Goal: Task Accomplishment & Management: Use online tool/utility

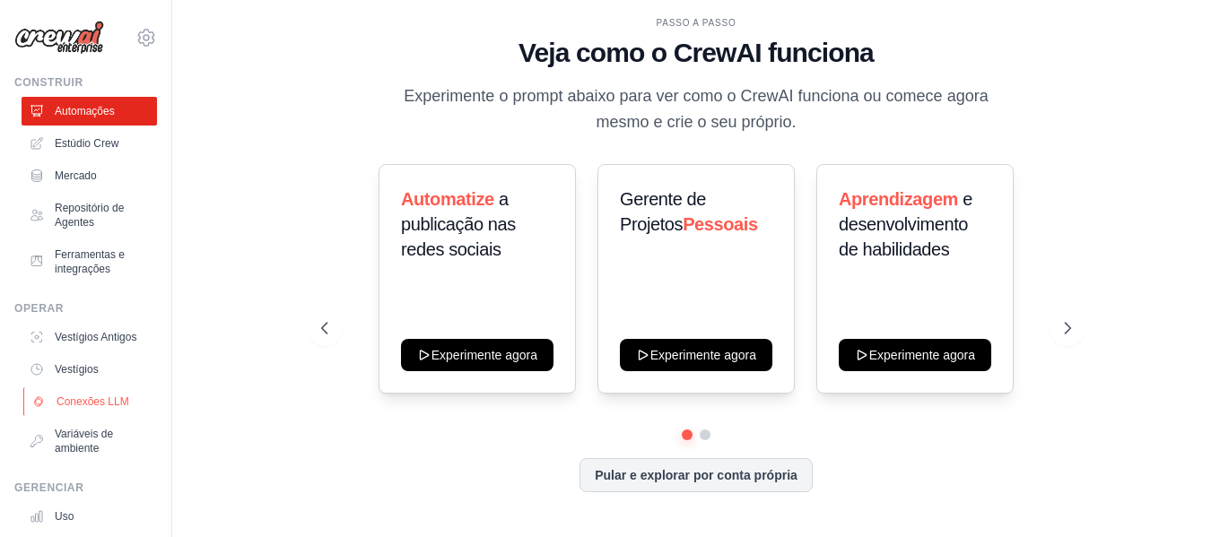
click at [111, 409] on font "Conexões LLM" at bounding box center [93, 402] width 73 height 14
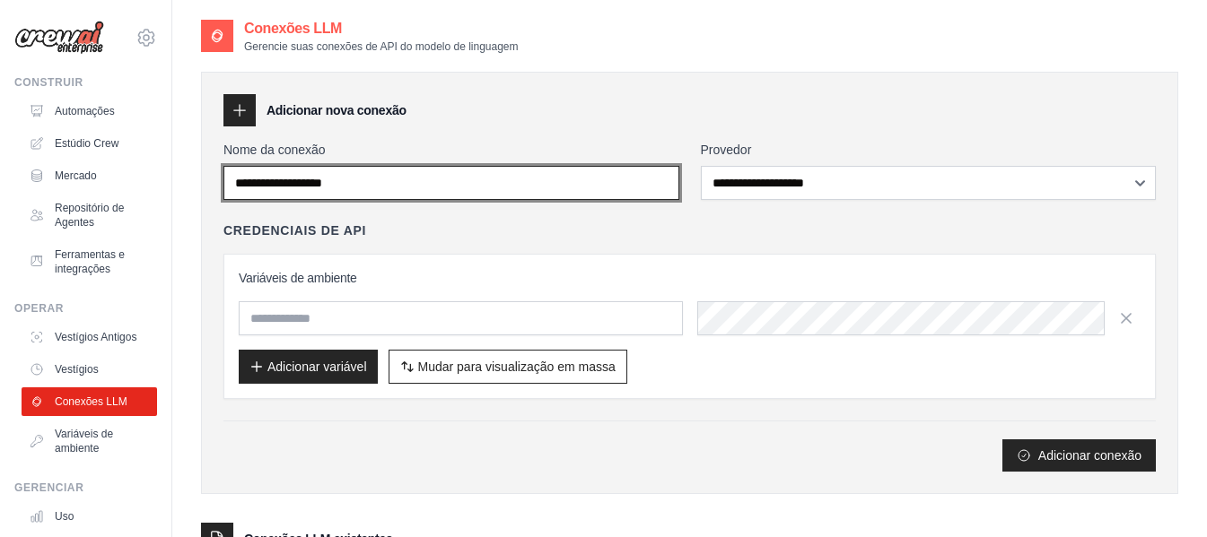
click at [380, 193] on input "Nome da conexão" at bounding box center [451, 183] width 456 height 34
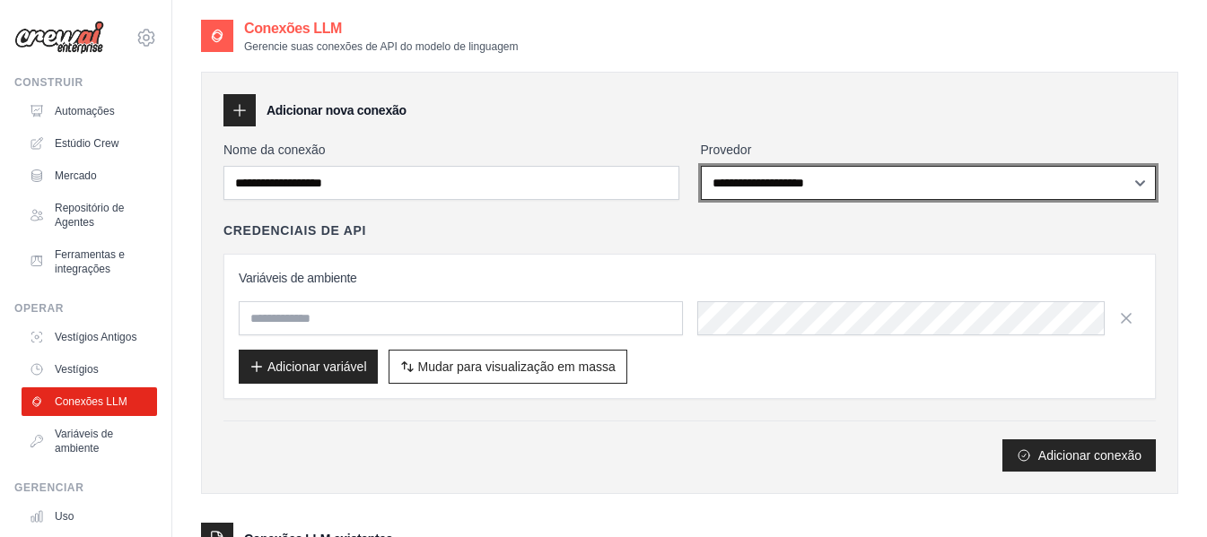
click at [796, 174] on select "**********" at bounding box center [929, 183] width 456 height 34
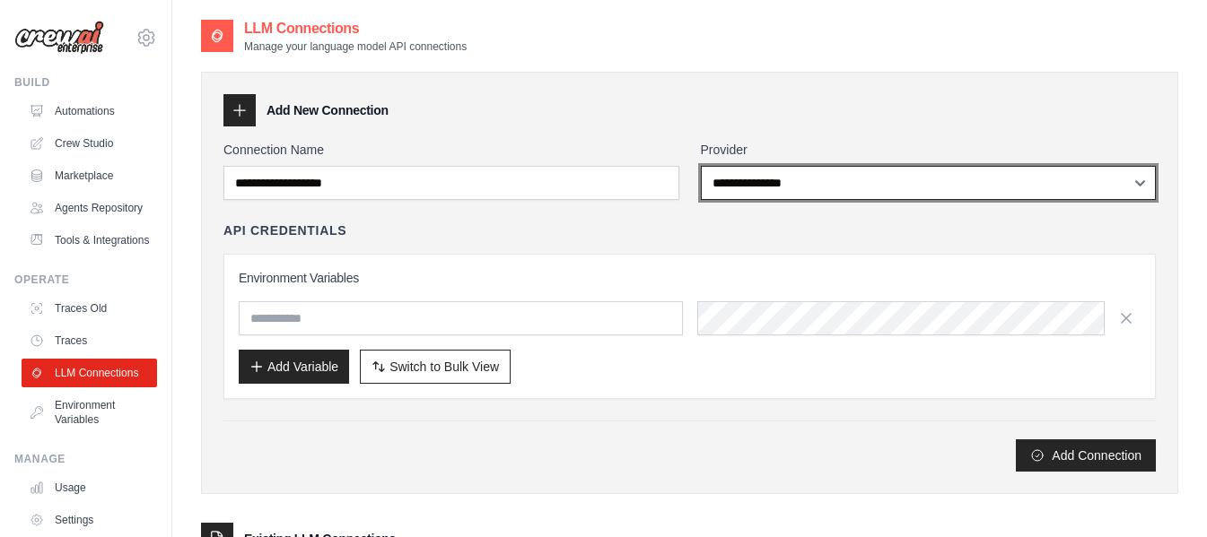
click at [786, 170] on select "**********" at bounding box center [929, 183] width 456 height 34
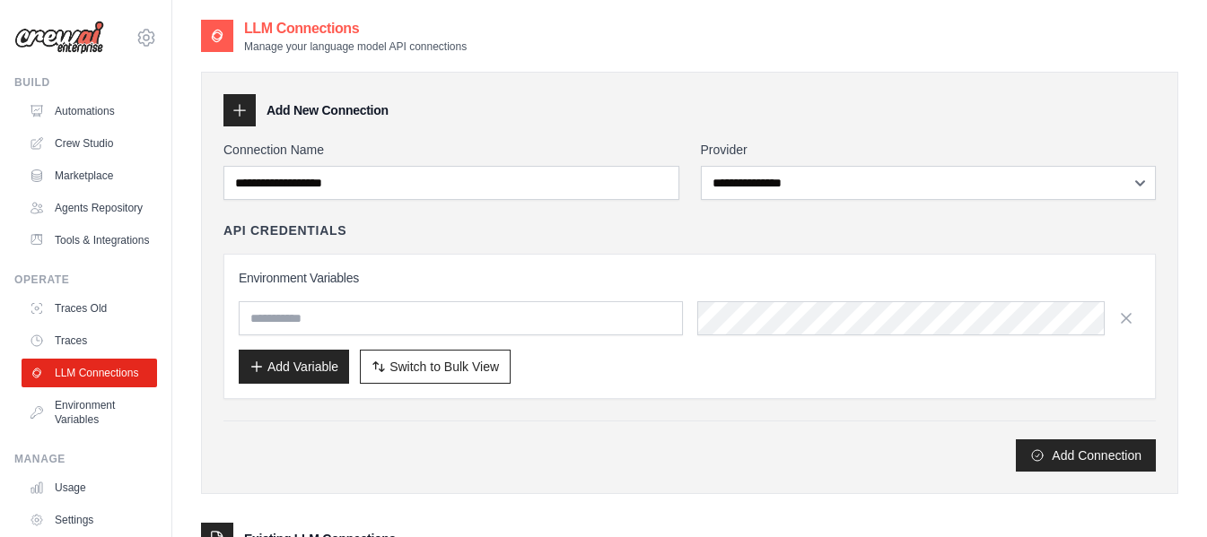
click at [894, 61] on div "**********" at bounding box center [689, 354] width 977 height 601
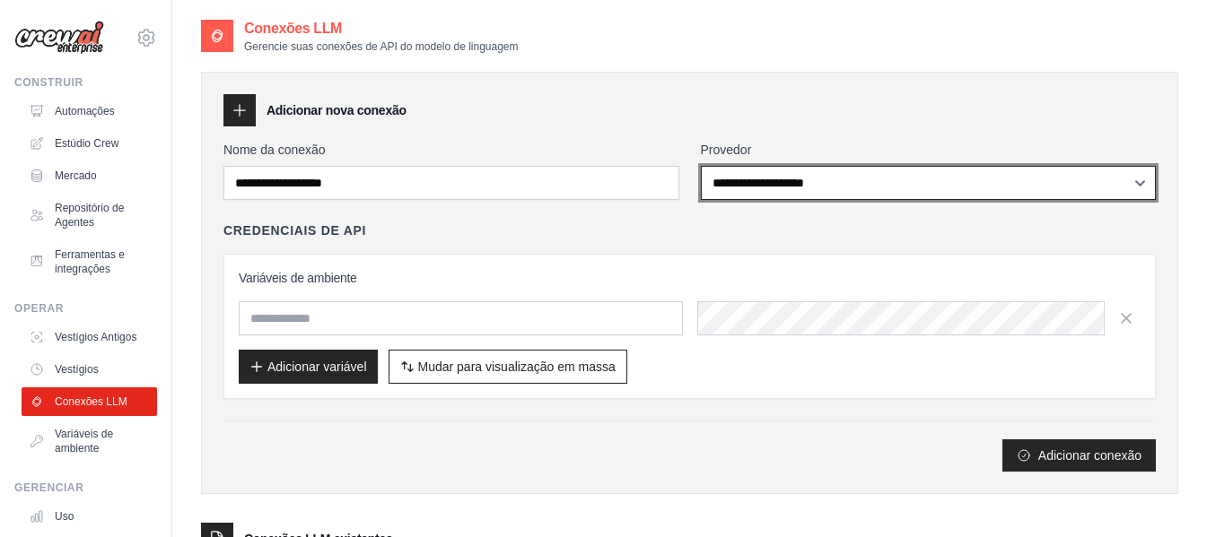
click at [796, 187] on select "**********" at bounding box center [929, 183] width 456 height 34
select select "******"
click at [701, 166] on select "**********" at bounding box center [929, 183] width 456 height 34
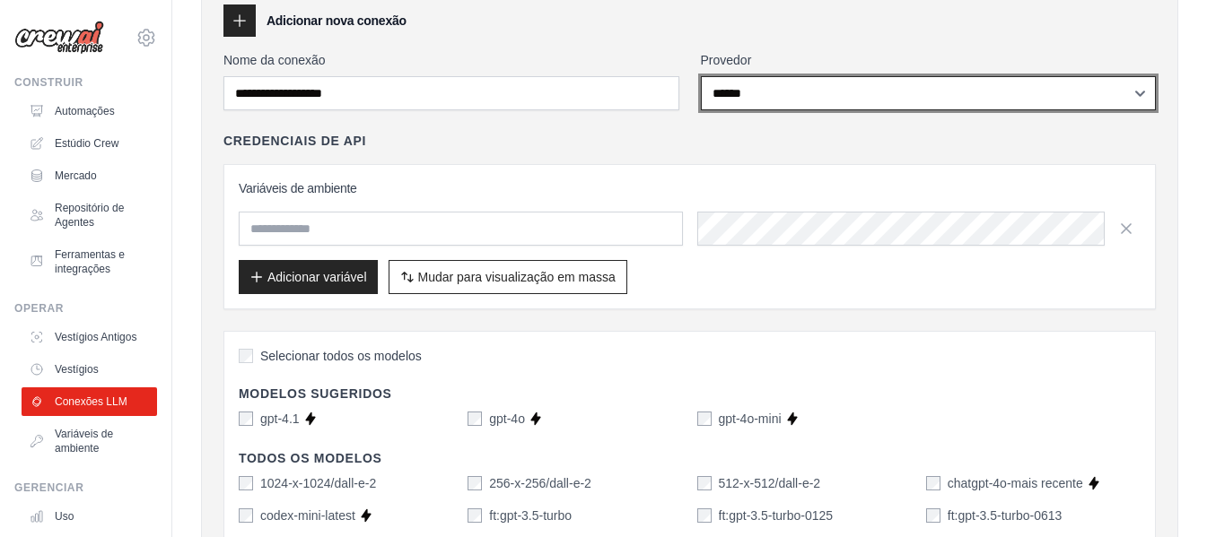
scroll to position [179, 0]
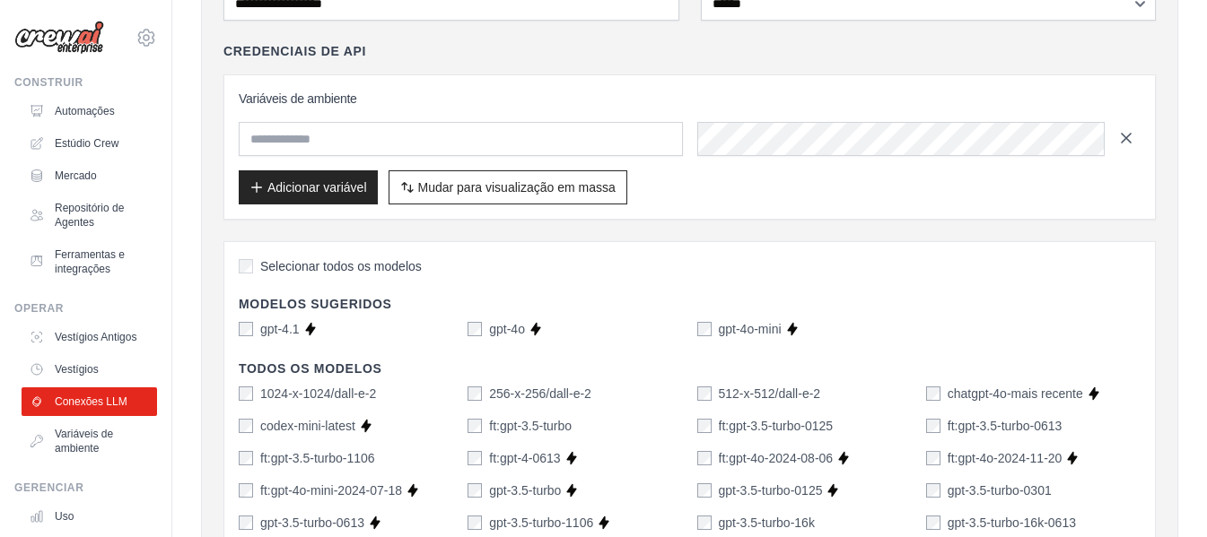
click at [1129, 137] on icon "button" at bounding box center [1126, 138] width 18 height 18
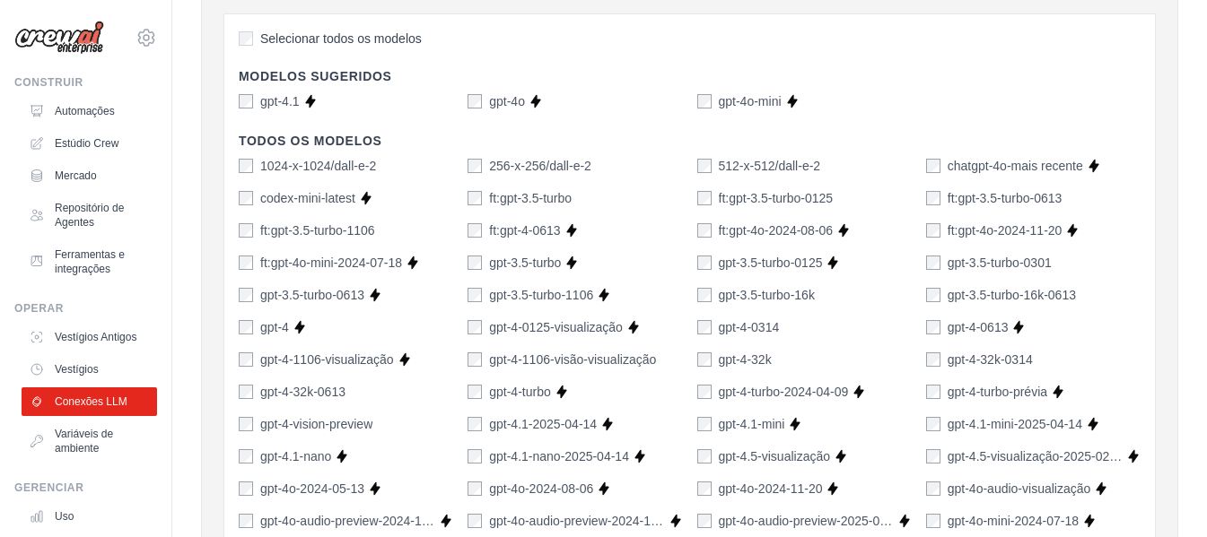
scroll to position [1258, 0]
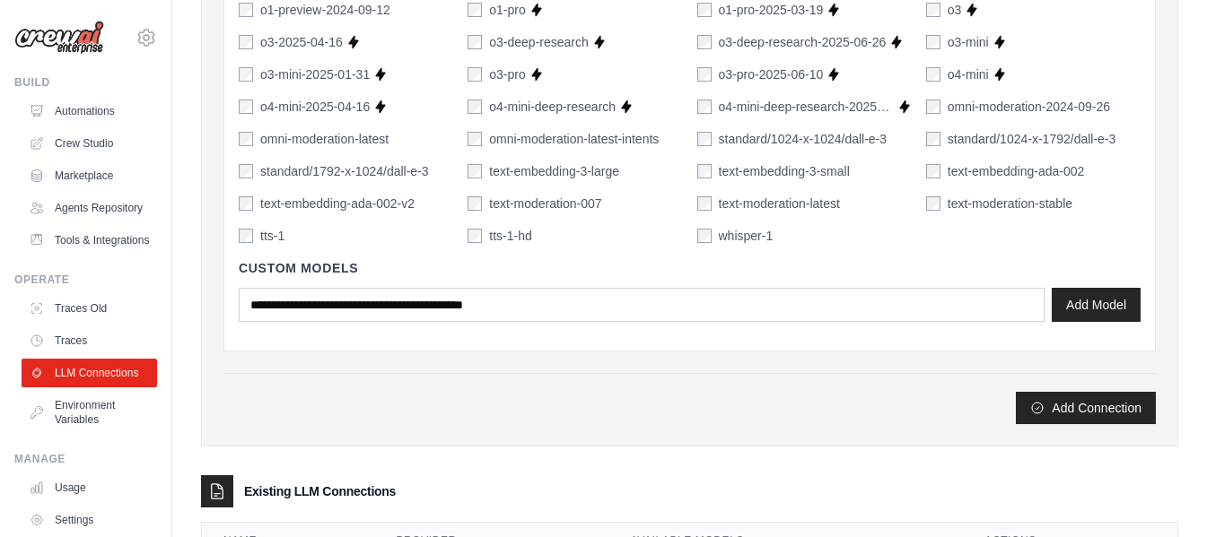
click at [678, 268] on h4 "Custom Models" at bounding box center [690, 268] width 902 height 18
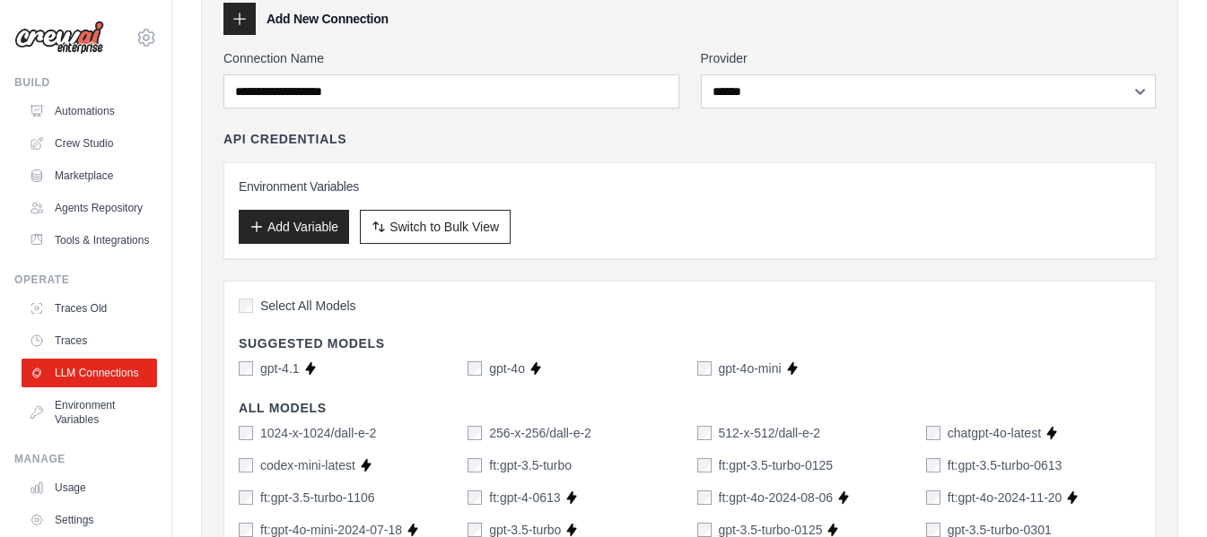
scroll to position [2, 0]
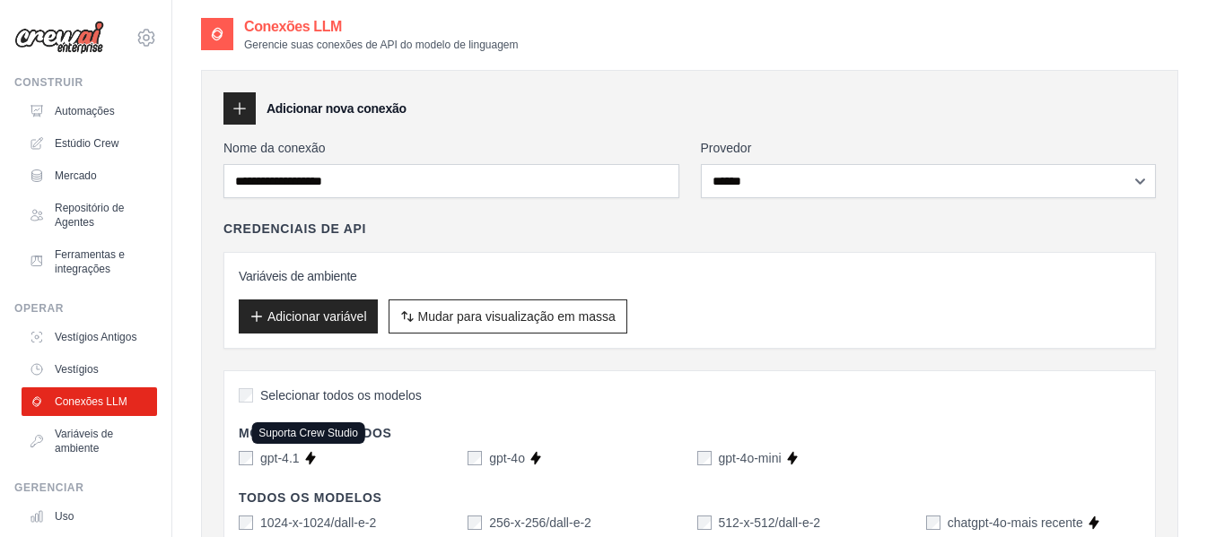
click at [316, 462] on icon at bounding box center [310, 458] width 14 height 14
click at [309, 460] on icon at bounding box center [310, 458] width 10 height 13
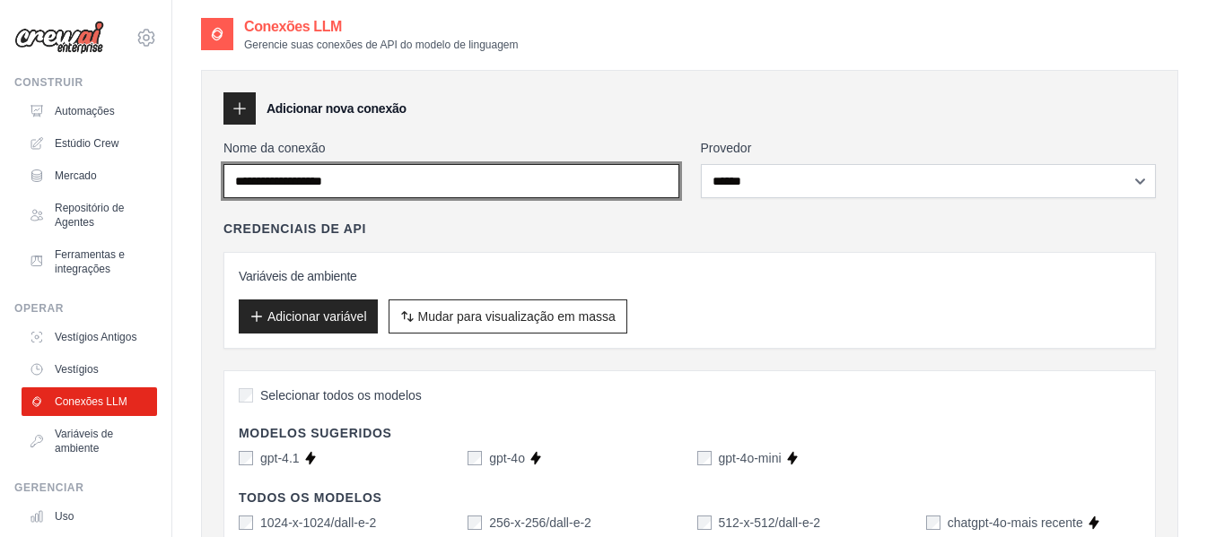
click at [444, 188] on input "Nome da conexão" at bounding box center [451, 181] width 456 height 34
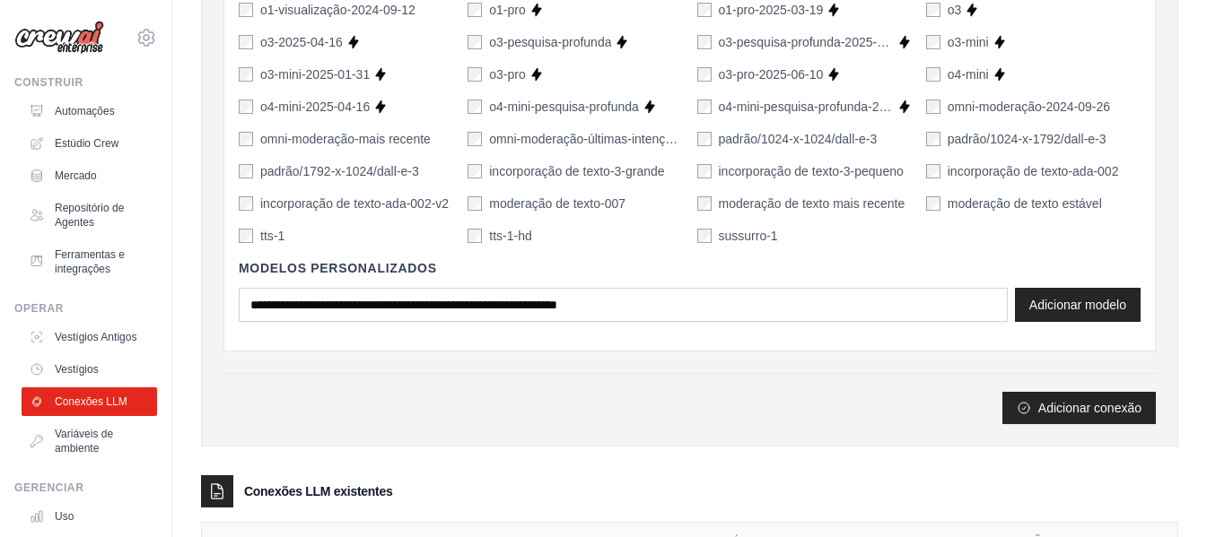
scroll to position [1348, 0]
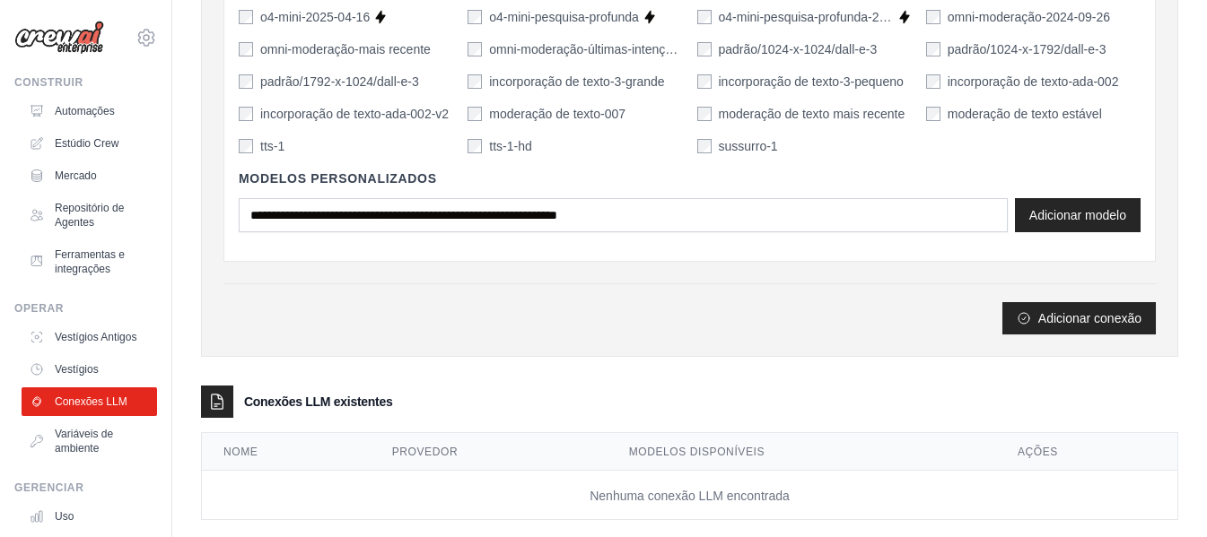
type input "*******"
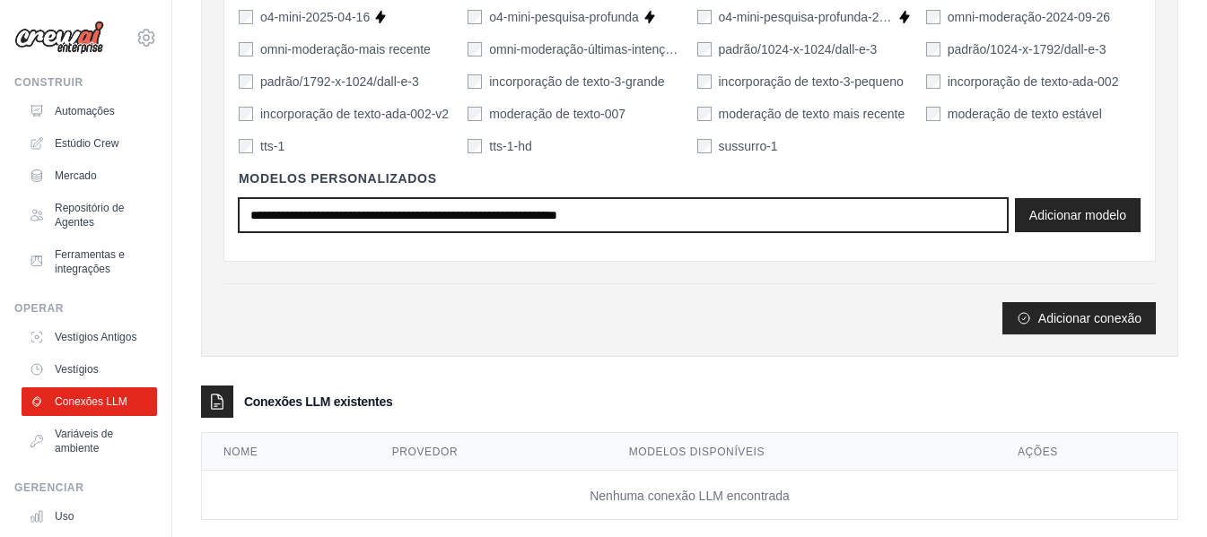
click at [705, 221] on input "text" at bounding box center [623, 215] width 769 height 34
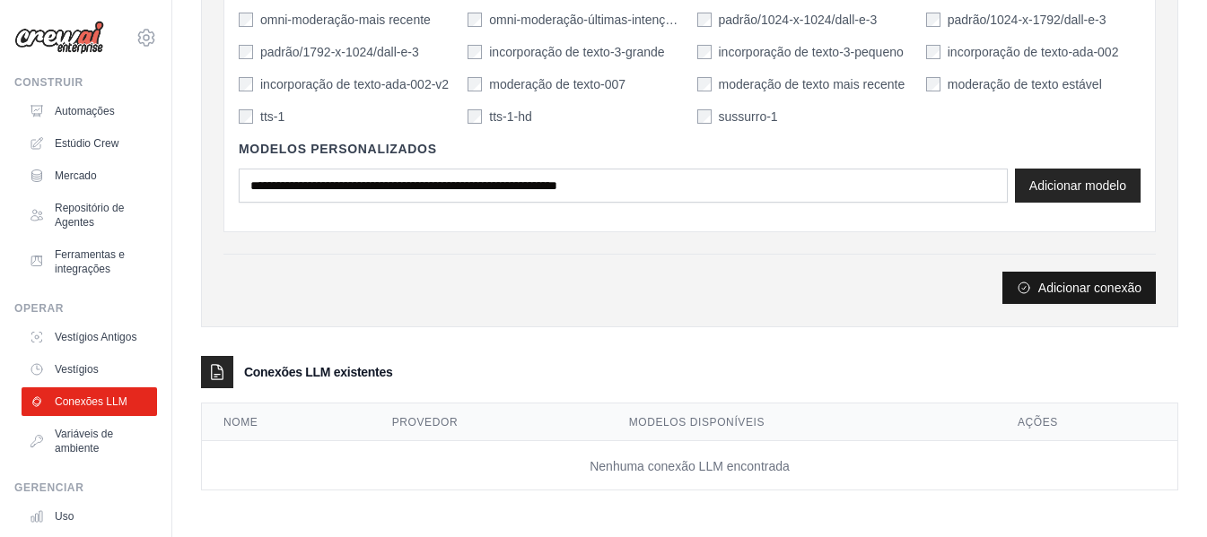
click at [1043, 284] on font "Adicionar conexão" at bounding box center [1089, 288] width 103 height 14
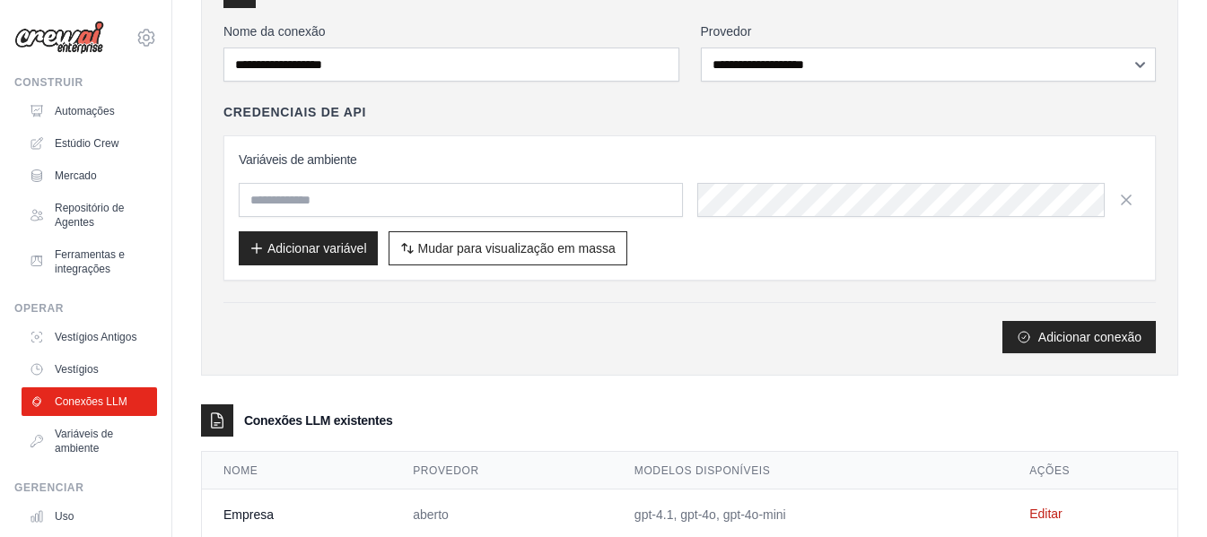
scroll to position [228, 0]
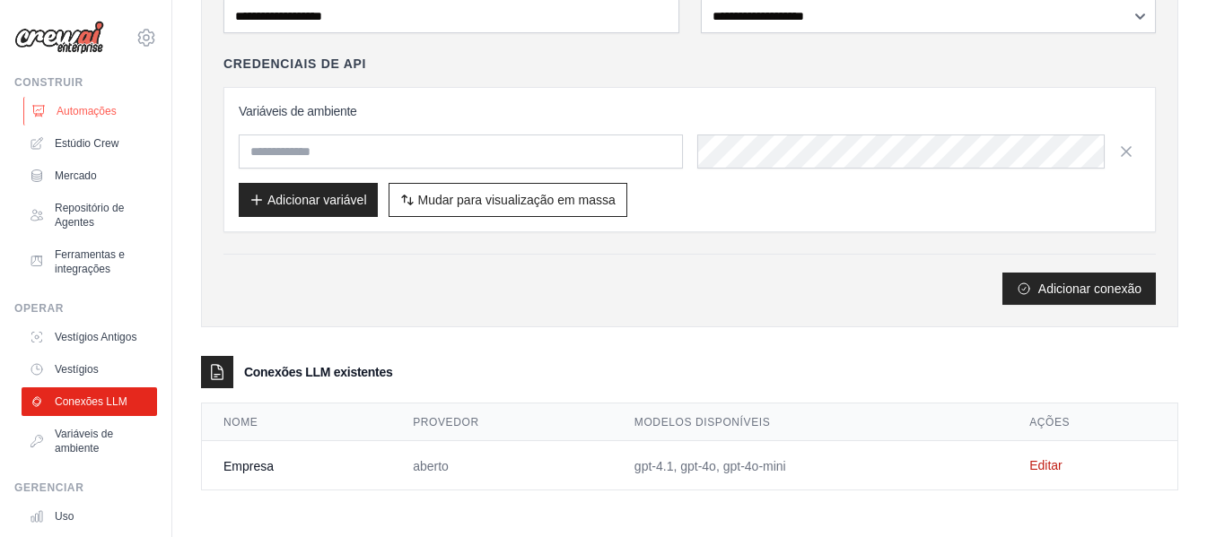
click at [107, 112] on font "Automações" at bounding box center [87, 111] width 60 height 13
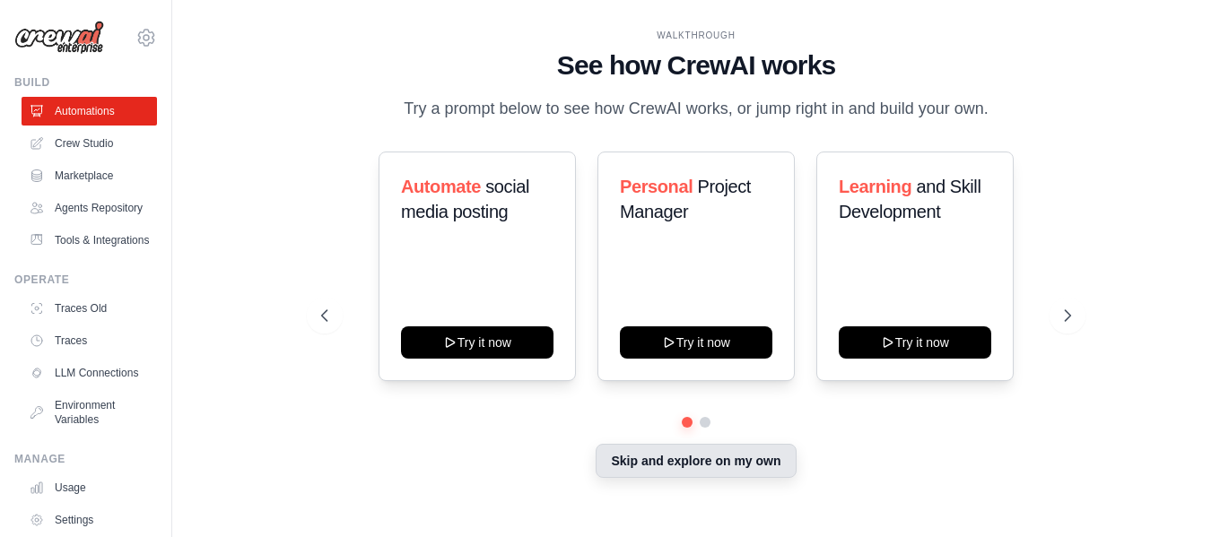
click at [663, 467] on button "Skip and explore on my own" at bounding box center [696, 461] width 200 height 34
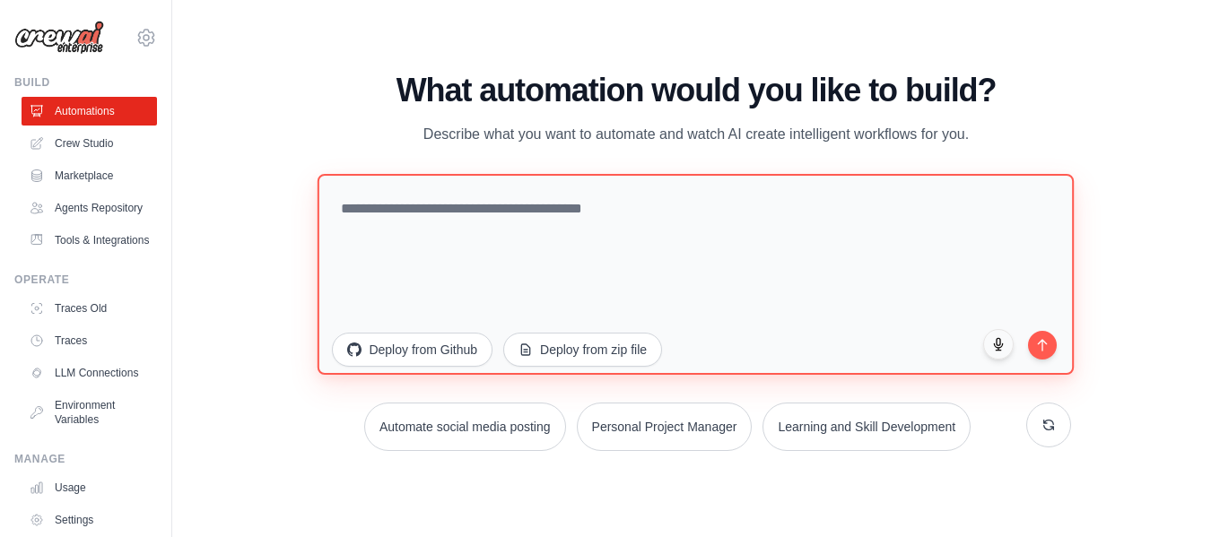
click at [517, 226] on textarea at bounding box center [696, 273] width 757 height 201
paste textarea "**********"
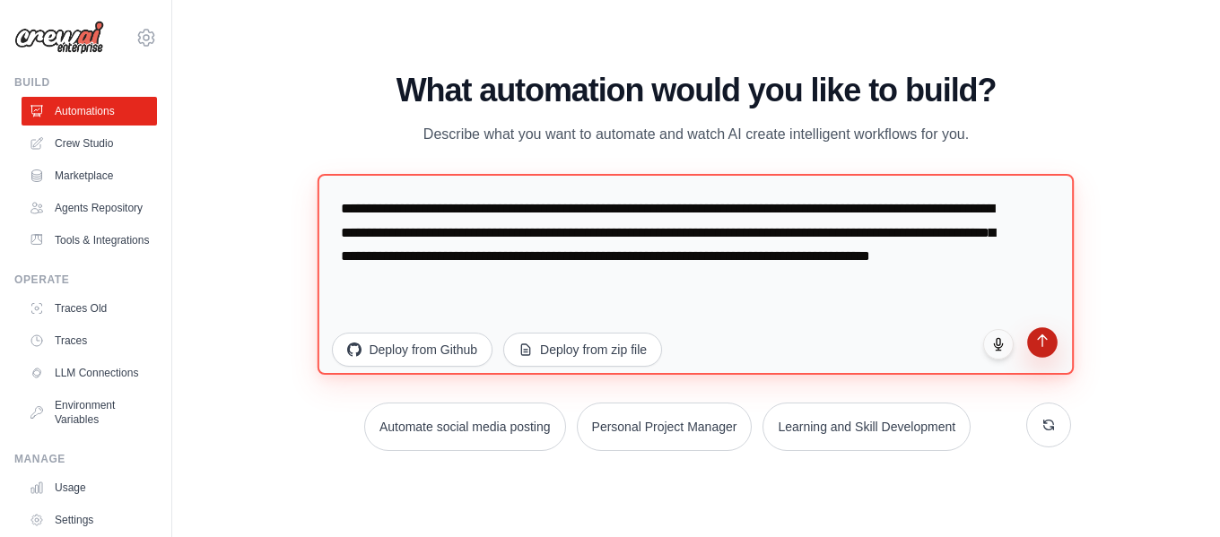
type textarea "**********"
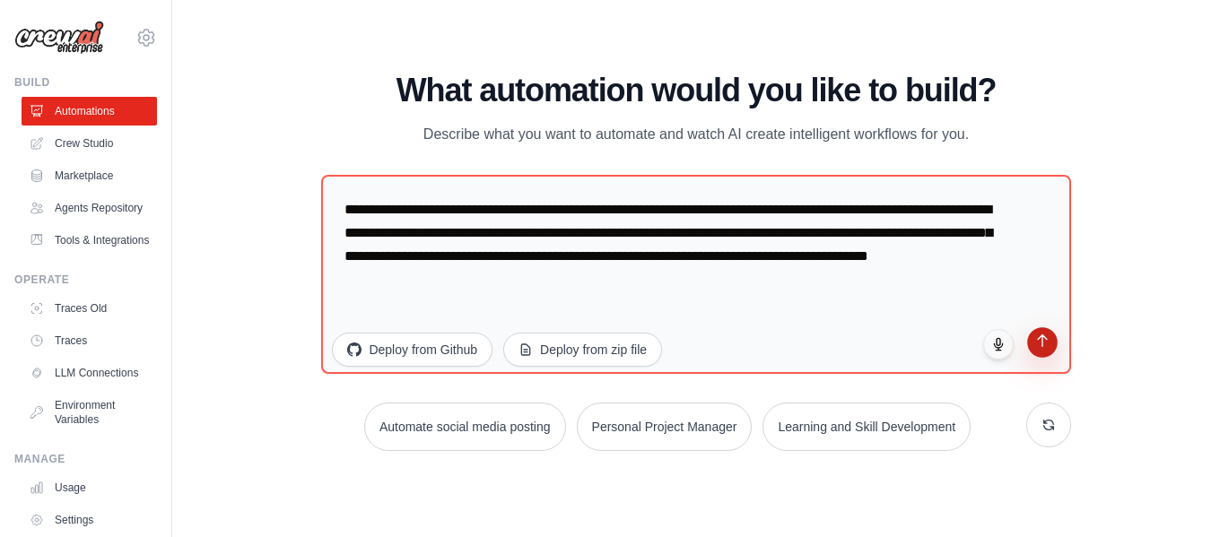
click at [1035, 341] on icon "submit" at bounding box center [1041, 340] width 15 height 15
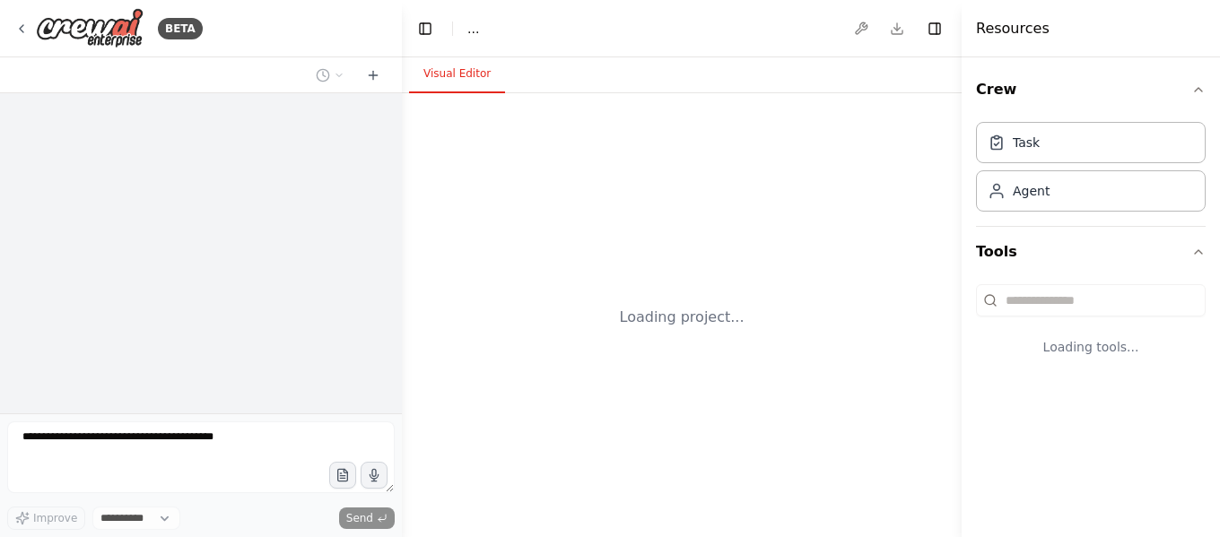
select select "****"
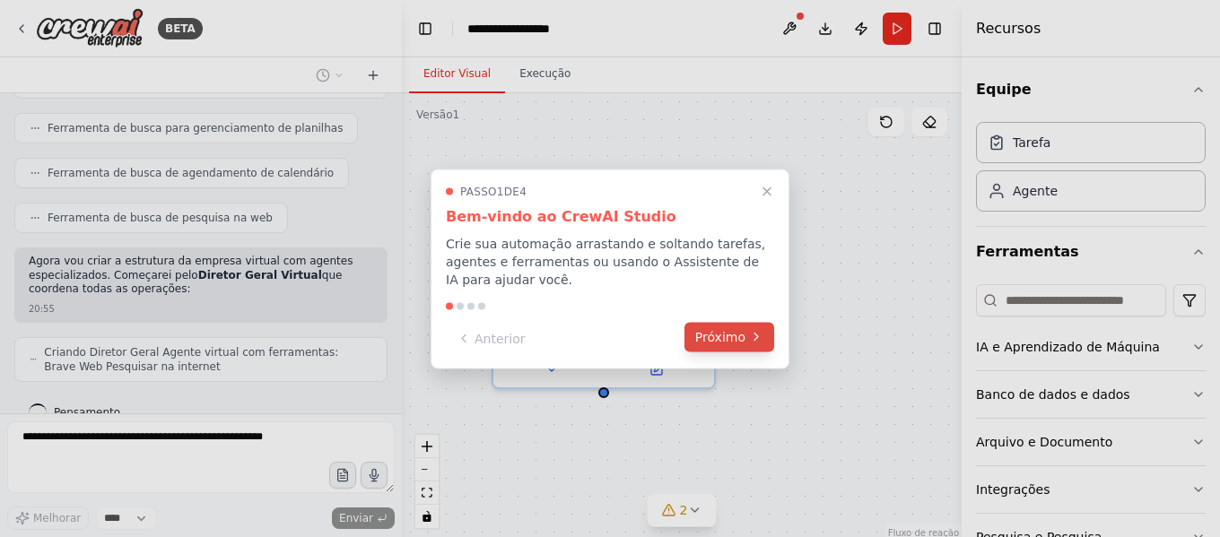
scroll to position [591, 0]
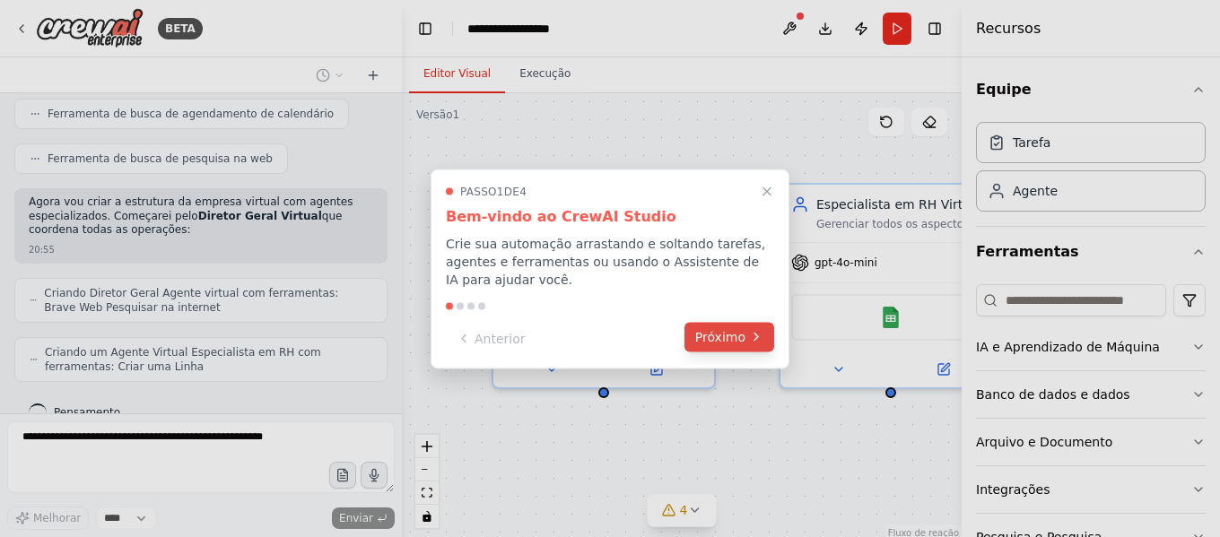
click at [733, 336] on font "Próximo" at bounding box center [720, 336] width 50 height 14
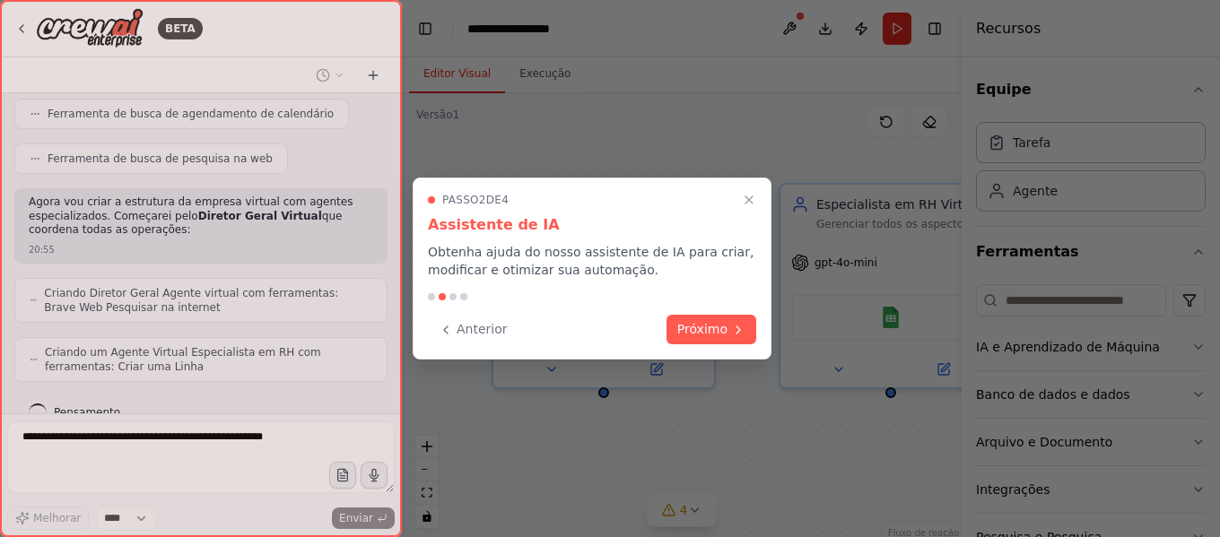
click at [733, 336] on button "Próximo" at bounding box center [712, 330] width 90 height 30
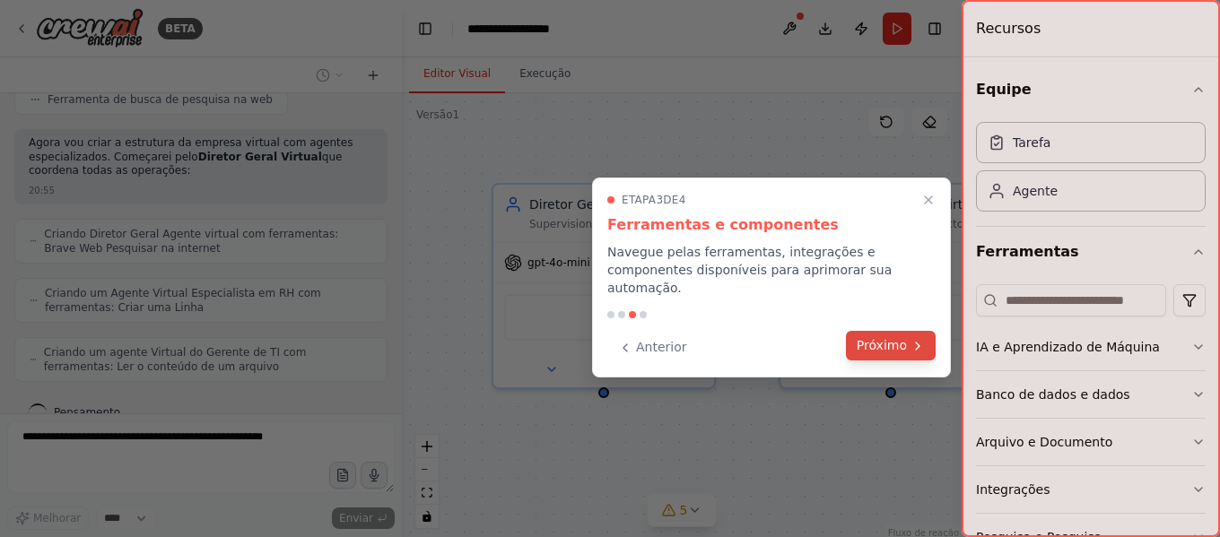
scroll to position [710, 0]
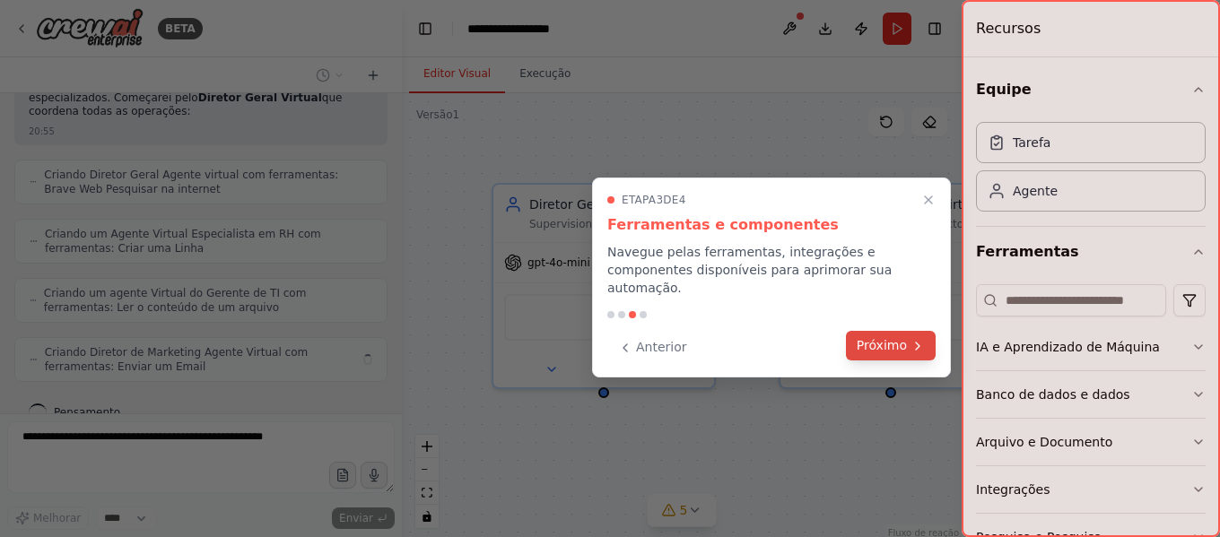
click at [871, 338] on font "Próximo" at bounding box center [882, 345] width 50 height 14
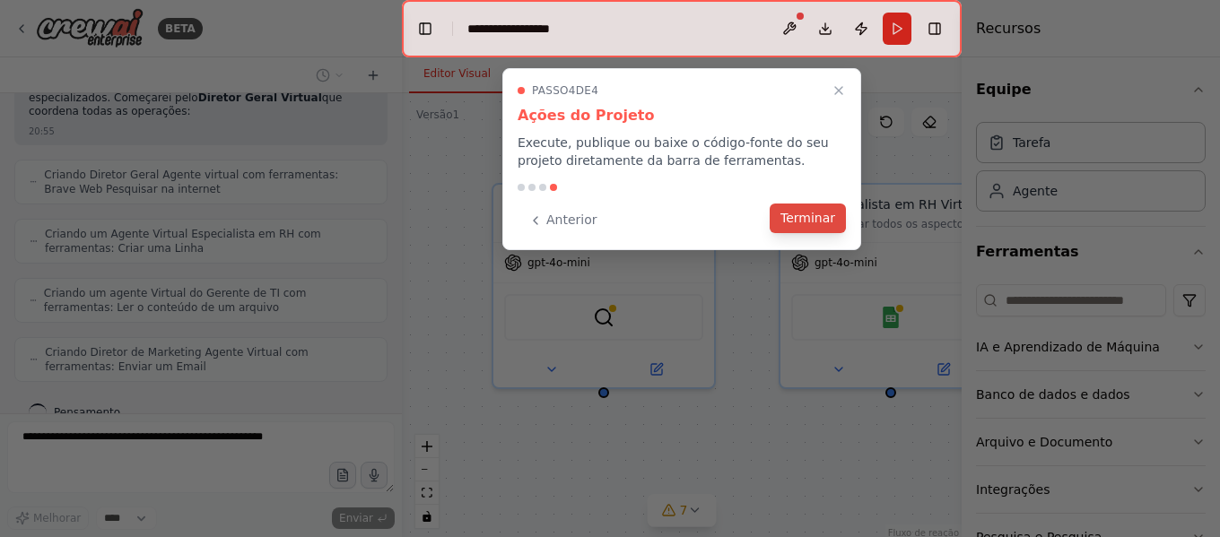
click at [795, 217] on font "Terminar" at bounding box center [808, 218] width 55 height 14
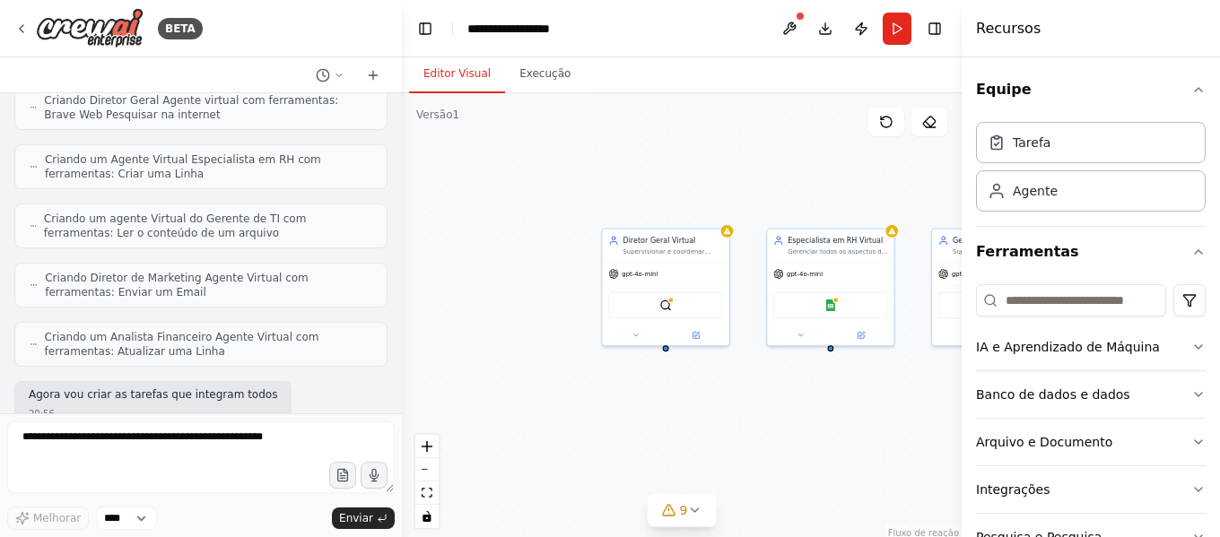
scroll to position [798, 0]
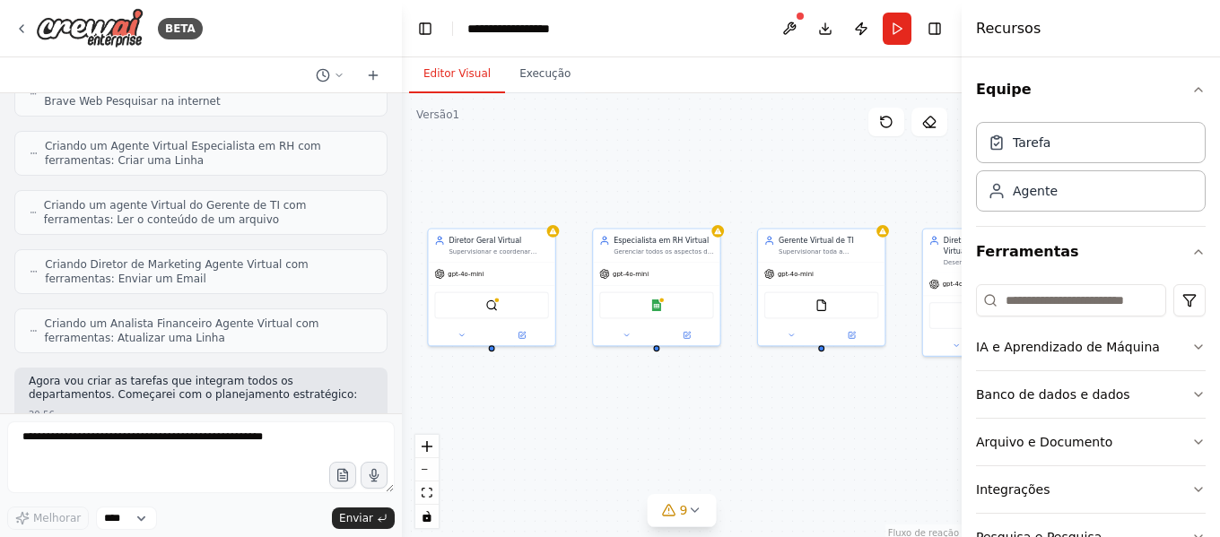
drag, startPoint x: 750, startPoint y: 419, endPoint x: 576, endPoint y: 419, distance: 174.1
click at [576, 419] on div "Diretor Geral Virtual Supervisionar e coordenar todas as operações da {empresa_…" at bounding box center [682, 317] width 560 height 449
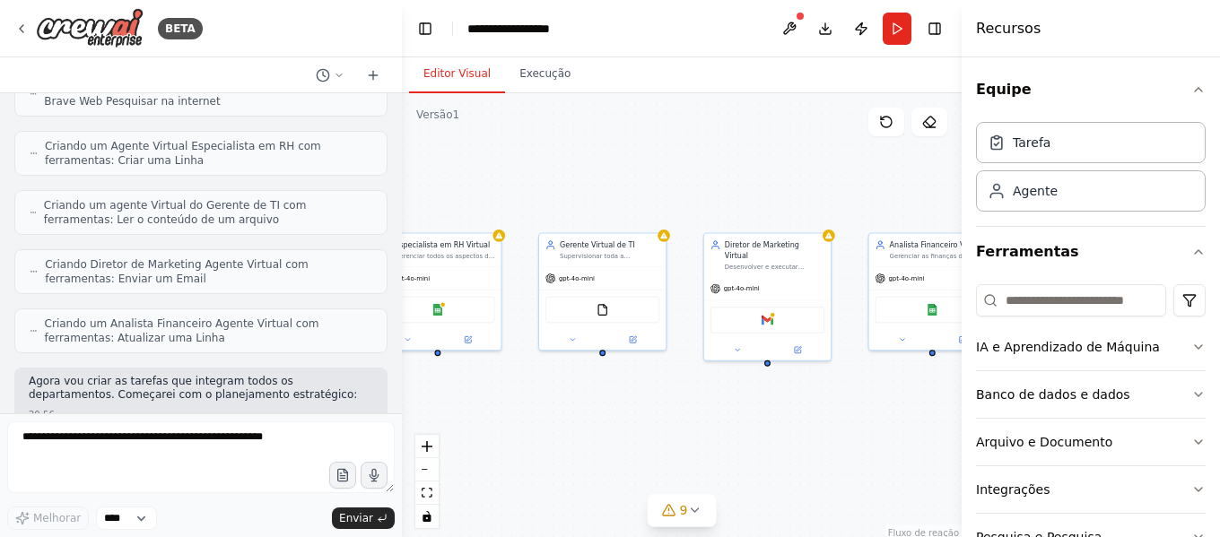
drag, startPoint x: 830, startPoint y: 392, endPoint x: 611, endPoint y: 397, distance: 219.0
click at [611, 397] on div "Diretor Geral Virtual Supervisionar e coordenar todas as operações da {empresa_…" at bounding box center [682, 317] width 560 height 449
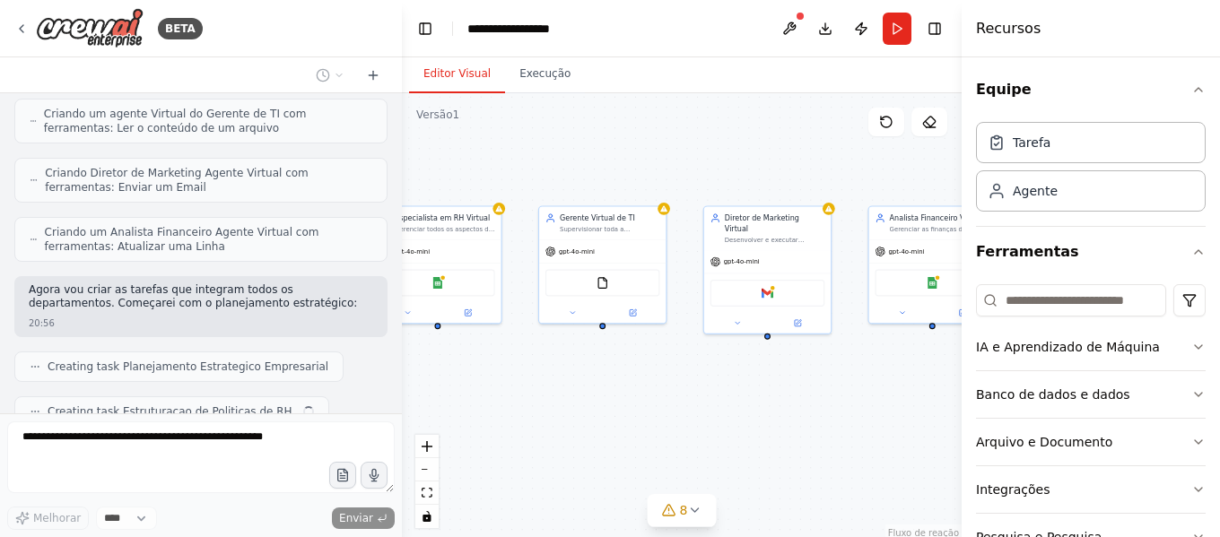
scroll to position [934, 0]
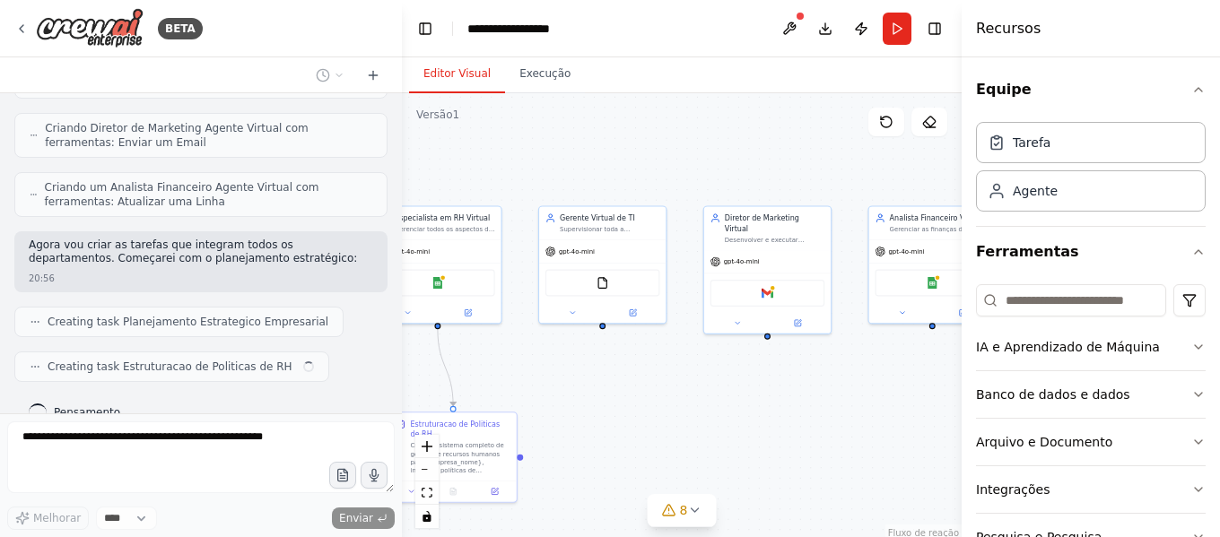
drag, startPoint x: 839, startPoint y: 396, endPoint x: 839, endPoint y: 369, distance: 26.9
click at [839, 369] on div ".deletable-edge-delete-btn { width: 20px; height: 20px; border: 0px solid #ffff…" at bounding box center [682, 317] width 560 height 449
click at [788, 29] on button at bounding box center [789, 29] width 29 height 32
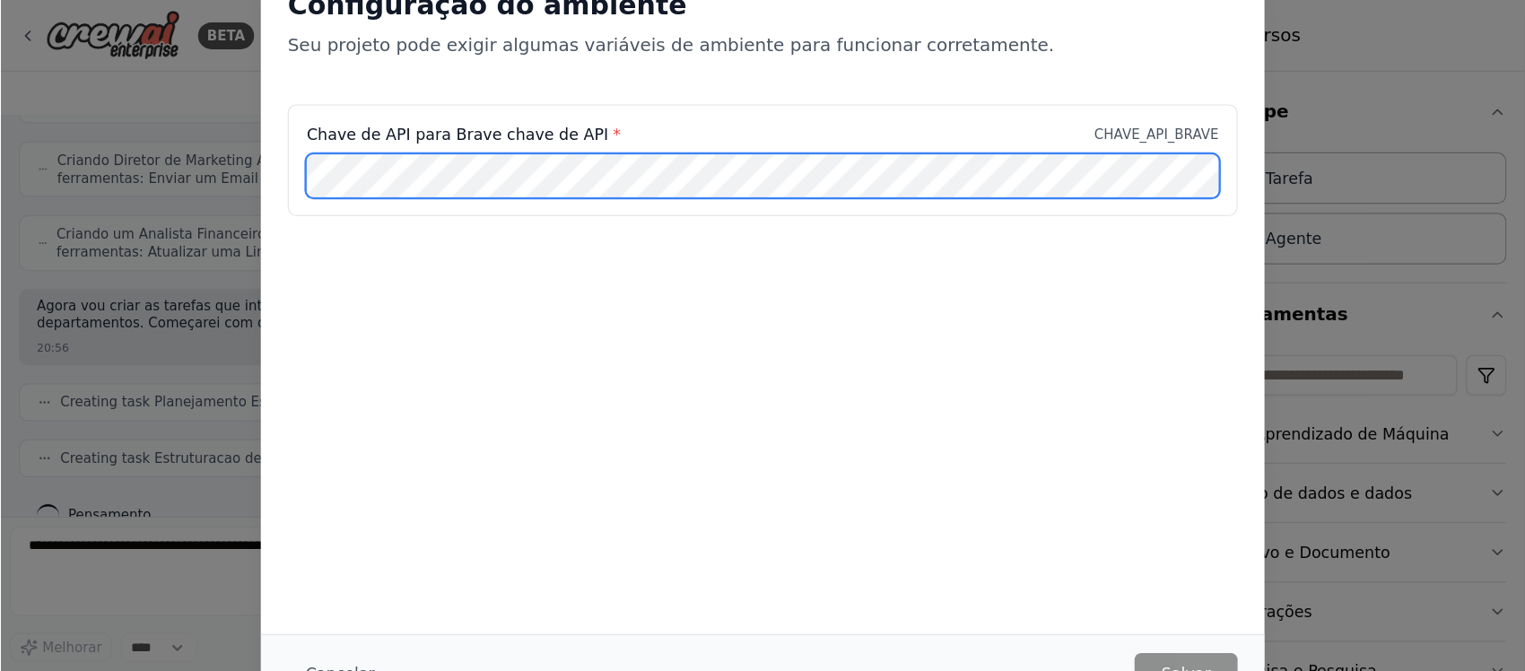
scroll to position [979, 0]
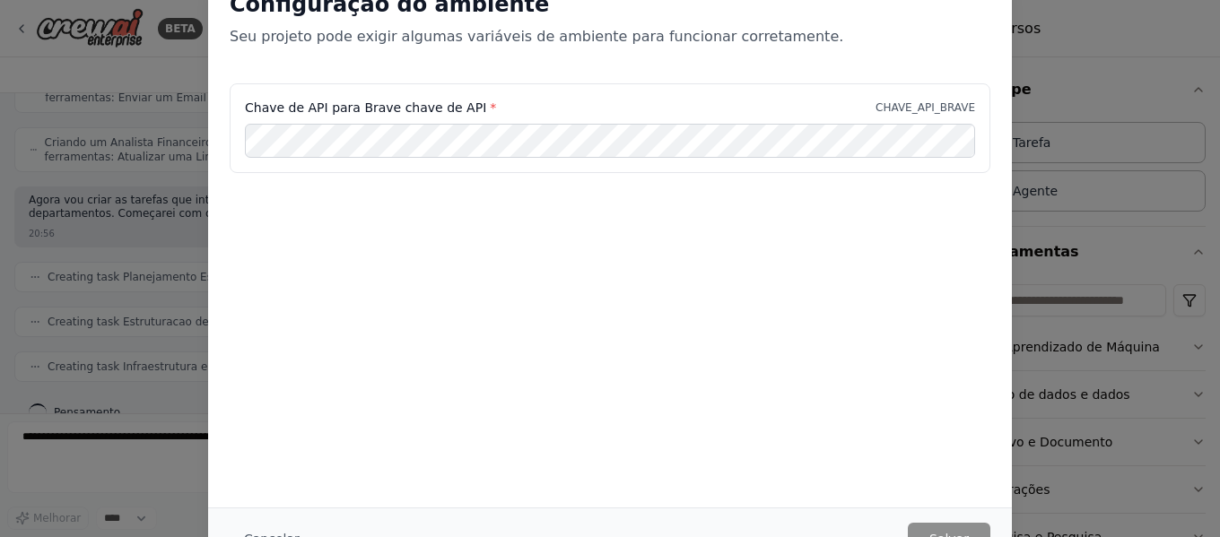
click at [1102, 157] on div "Configuração do ambiente Seu projeto pode exigir algumas variáveis ​​de ambient…" at bounding box center [610, 268] width 1220 height 537
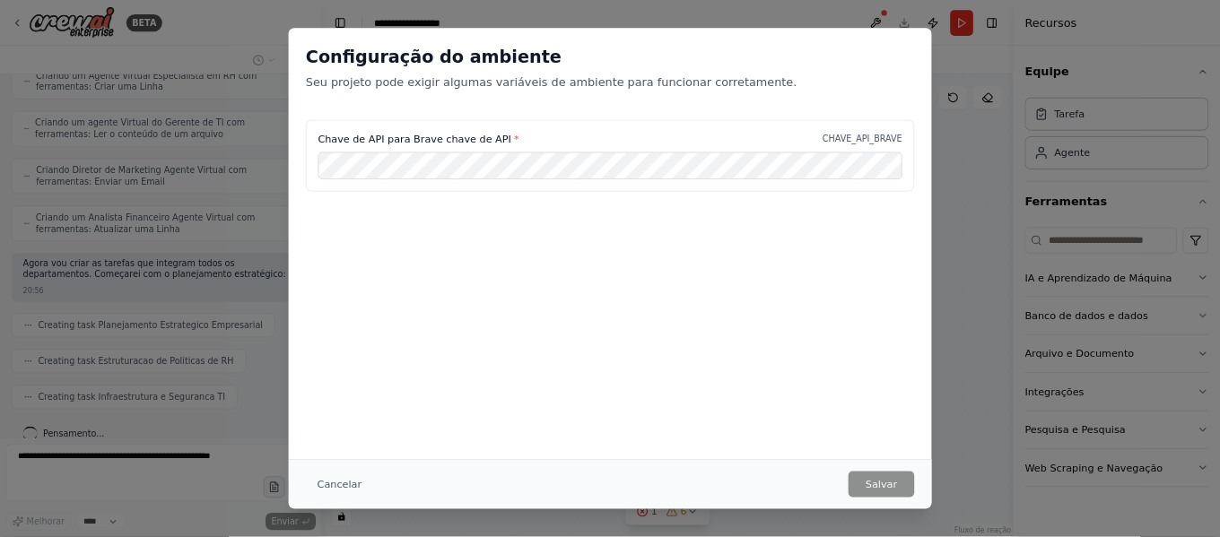
scroll to position [895, 0]
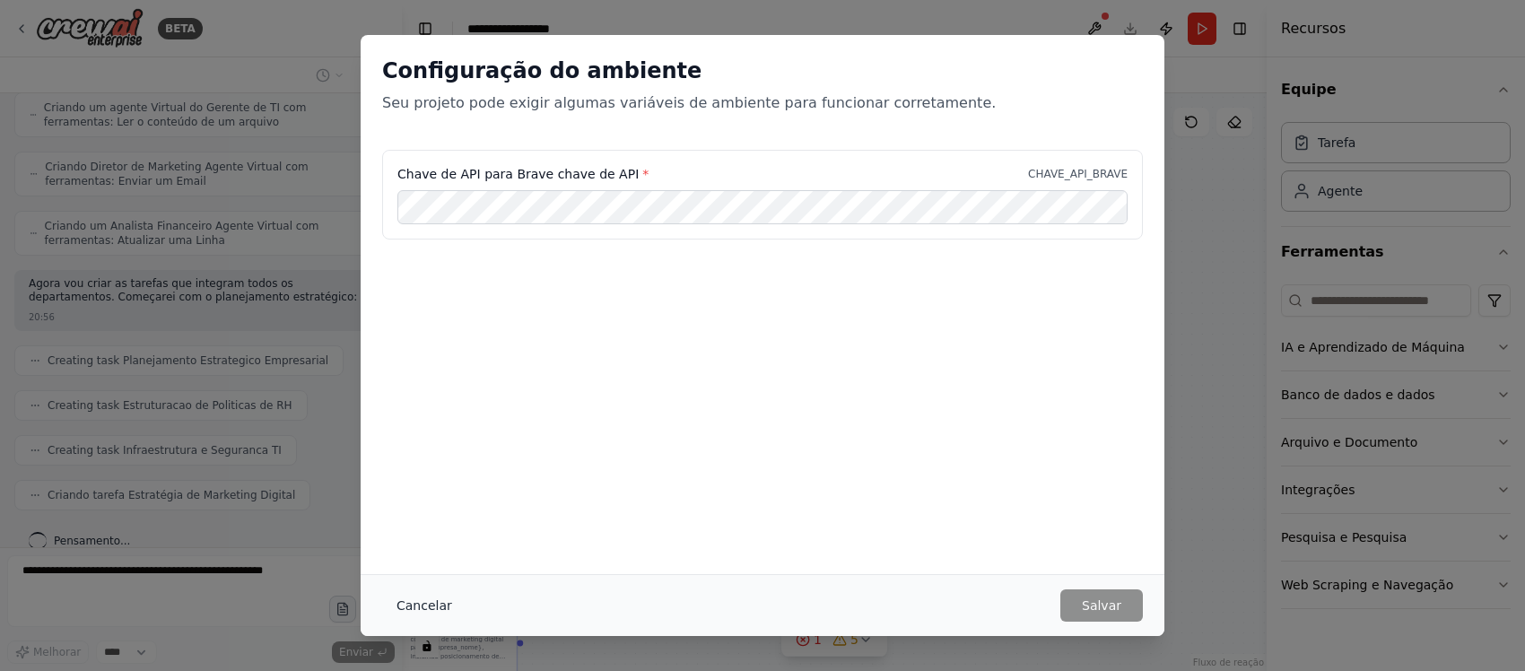
click at [419, 537] on font "Cancelar" at bounding box center [425, 605] width 56 height 14
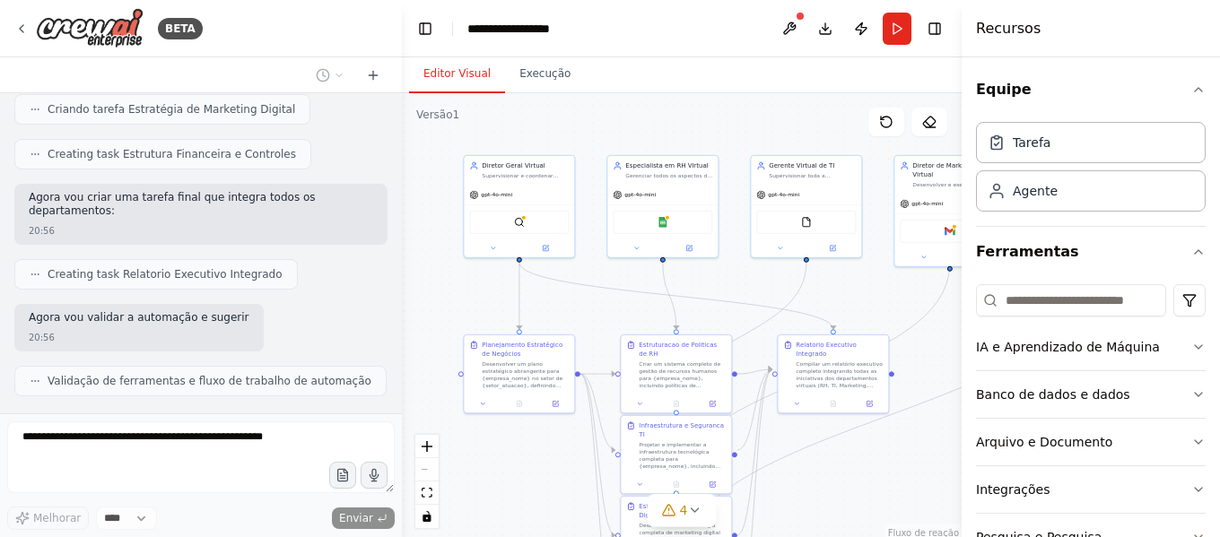
scroll to position [1340, 0]
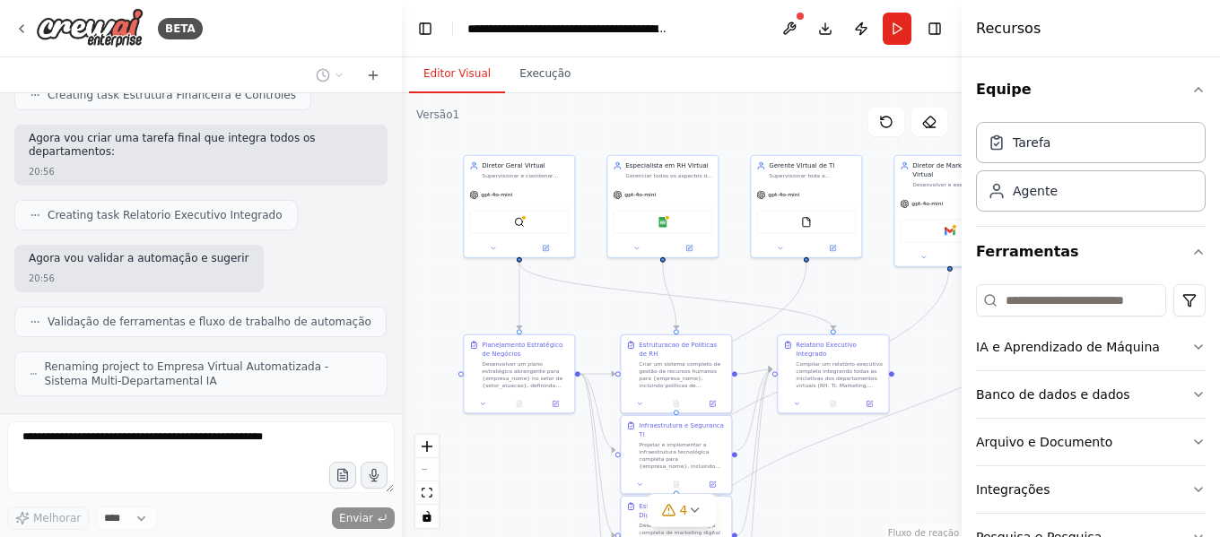
drag, startPoint x: 555, startPoint y: 339, endPoint x: 759, endPoint y: 276, distance: 213.1
click at [759, 276] on div ".deletable-edge-delete-btn { width: 20px; height: 20px; border: 0px solid #ffff…" at bounding box center [682, 317] width 560 height 449
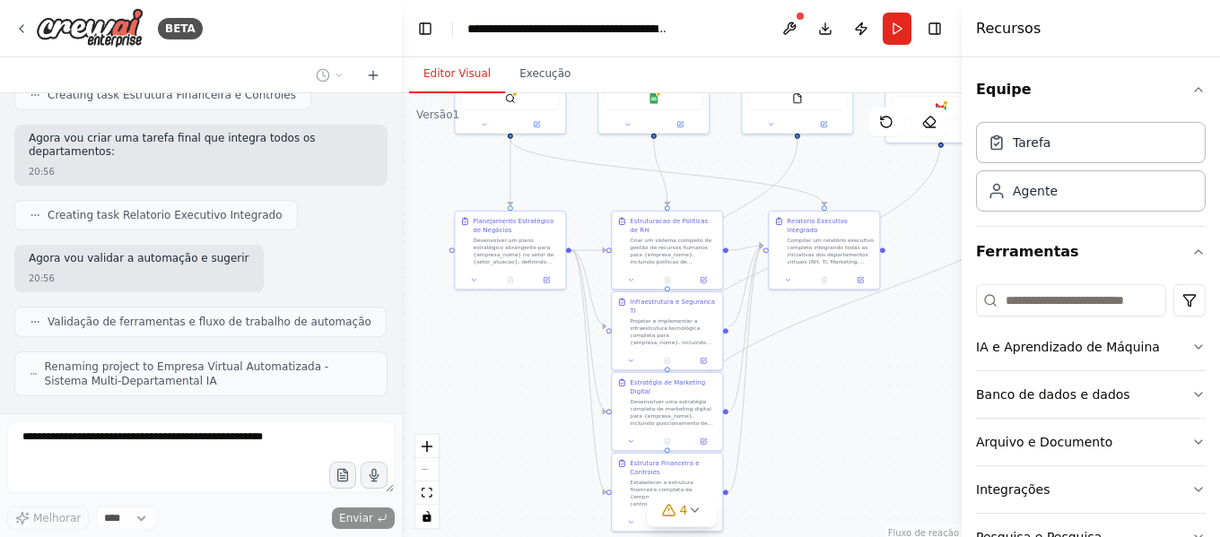
drag, startPoint x: 585, startPoint y: 301, endPoint x: 585, endPoint y: 199, distance: 102.3
click at [585, 199] on div ".deletable-edge-delete-btn { width: 20px; height: 20px; border: 0px solid #ffff…" at bounding box center [682, 317] width 560 height 449
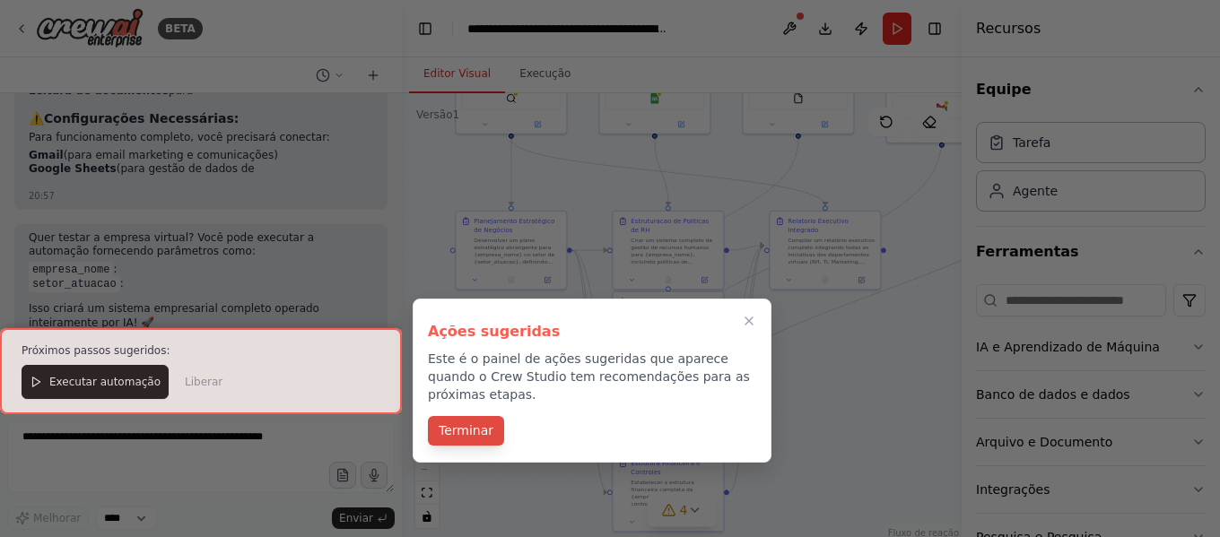
click at [468, 423] on font "Terminar" at bounding box center [466, 430] width 55 height 14
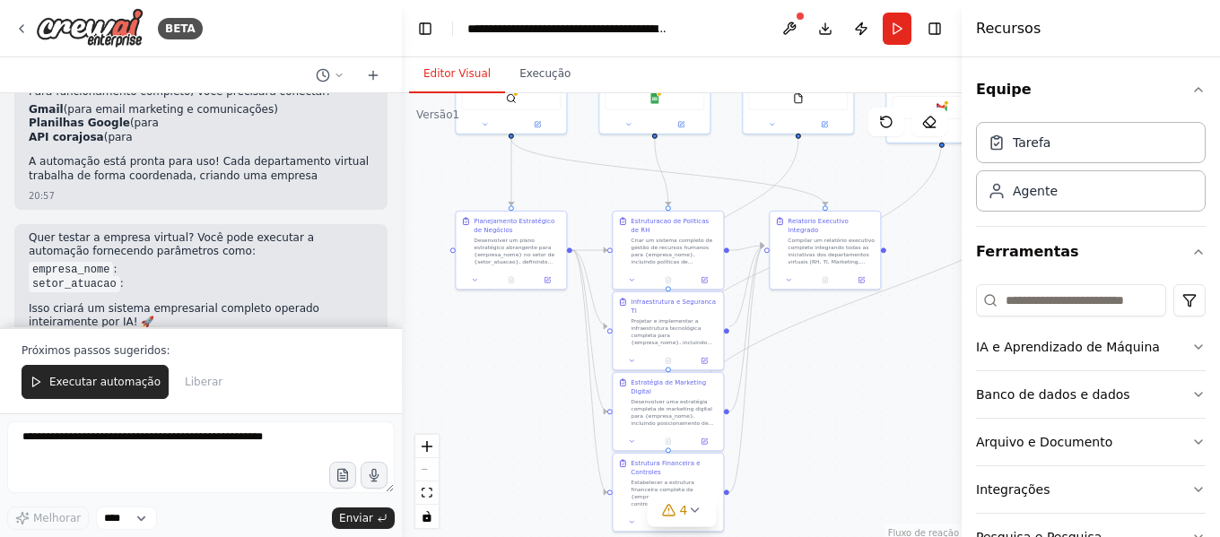
scroll to position [2083, 0]
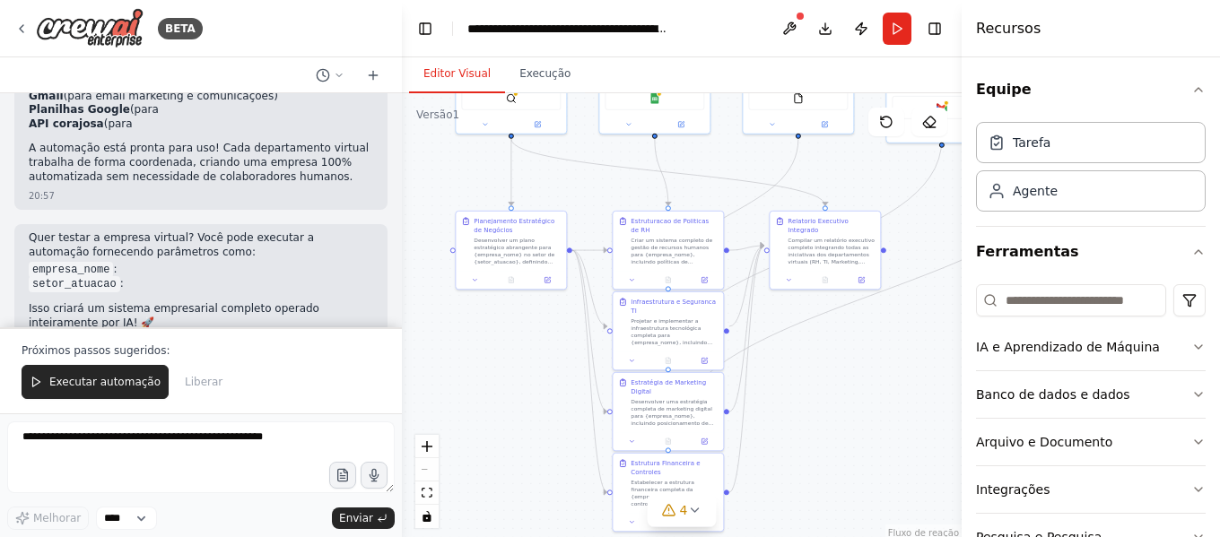
click at [115, 263] on li "empresa_nome :" at bounding box center [201, 270] width 345 height 14
click at [85, 386] on font "Executar automação" at bounding box center [104, 382] width 111 height 13
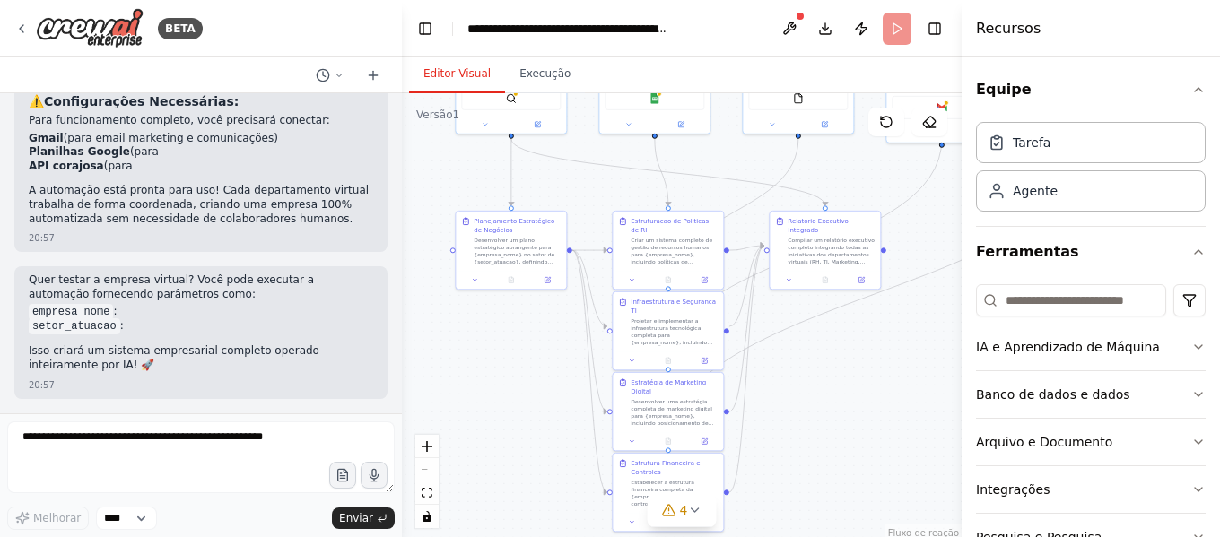
scroll to position [1997, 0]
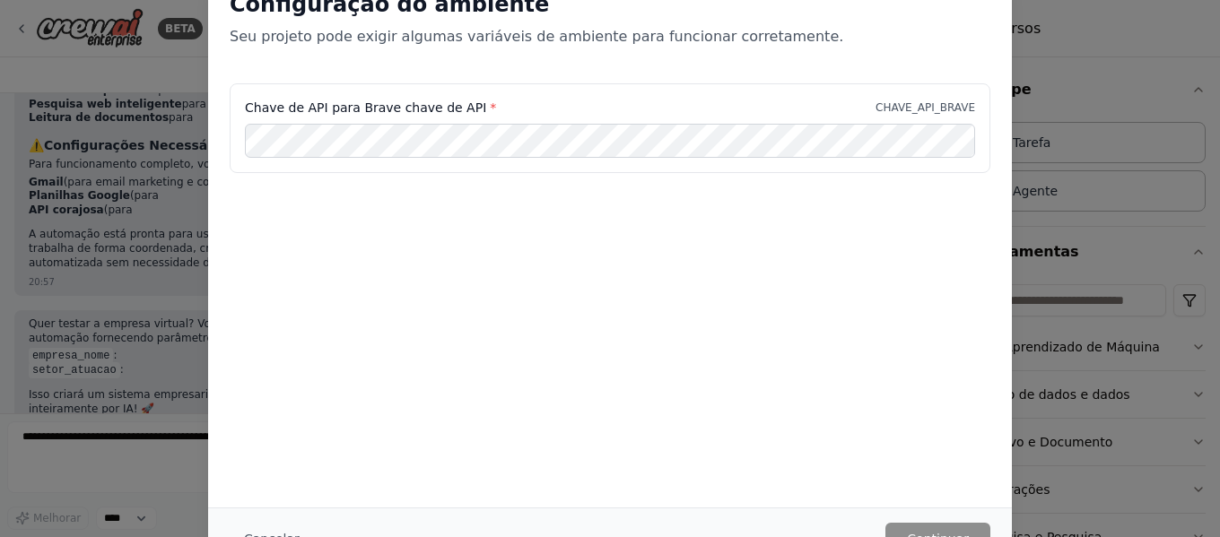
click at [960, 105] on font "CHAVE_API_BRAVE" at bounding box center [926, 107] width 100 height 13
click at [968, 106] on font "CHAVE_API_BRAVE" at bounding box center [926, 107] width 100 height 13
click at [831, 245] on div "Chave de API para Brave chave de API * CHAVE_API_BRAVE" at bounding box center [610, 172] width 804 height 179
click at [946, 101] on font "CHAVE_API_BRAVE" at bounding box center [926, 107] width 100 height 13
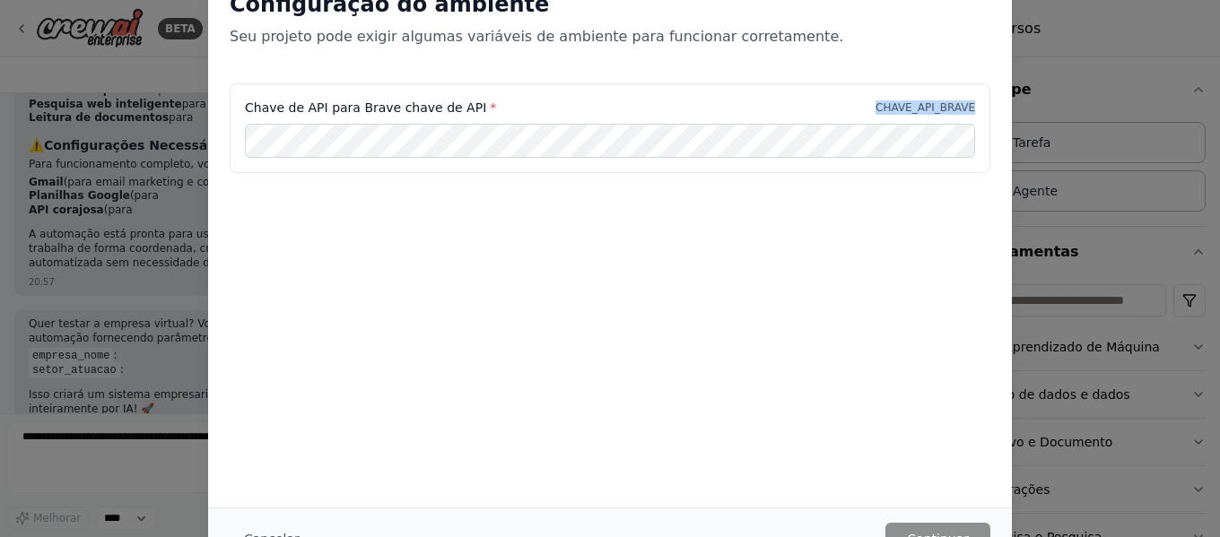
click at [946, 101] on font "CHAVE_API_BRAVE" at bounding box center [926, 107] width 100 height 13
copy font "CHAVE_API_BRAVE"
click at [276, 534] on font "Cancelar" at bounding box center [272, 539] width 56 height 14
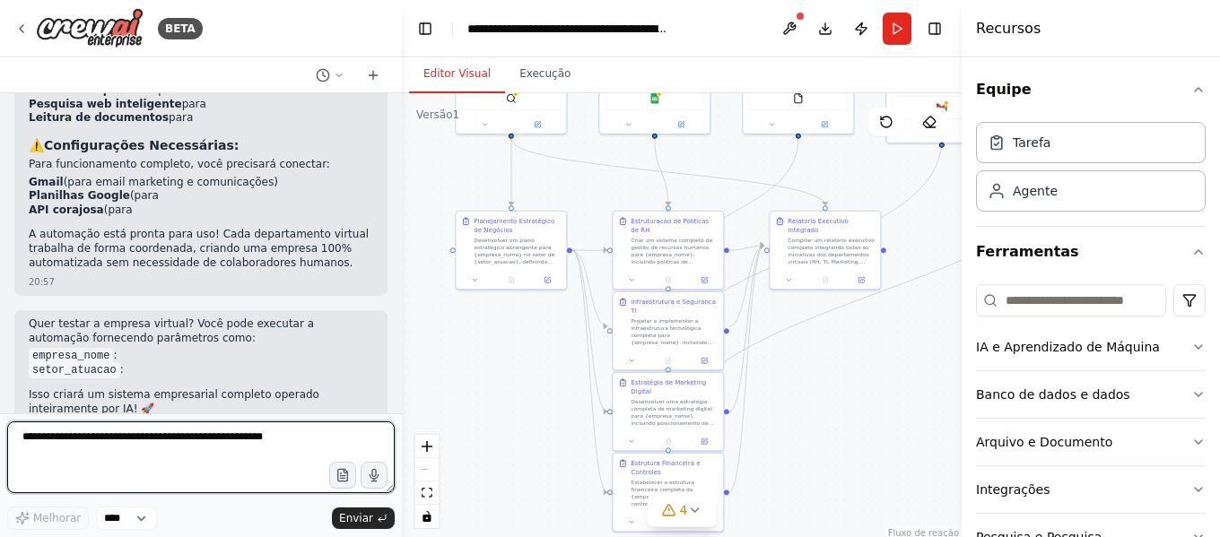
click at [257, 449] on textarea at bounding box center [201, 458] width 388 height 72
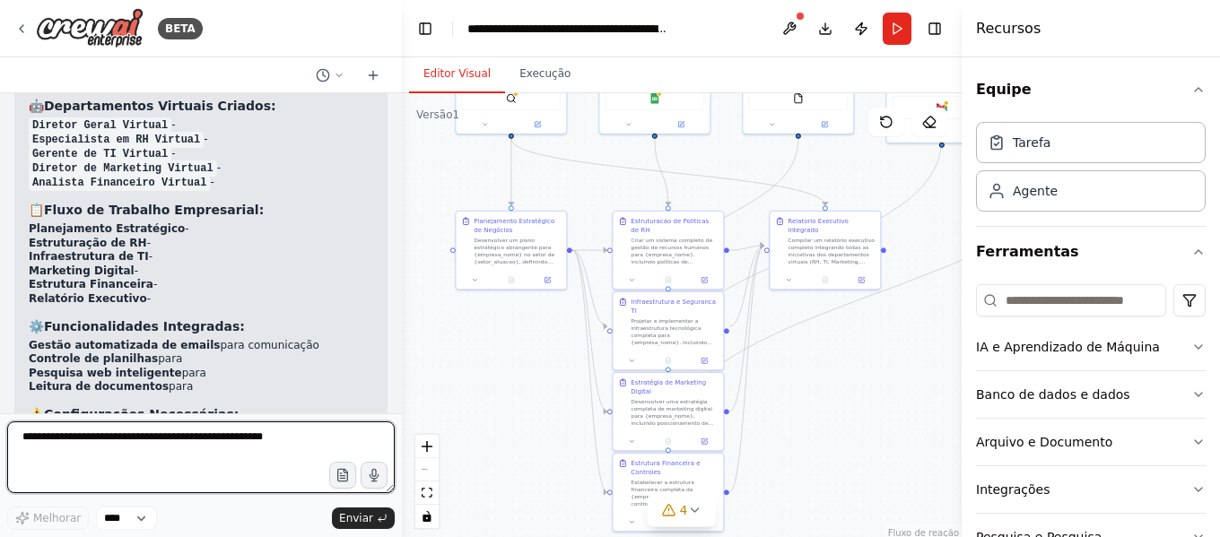
scroll to position [1818, 0]
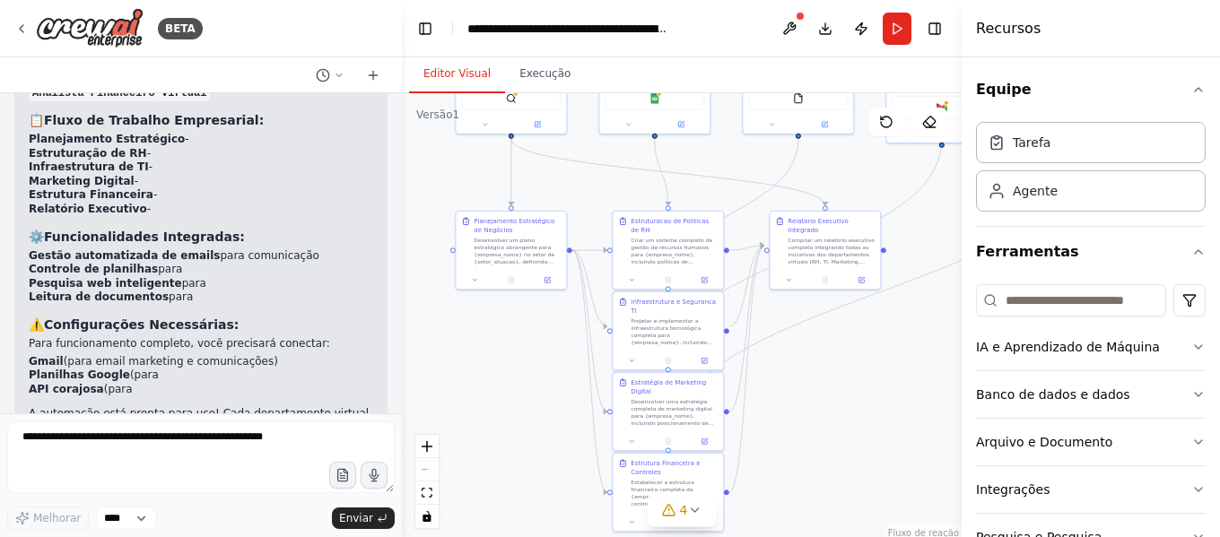
click at [231, 355] on li "Gmail (para email marketing e comunicações)" at bounding box center [201, 362] width 345 height 14
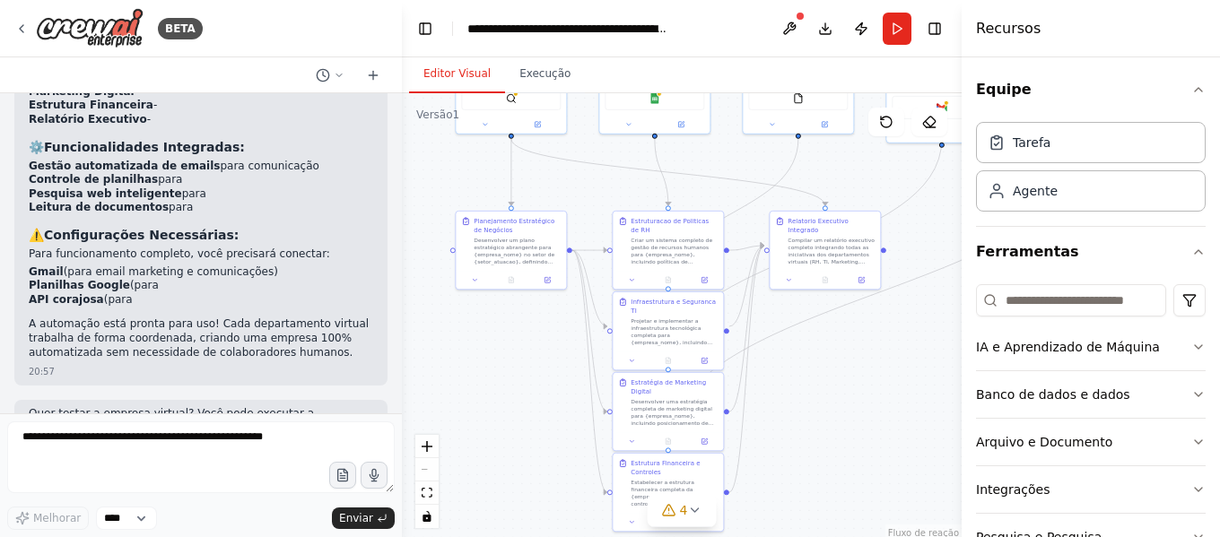
scroll to position [1997, 0]
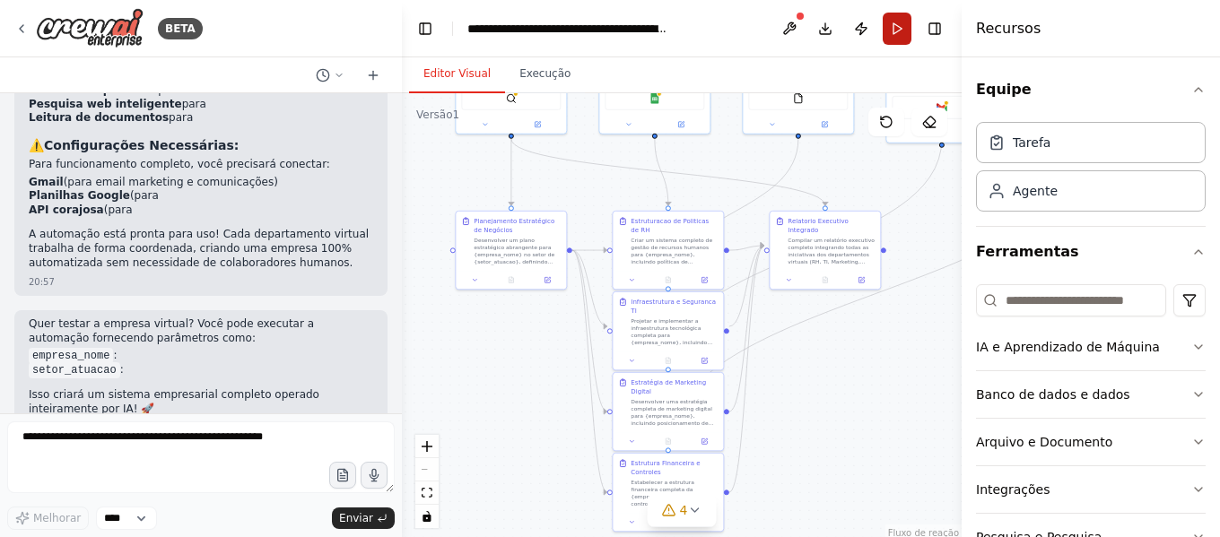
click at [895, 28] on button "Correr" at bounding box center [897, 29] width 29 height 32
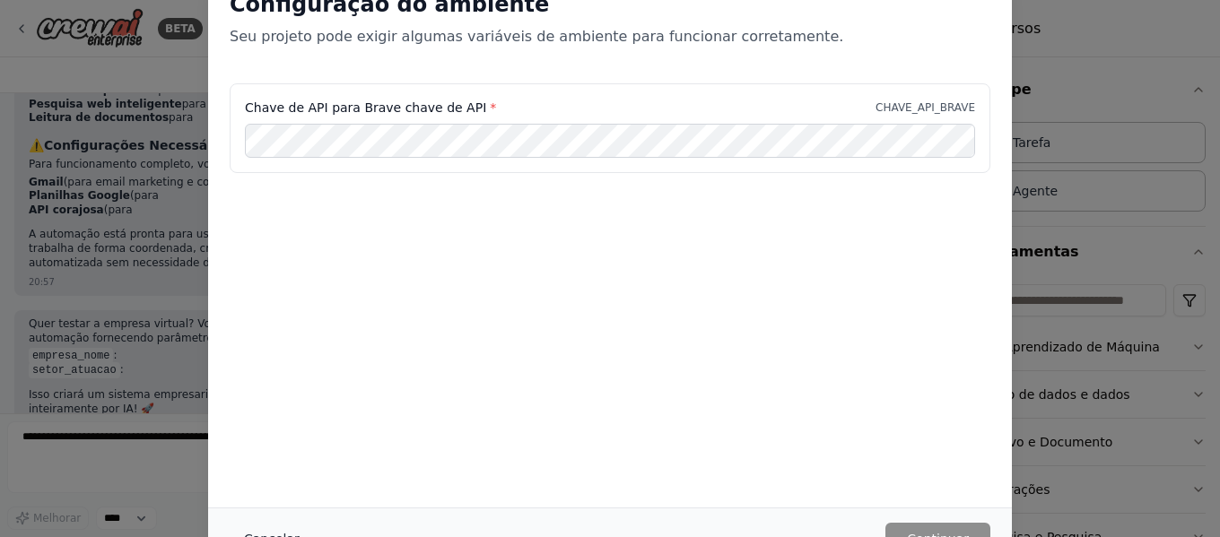
click at [278, 532] on font "Cancelar" at bounding box center [272, 539] width 56 height 14
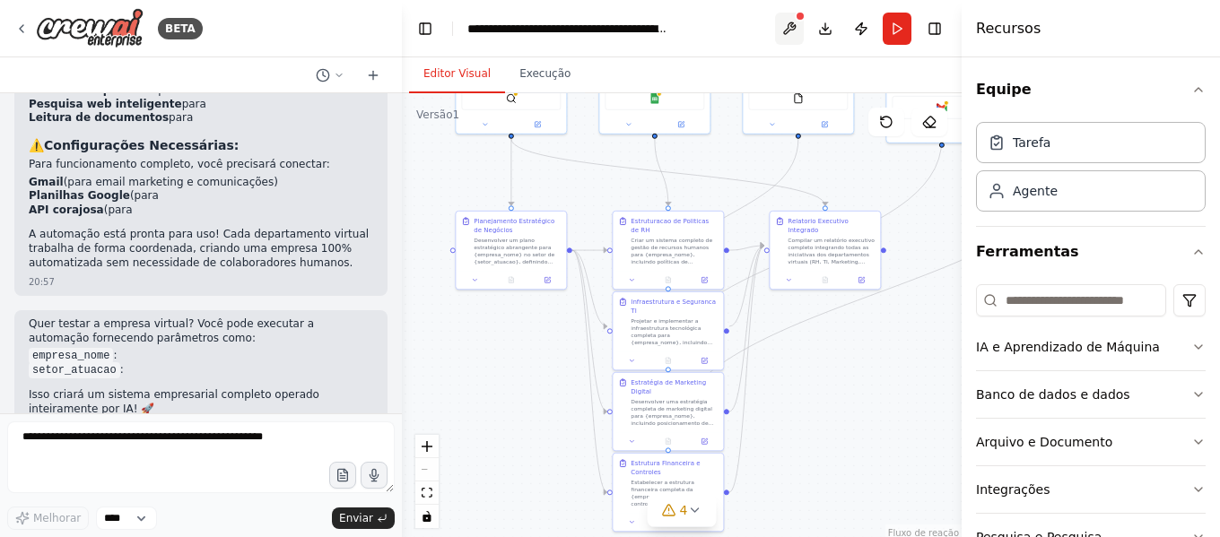
click at [799, 23] on button at bounding box center [789, 29] width 29 height 32
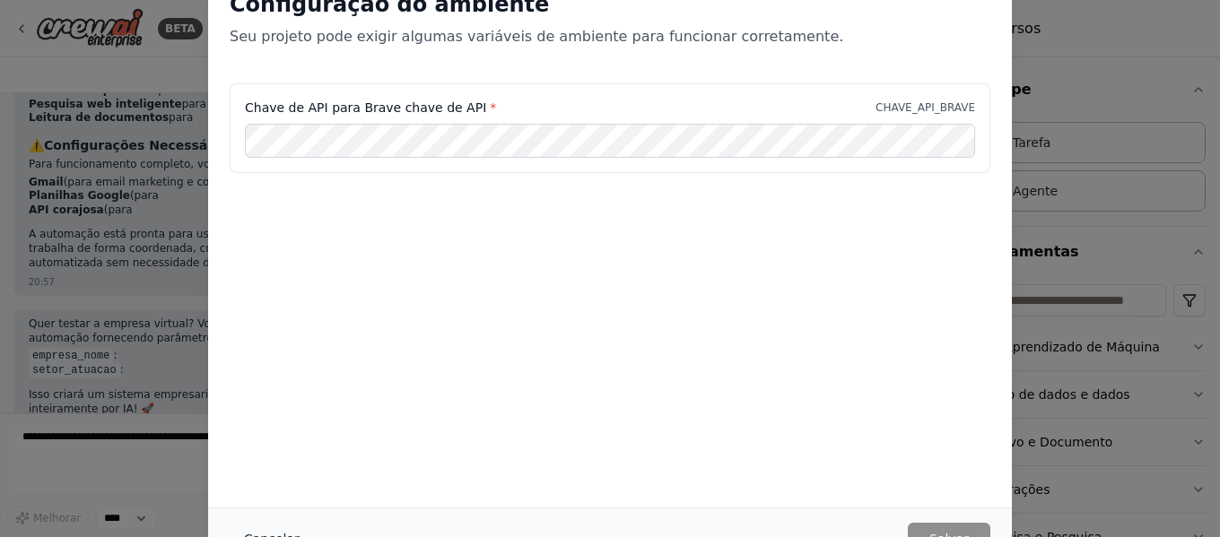
click at [270, 534] on font "Cancelar" at bounding box center [272, 539] width 56 height 14
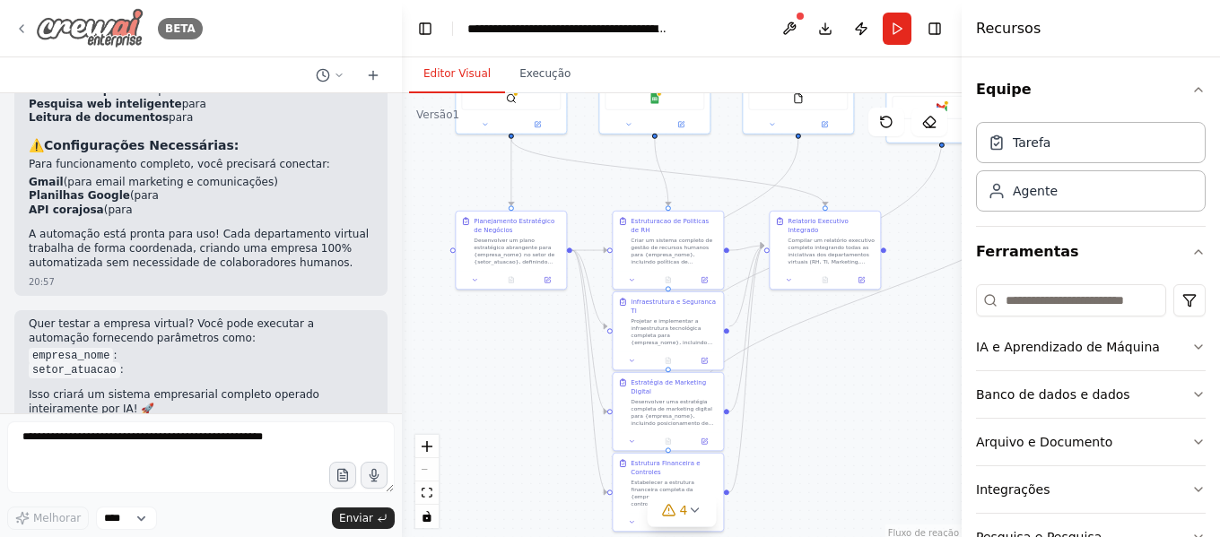
click at [98, 24] on img at bounding box center [90, 28] width 108 height 40
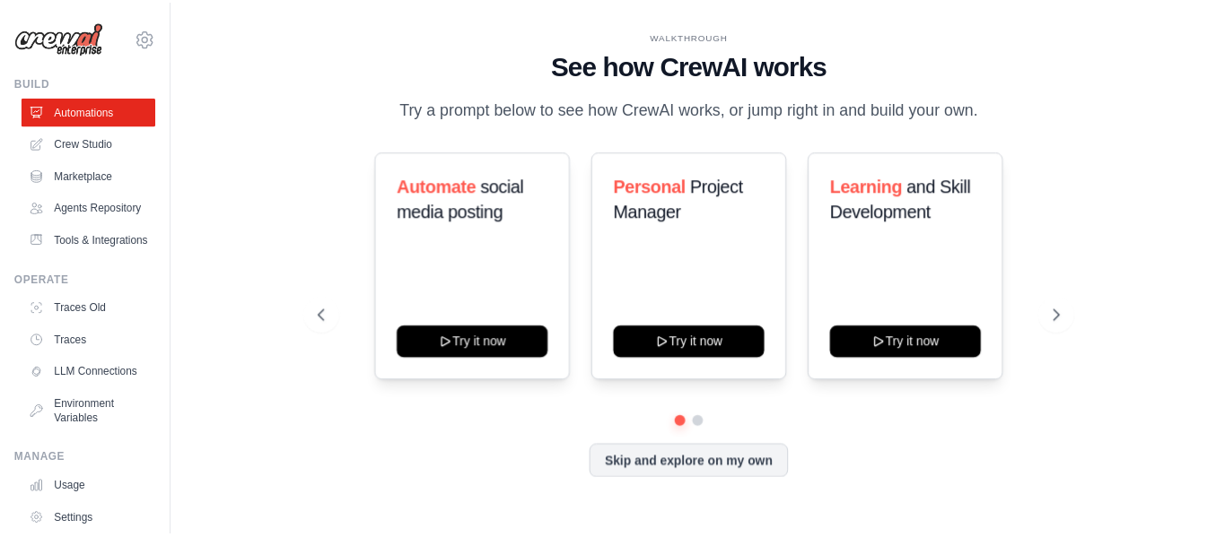
scroll to position [135, 0]
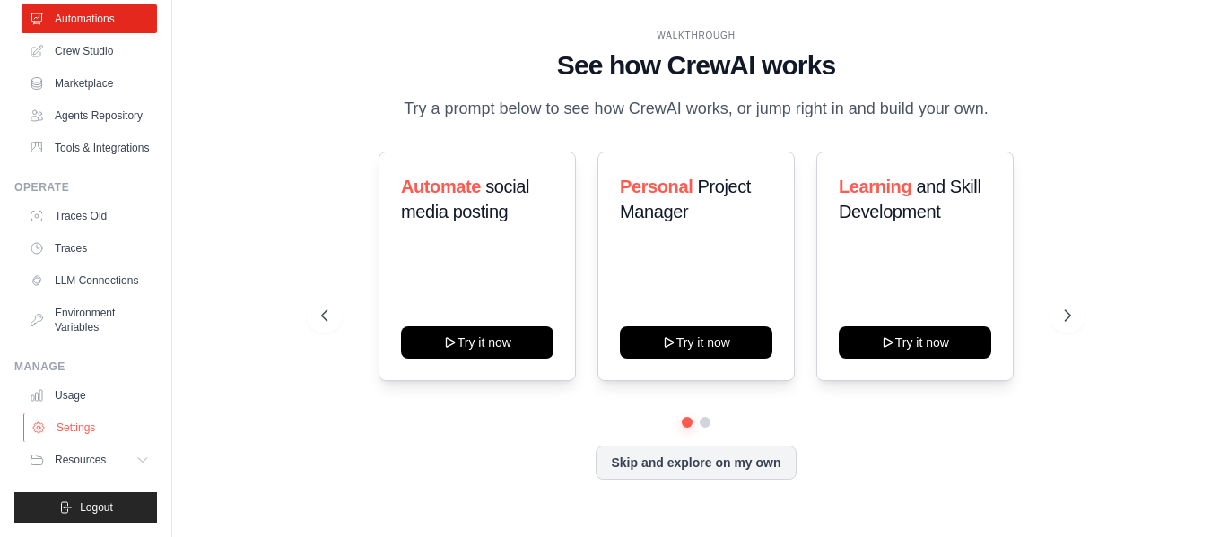
click at [88, 430] on link "Settings" at bounding box center [90, 428] width 135 height 29
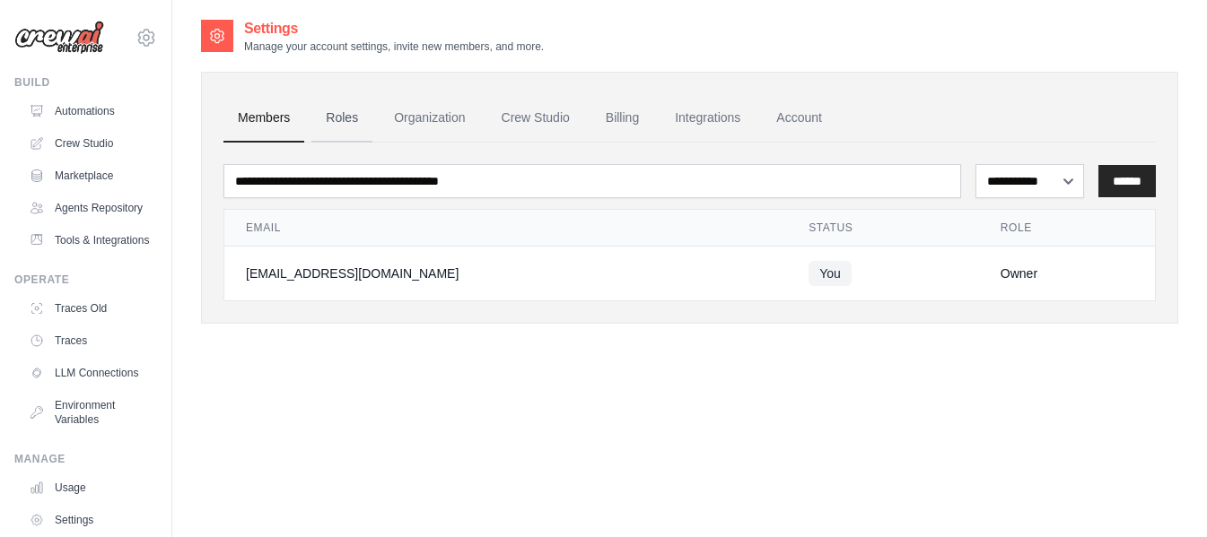
click at [343, 124] on link "Roles" at bounding box center [341, 118] width 61 height 48
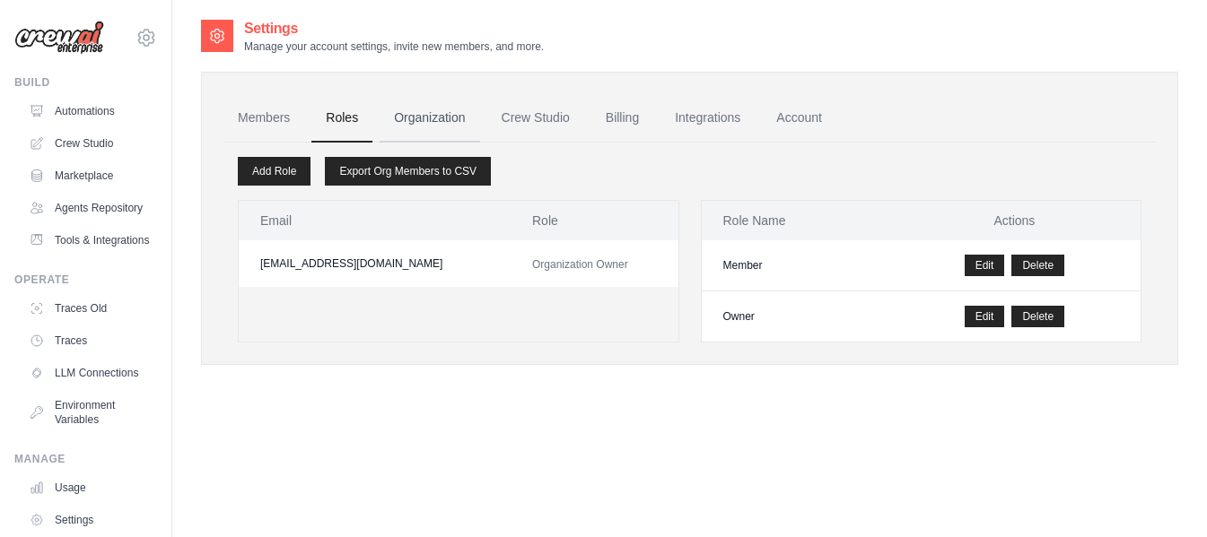
click at [409, 120] on link "Organization" at bounding box center [430, 118] width 100 height 48
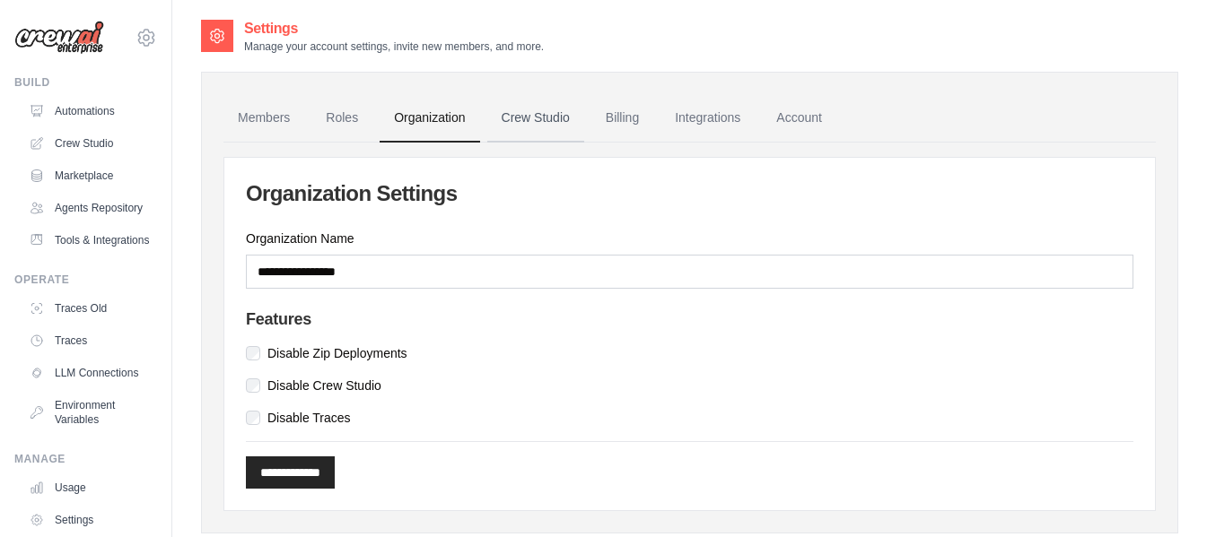
click at [514, 126] on link "Crew Studio" at bounding box center [535, 118] width 97 height 48
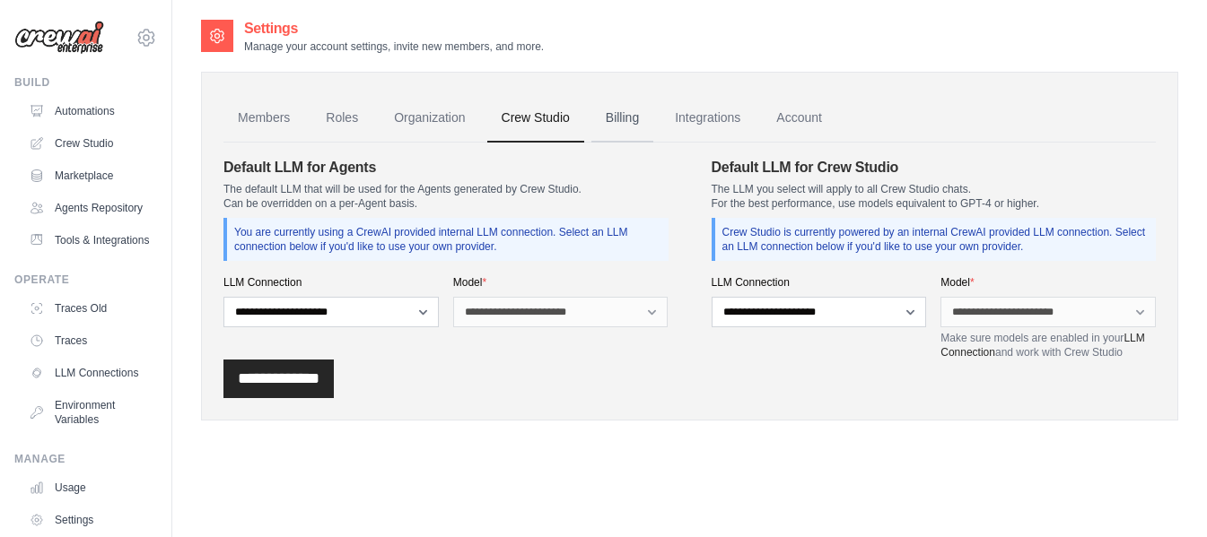
click at [606, 118] on link "Billing" at bounding box center [622, 118] width 62 height 48
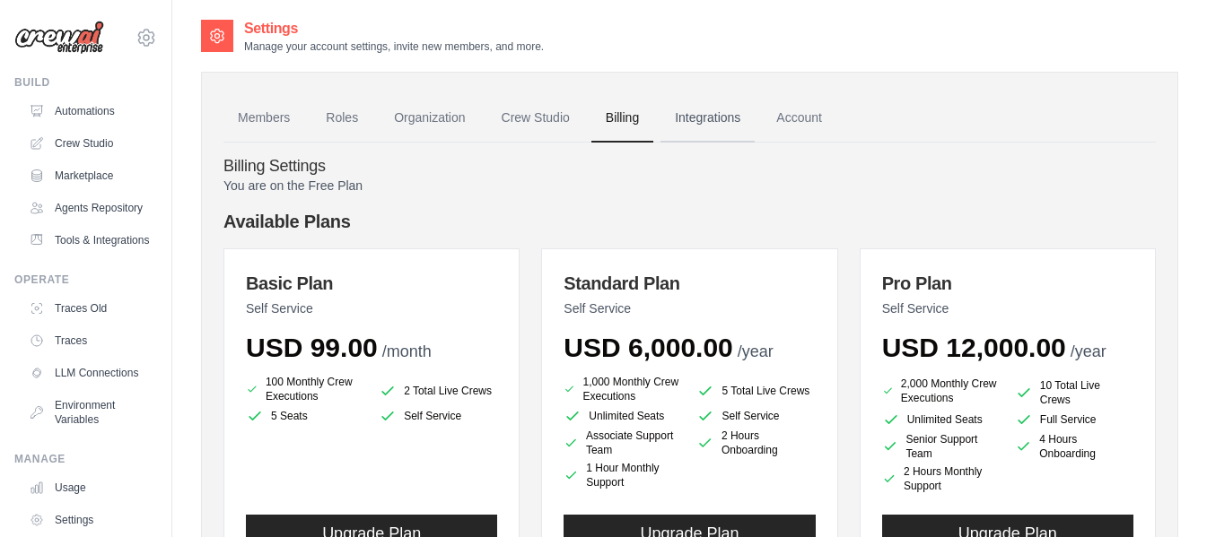
click at [691, 118] on link "Integrations" at bounding box center [707, 118] width 94 height 48
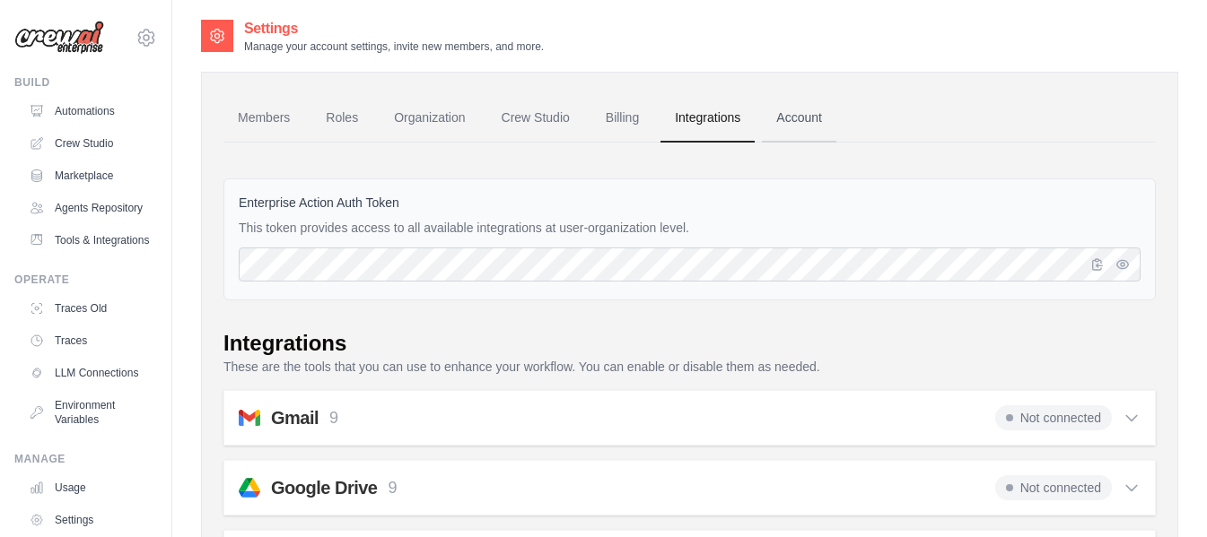
click at [782, 119] on link "Account" at bounding box center [799, 118] width 74 height 48
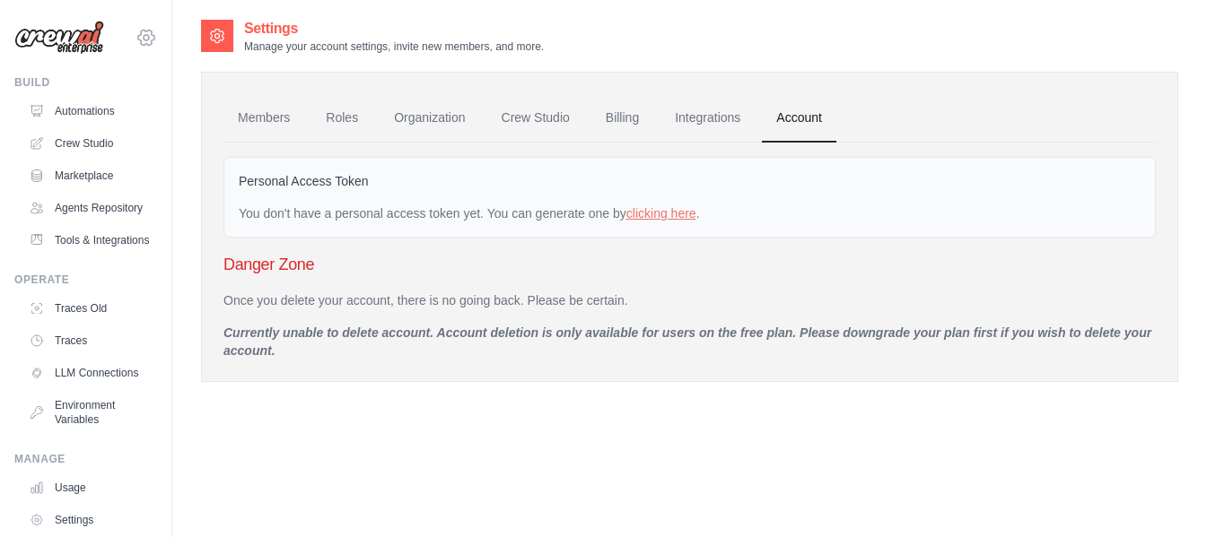
click at [140, 34] on icon at bounding box center [146, 38] width 22 height 22
click at [171, 104] on span "Settings" at bounding box center [223, 111] width 142 height 18
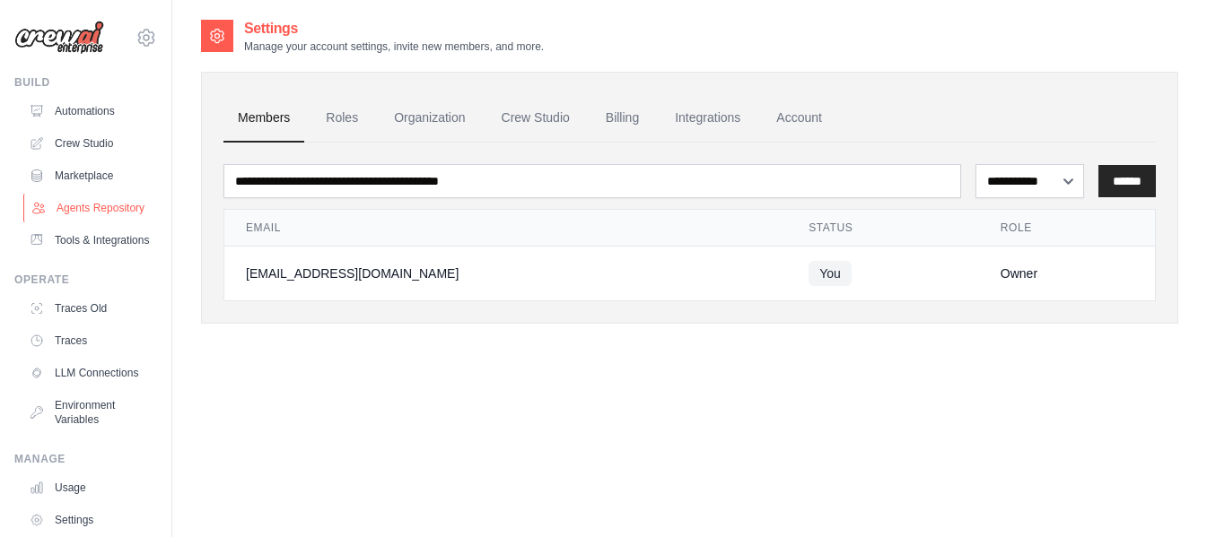
scroll to position [90, 0]
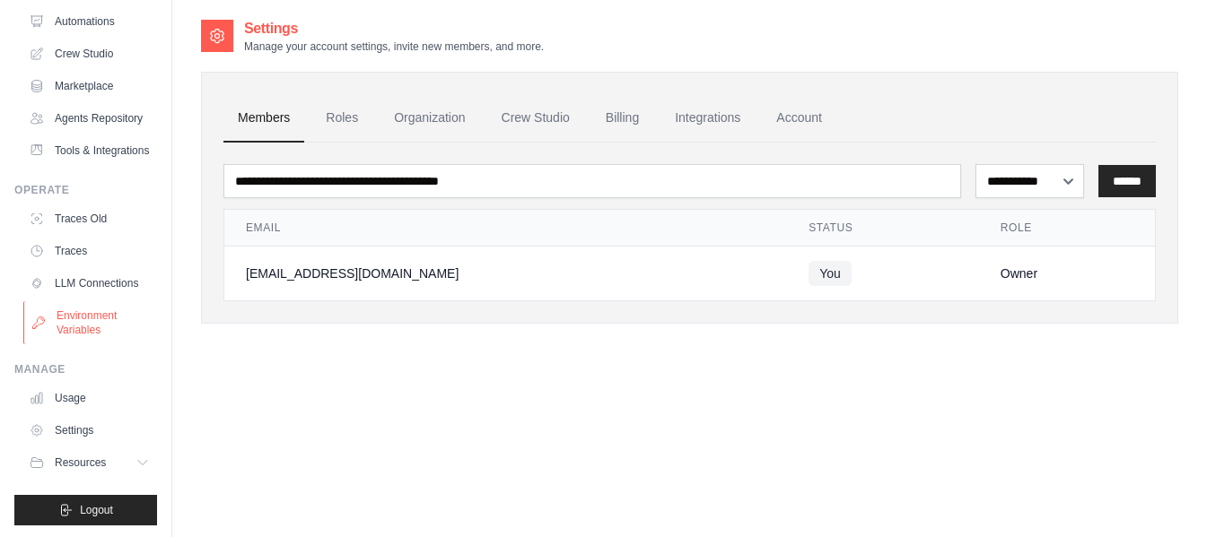
click at [57, 345] on link "Environment Variables" at bounding box center [90, 322] width 135 height 43
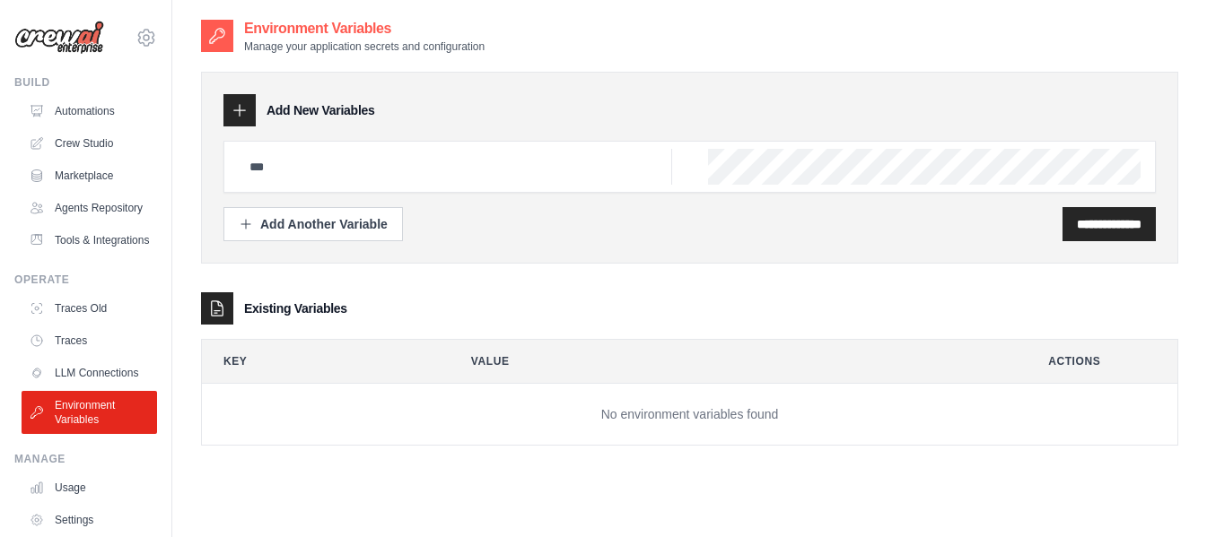
scroll to position [135, 0]
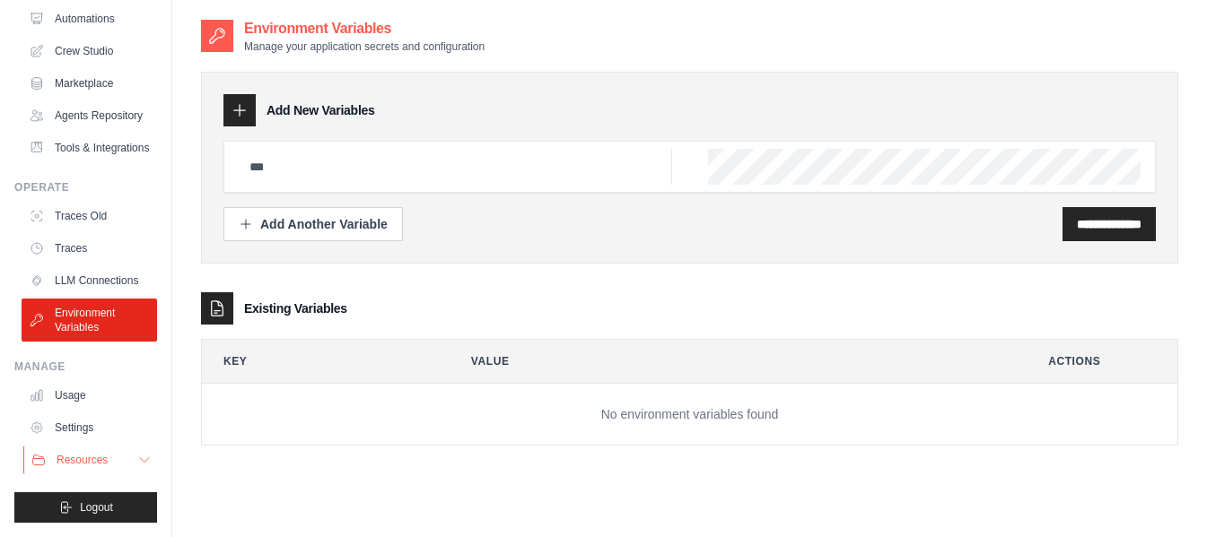
click at [137, 453] on icon at bounding box center [144, 460] width 14 height 14
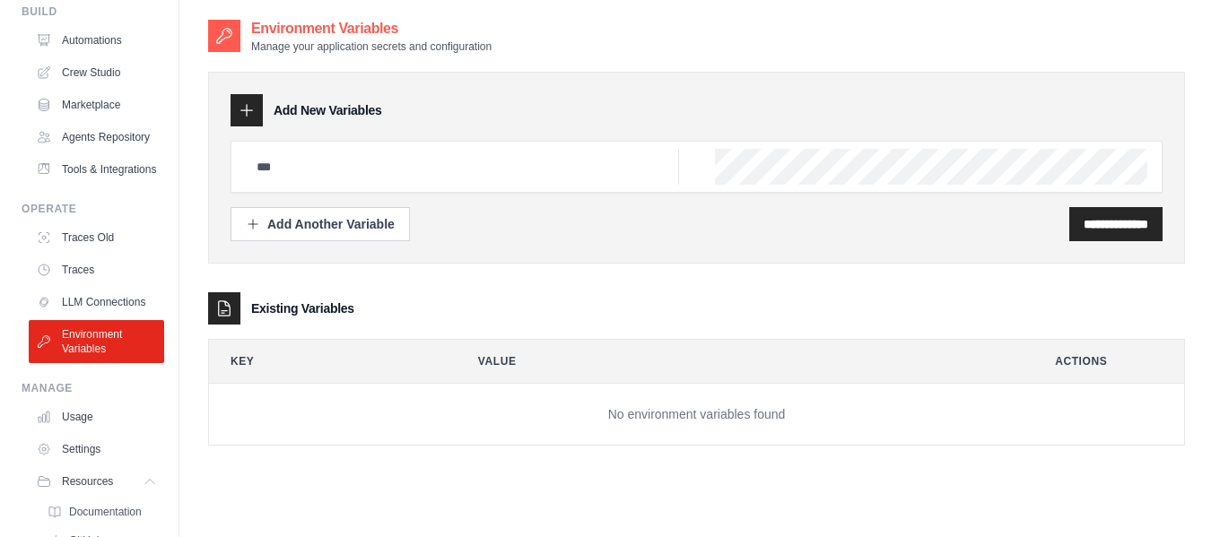
scroll to position [0, 0]
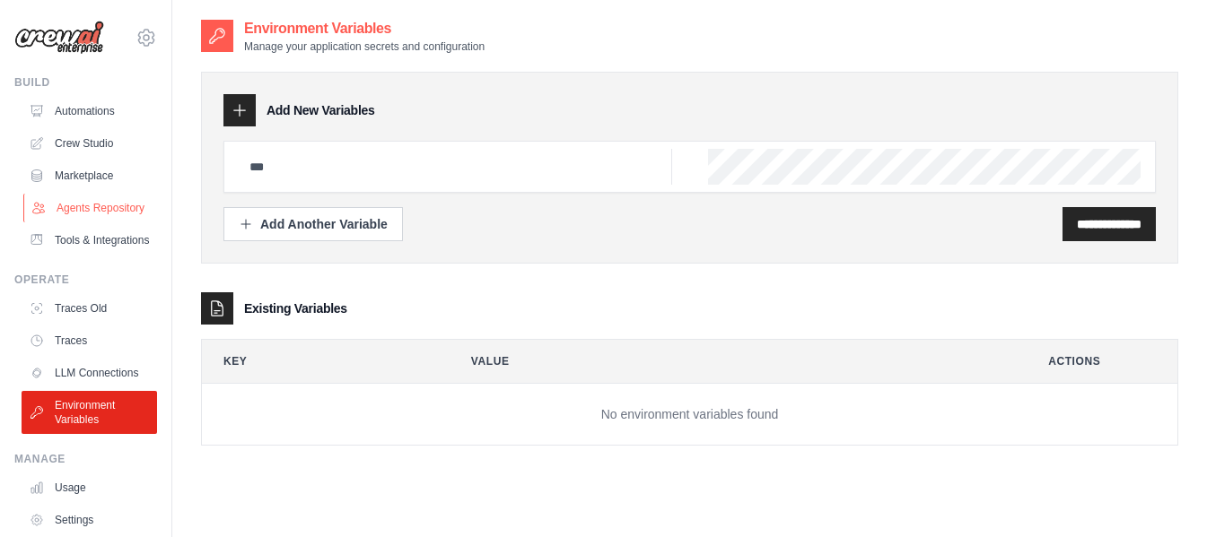
click at [95, 215] on link "Agents Repository" at bounding box center [90, 208] width 135 height 29
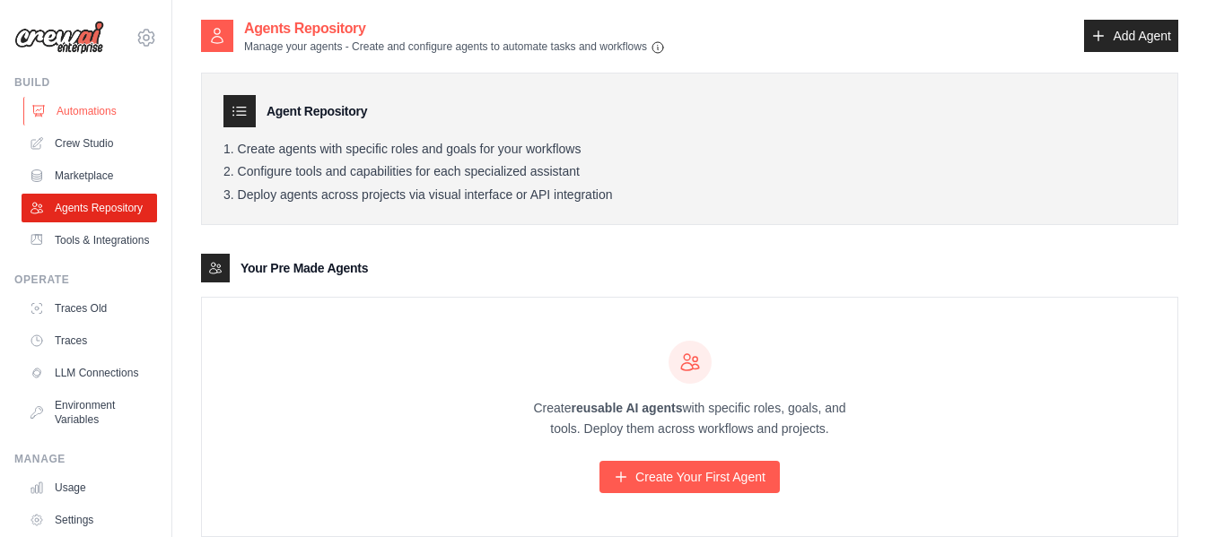
click at [84, 112] on link "Automations" at bounding box center [90, 111] width 135 height 29
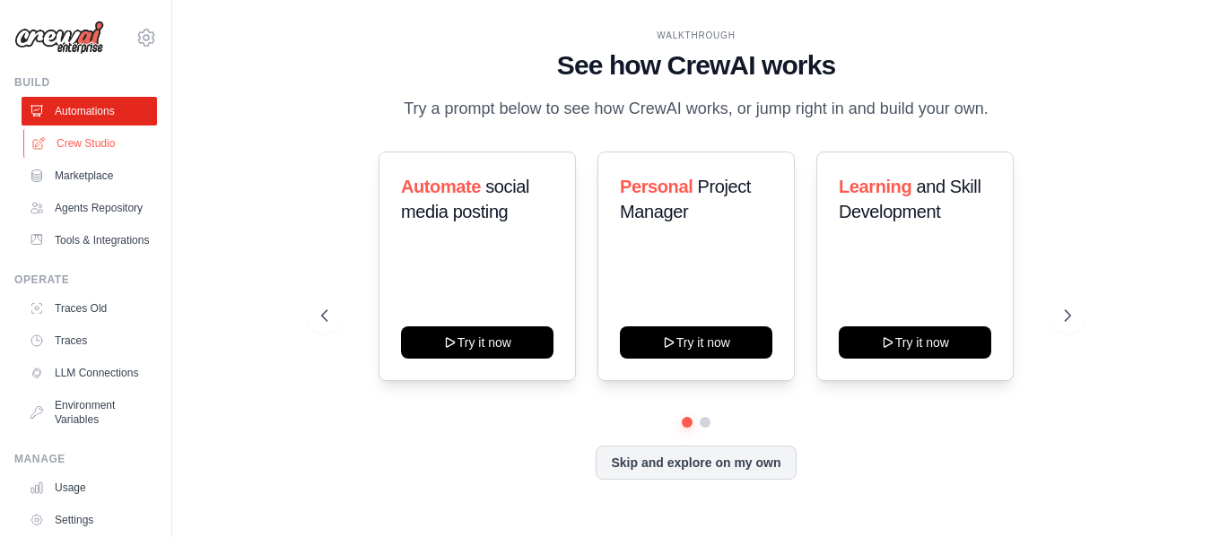
click at [82, 139] on link "Crew Studio" at bounding box center [90, 143] width 135 height 29
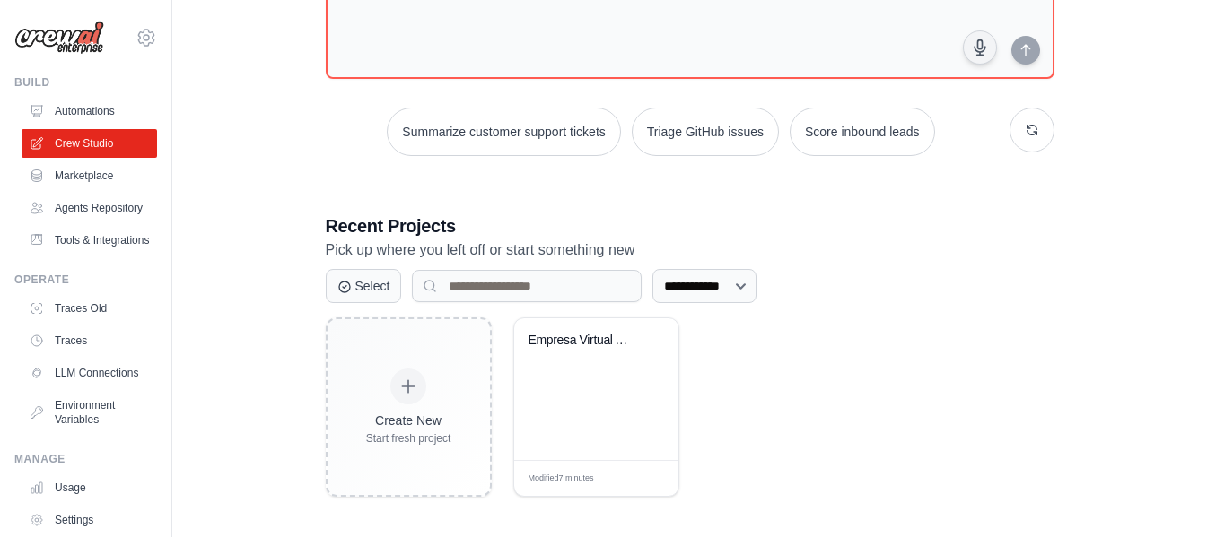
scroll to position [186, 0]
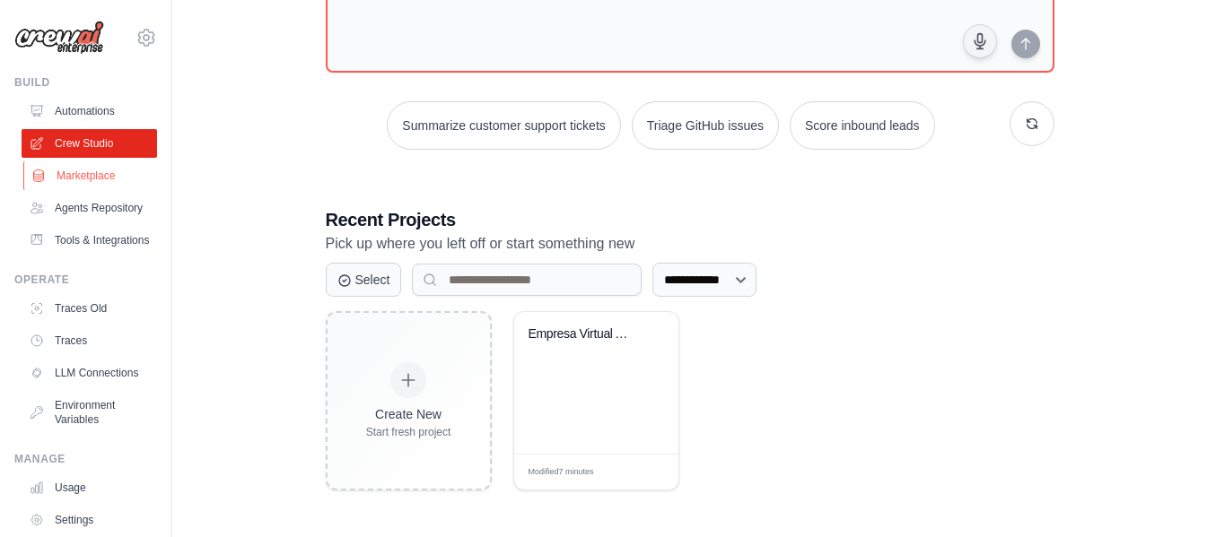
click at [89, 181] on link "Marketplace" at bounding box center [90, 175] width 135 height 29
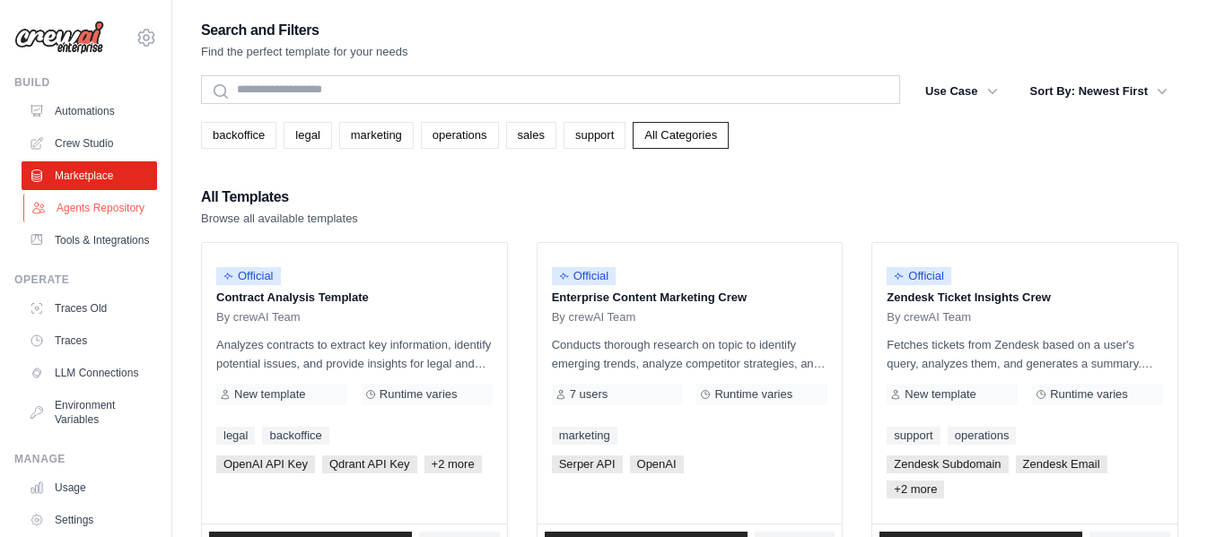
click at [82, 220] on link "Agents Repository" at bounding box center [90, 208] width 135 height 29
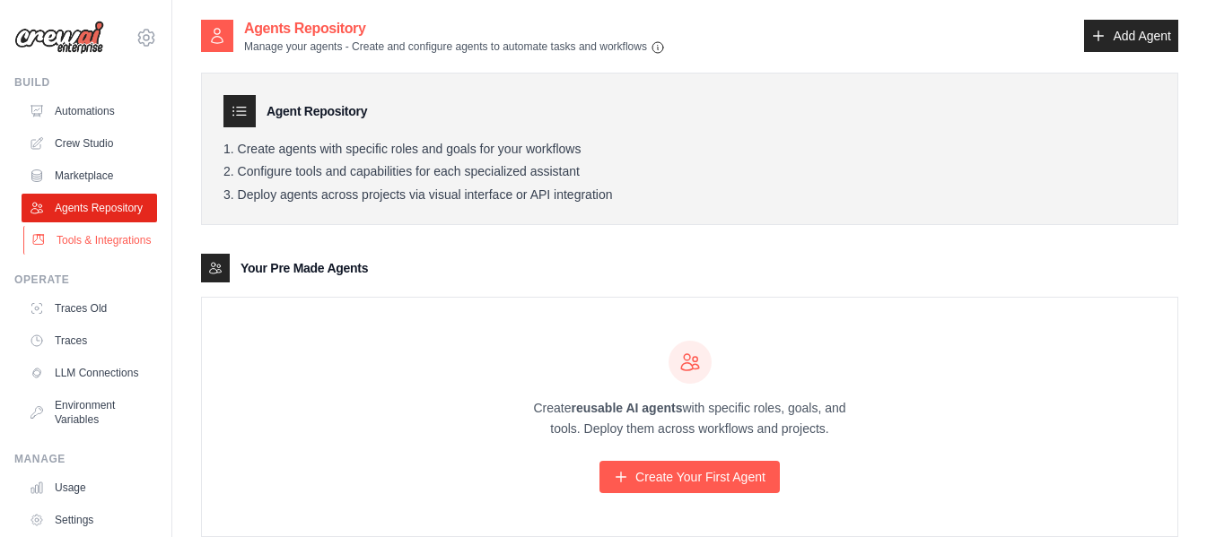
click at [77, 249] on link "Tools & Integrations" at bounding box center [90, 240] width 135 height 29
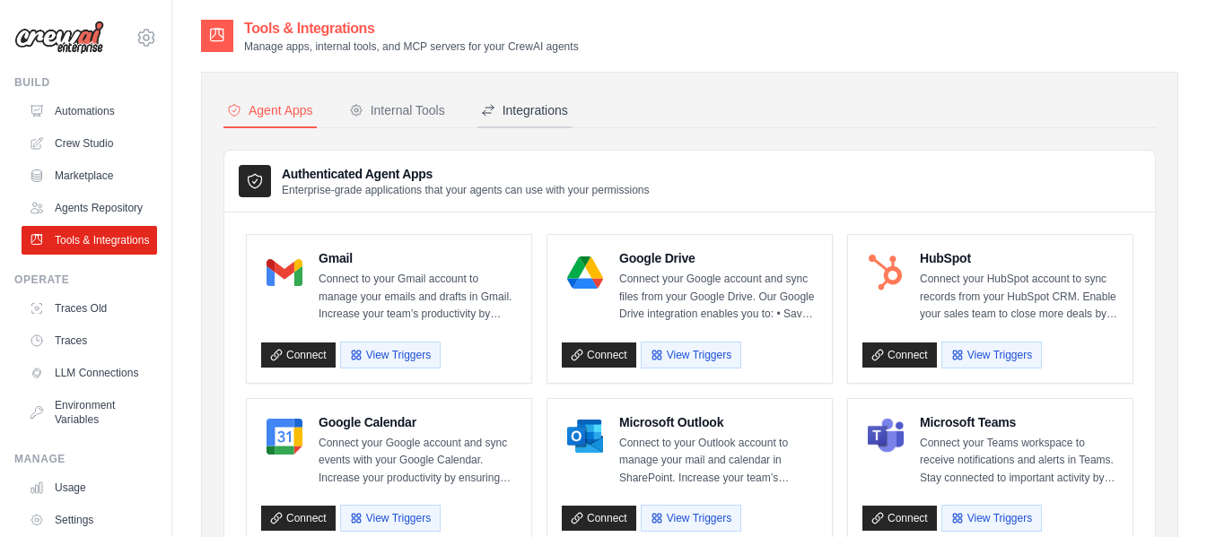
click at [517, 118] on div "Integrations" at bounding box center [524, 110] width 87 height 18
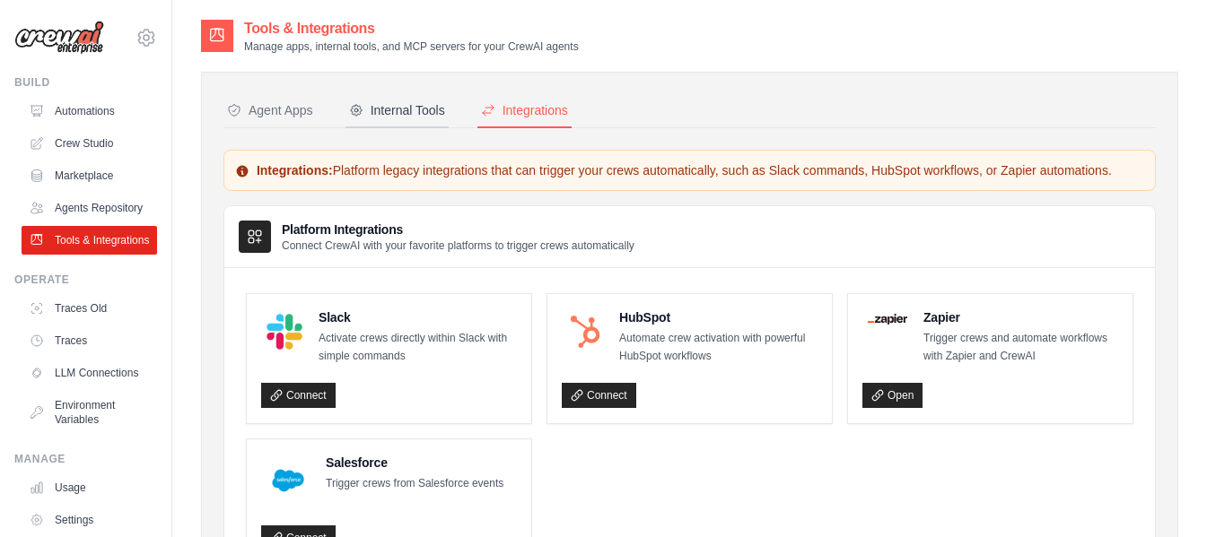
click at [425, 117] on div "Internal Tools" at bounding box center [397, 110] width 96 height 18
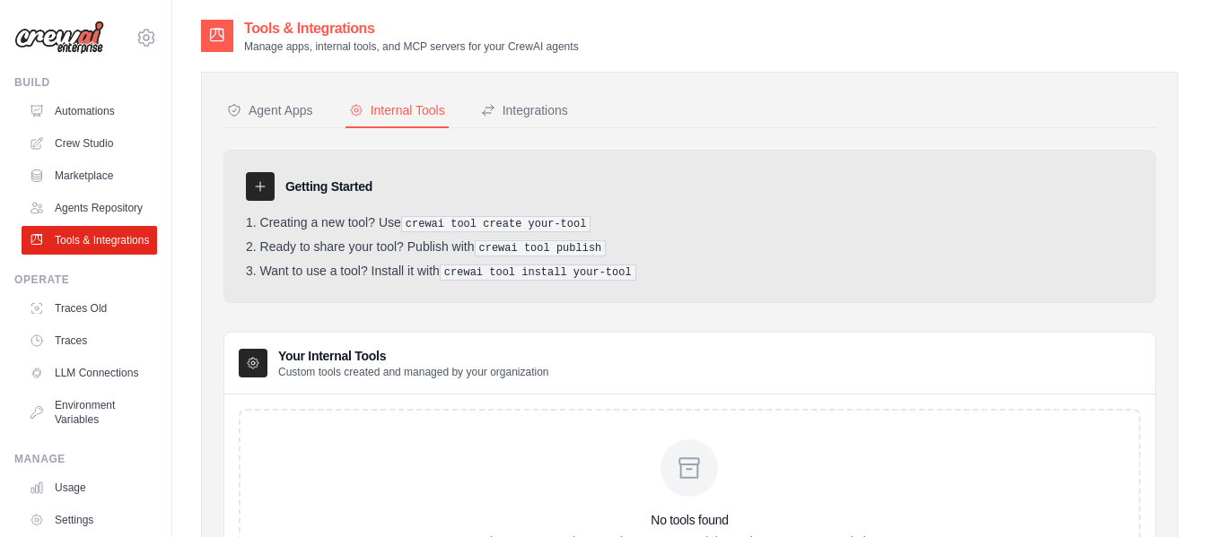
scroll to position [147, 0]
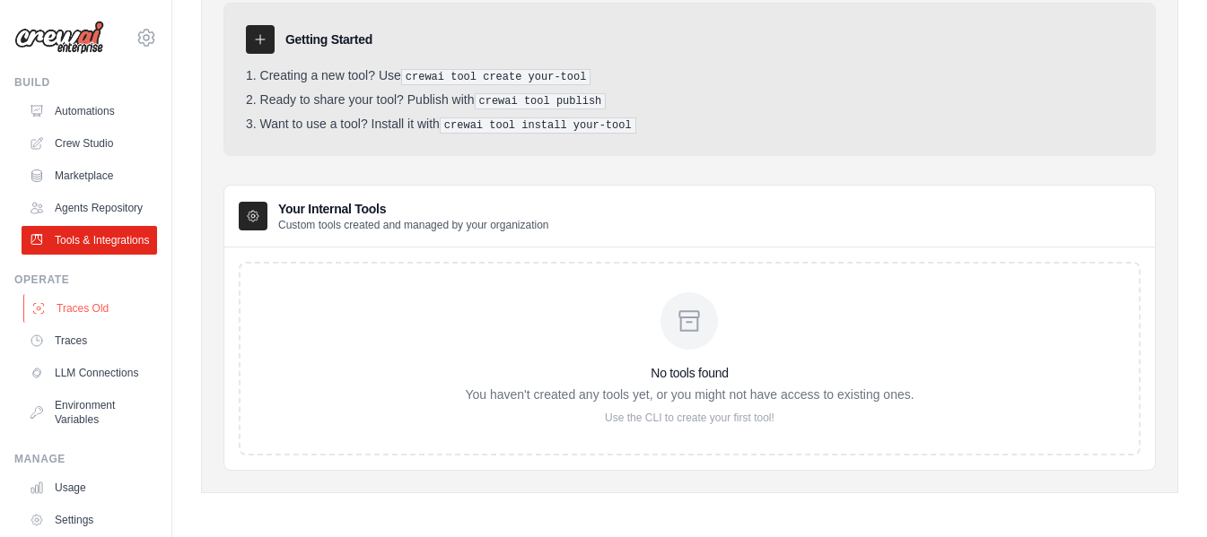
click at [73, 323] on link "Traces Old" at bounding box center [90, 308] width 135 height 29
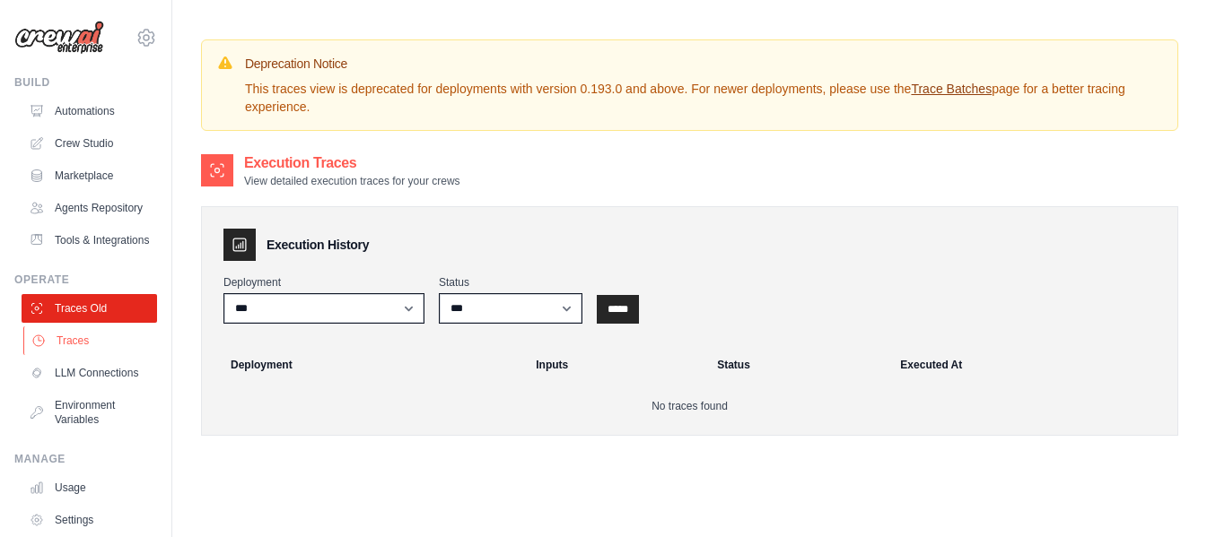
click at [79, 355] on link "Traces" at bounding box center [90, 341] width 135 height 29
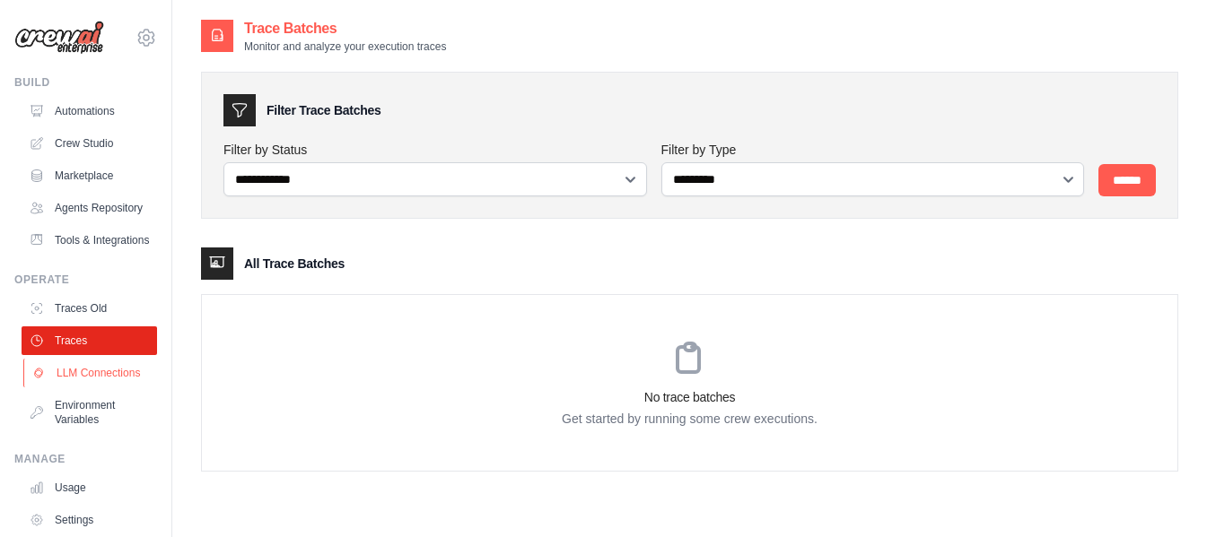
click at [84, 388] on link "LLM Connections" at bounding box center [90, 373] width 135 height 29
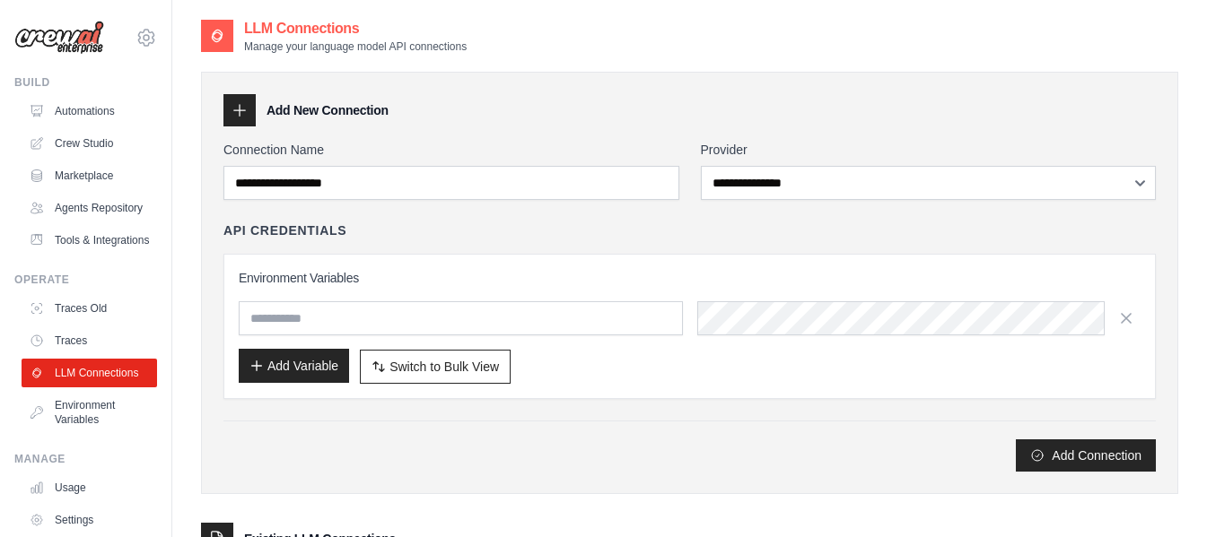
click at [296, 363] on button "Add Variable" at bounding box center [294, 366] width 110 height 34
click at [415, 368] on span "Switch to Bulk View" at bounding box center [443, 366] width 109 height 18
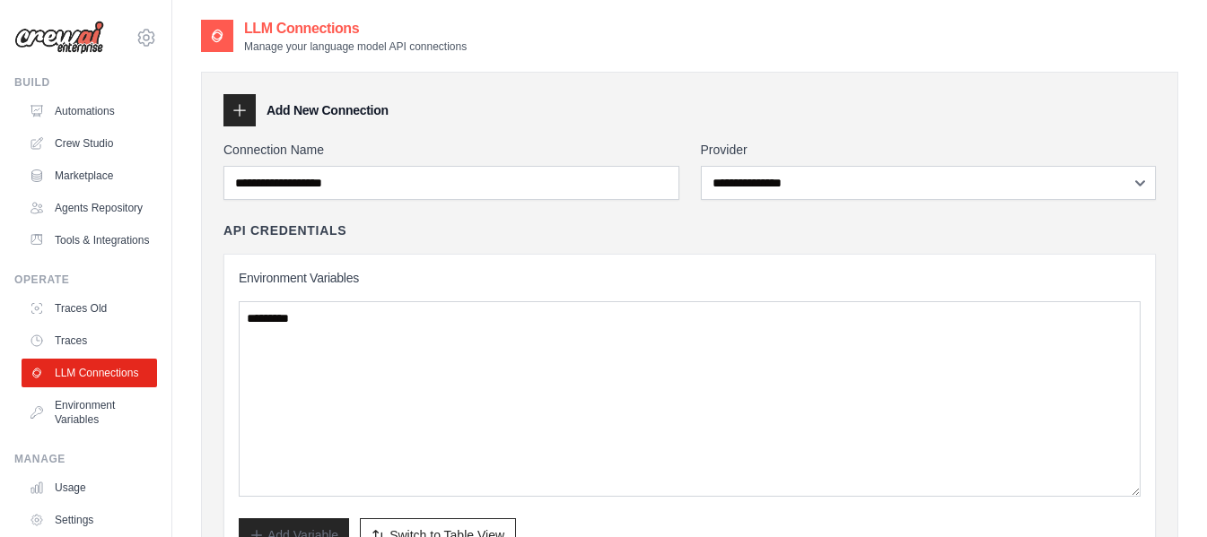
scroll to position [179, 0]
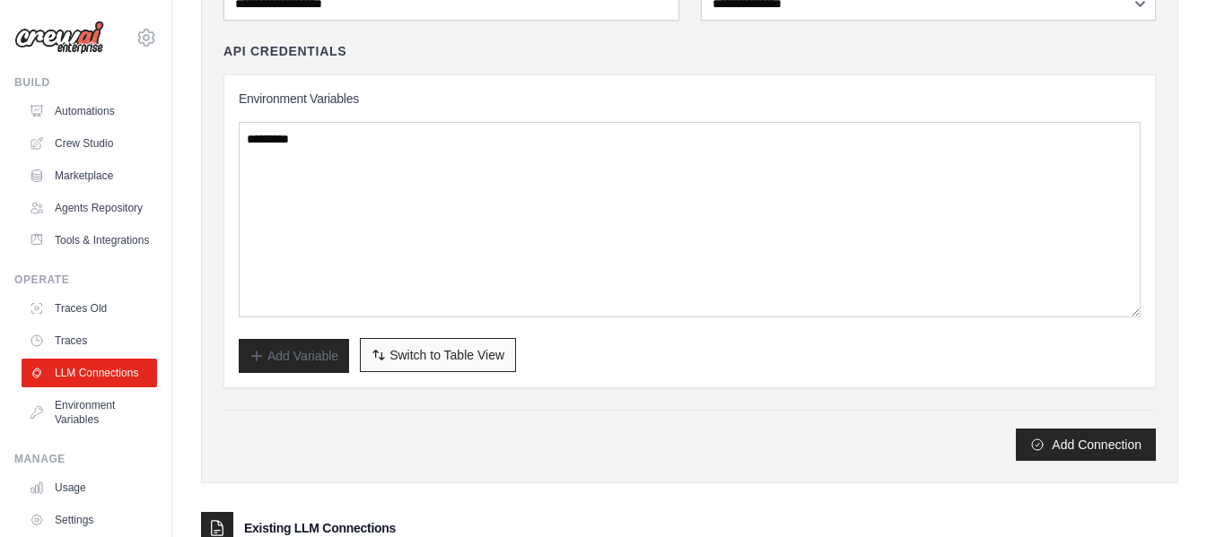
click at [373, 353] on icon "button" at bounding box center [375, 354] width 4 height 7
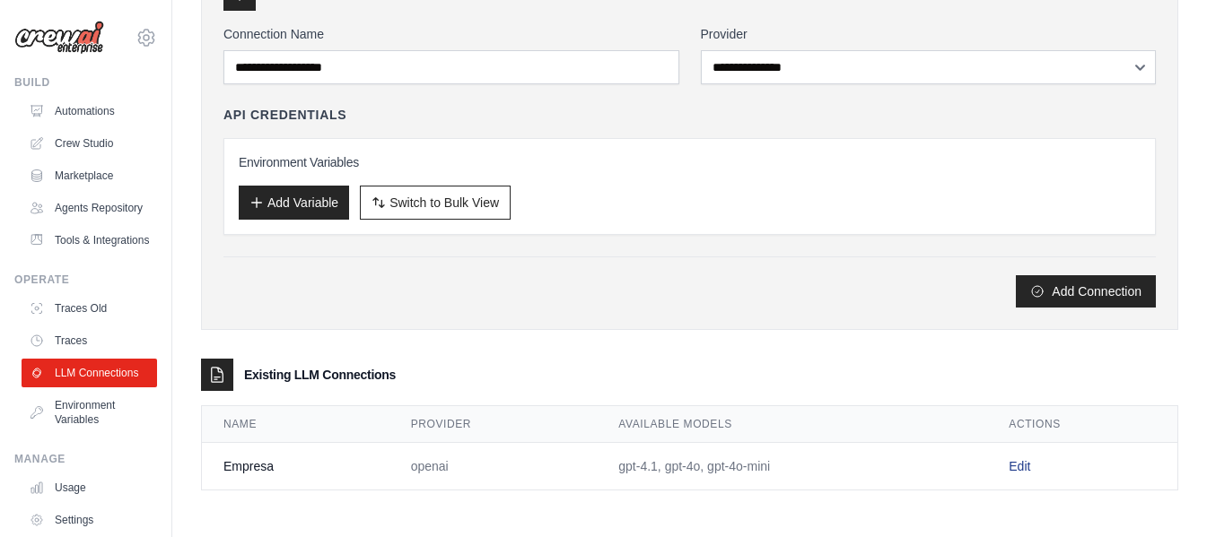
click at [1020, 466] on link "Edit" at bounding box center [1019, 466] width 22 height 14
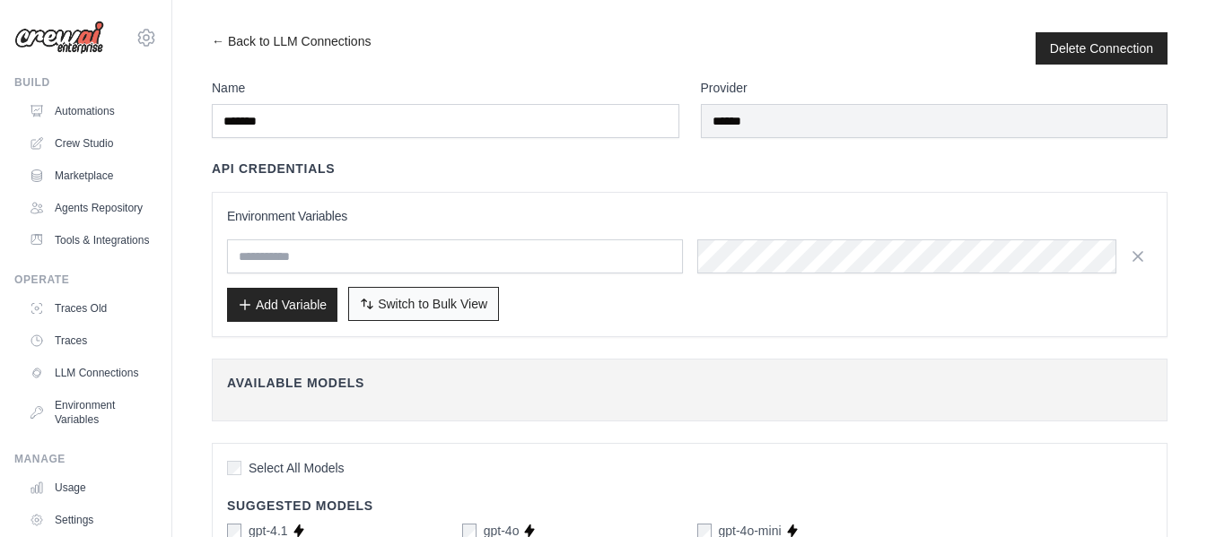
click at [395, 306] on span "Switch to Bulk View" at bounding box center [432, 304] width 109 height 18
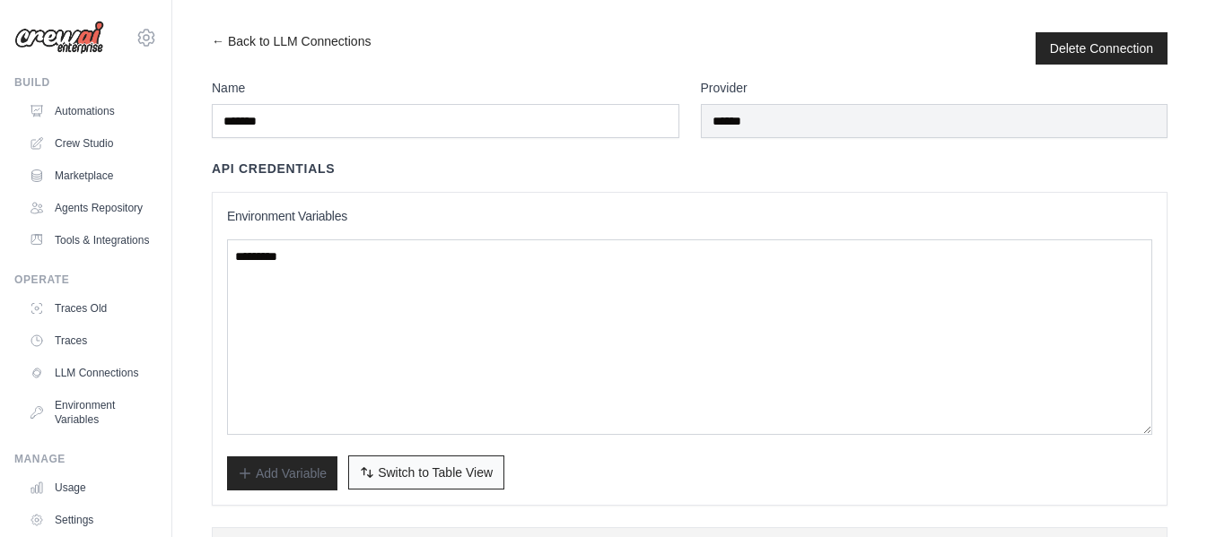
click at [399, 467] on span "Switch to Table View" at bounding box center [435, 473] width 115 height 18
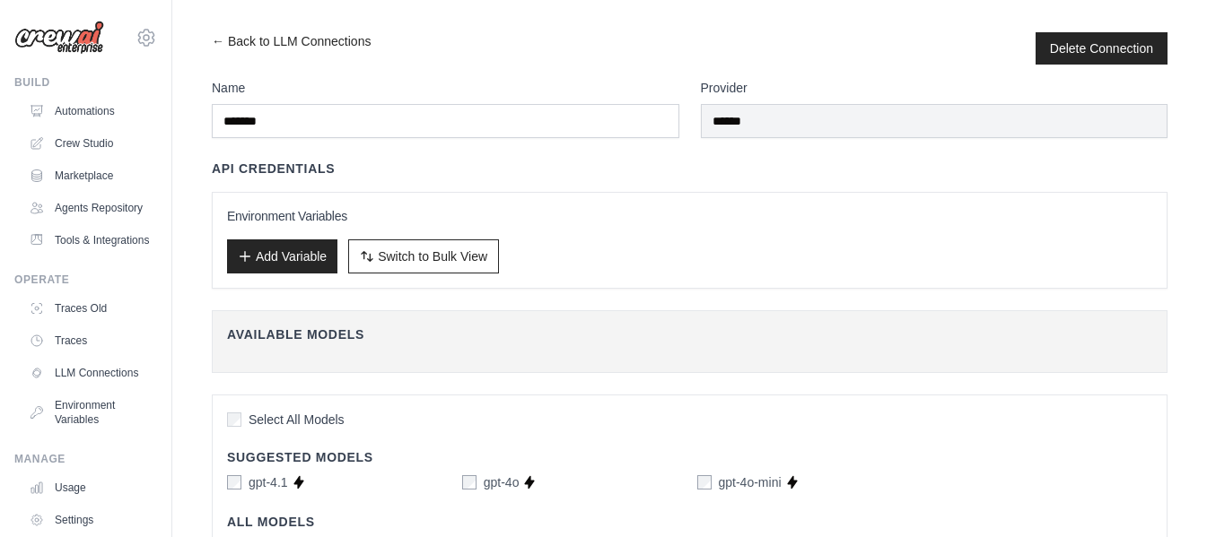
scroll to position [90, 0]
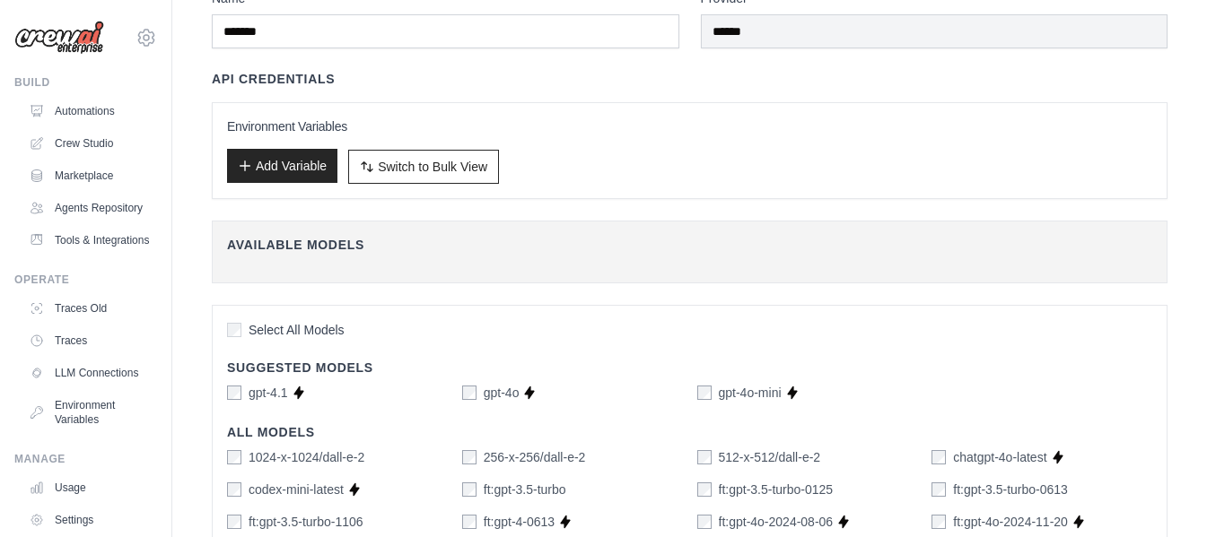
click at [275, 164] on button "Add Variable" at bounding box center [282, 166] width 110 height 34
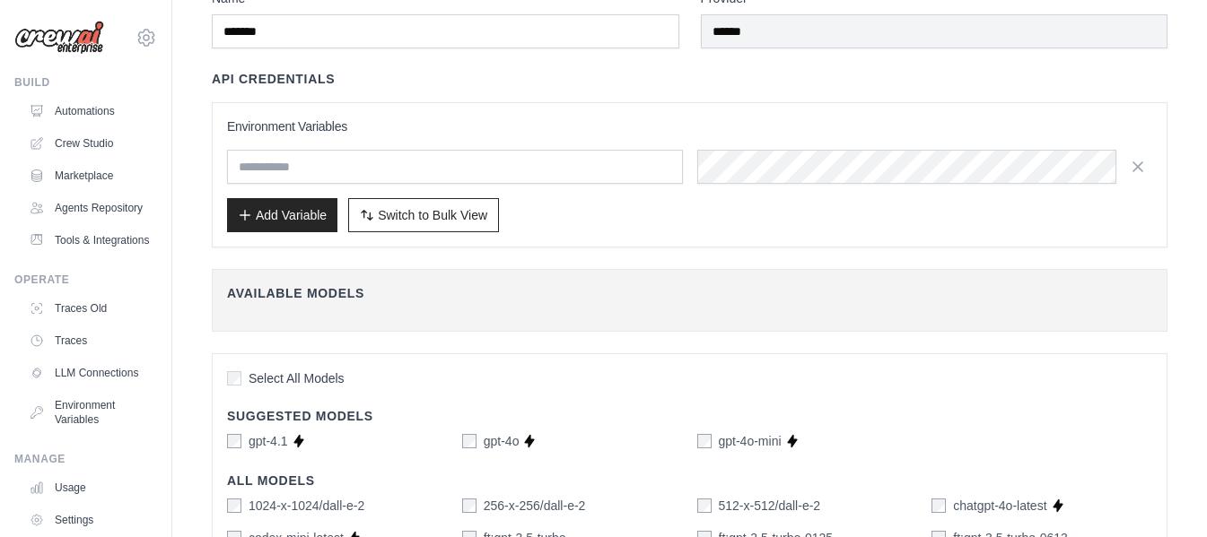
scroll to position [0, 0]
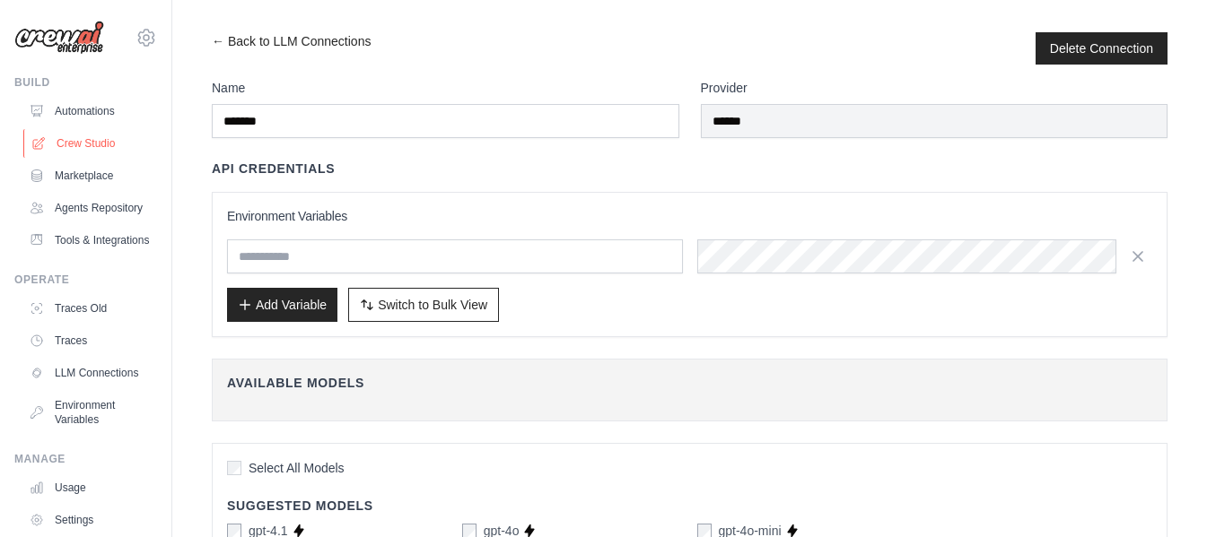
click at [95, 147] on link "Crew Studio" at bounding box center [90, 143] width 135 height 29
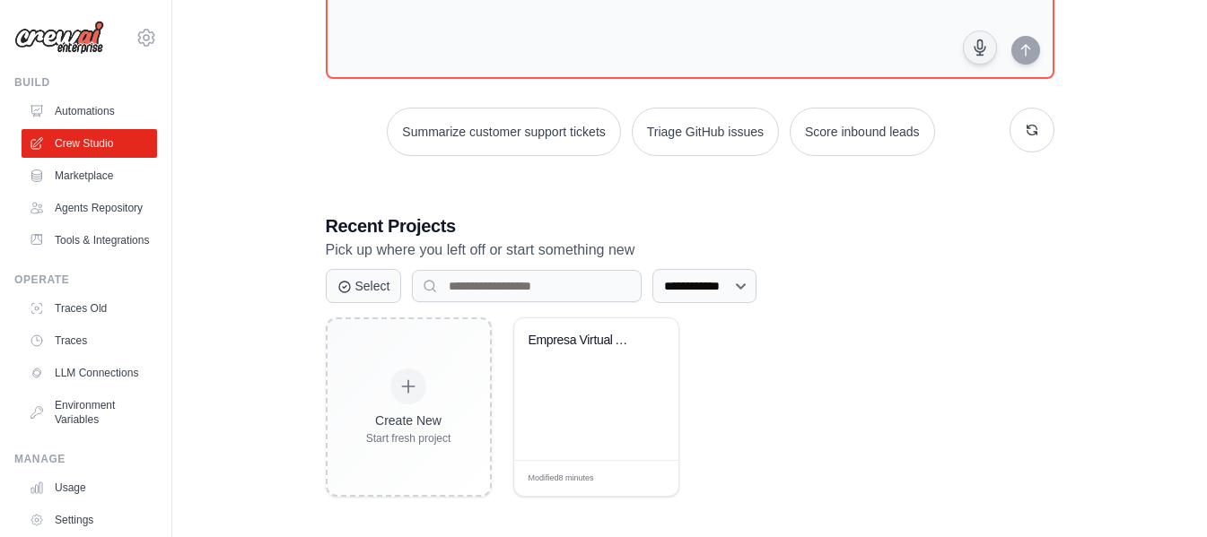
scroll to position [186, 0]
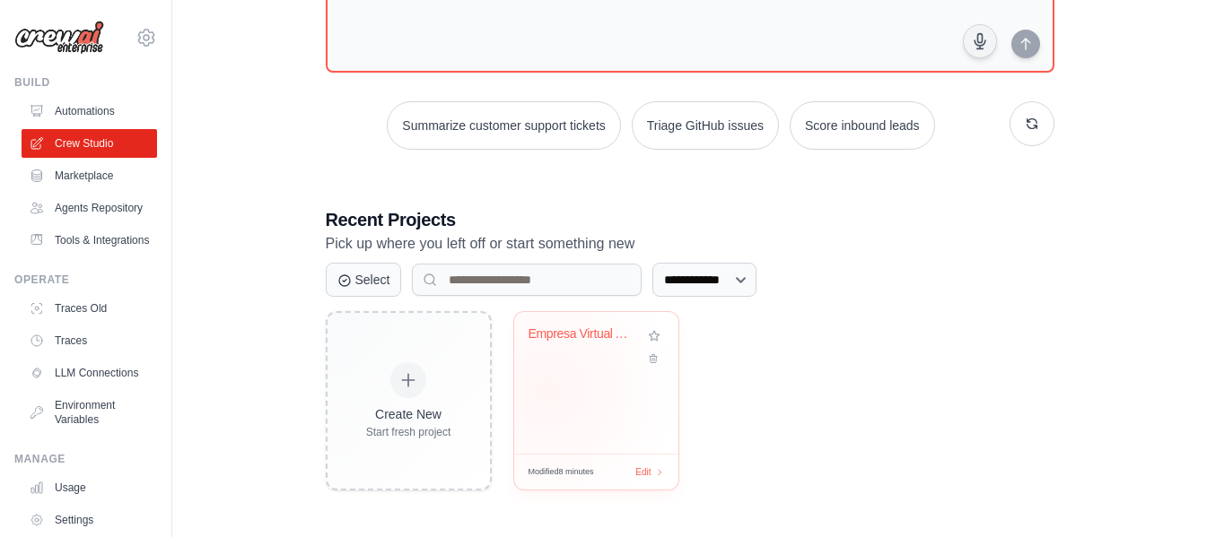
click at [546, 390] on div "Empresa Virtual Automatizada - Sist..." at bounding box center [596, 383] width 164 height 142
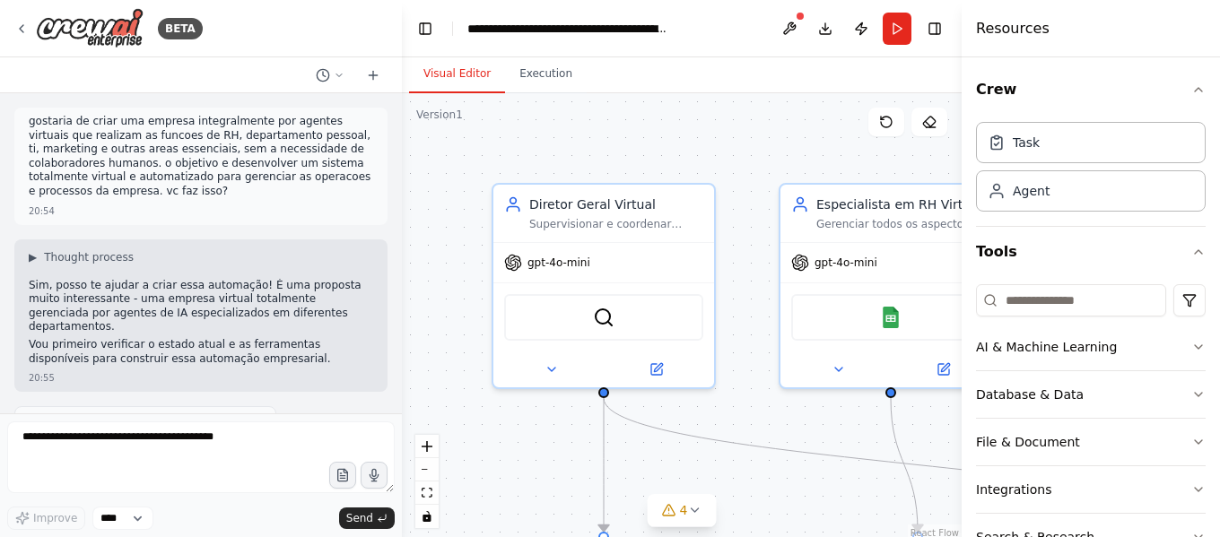
scroll to position [2082, 0]
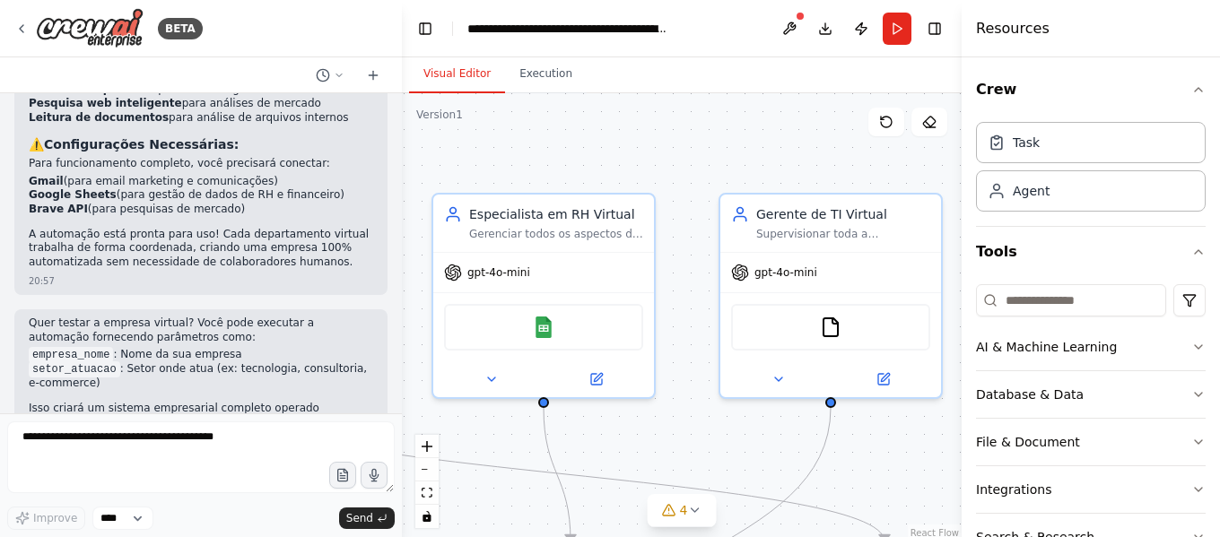
drag, startPoint x: 764, startPoint y: 290, endPoint x: 415, endPoint y: 300, distance: 348.3
click at [415, 300] on div ".deletable-edge-delete-btn { width: 20px; height: 20px; border: 0px solid #ffff…" at bounding box center [682, 317] width 560 height 449
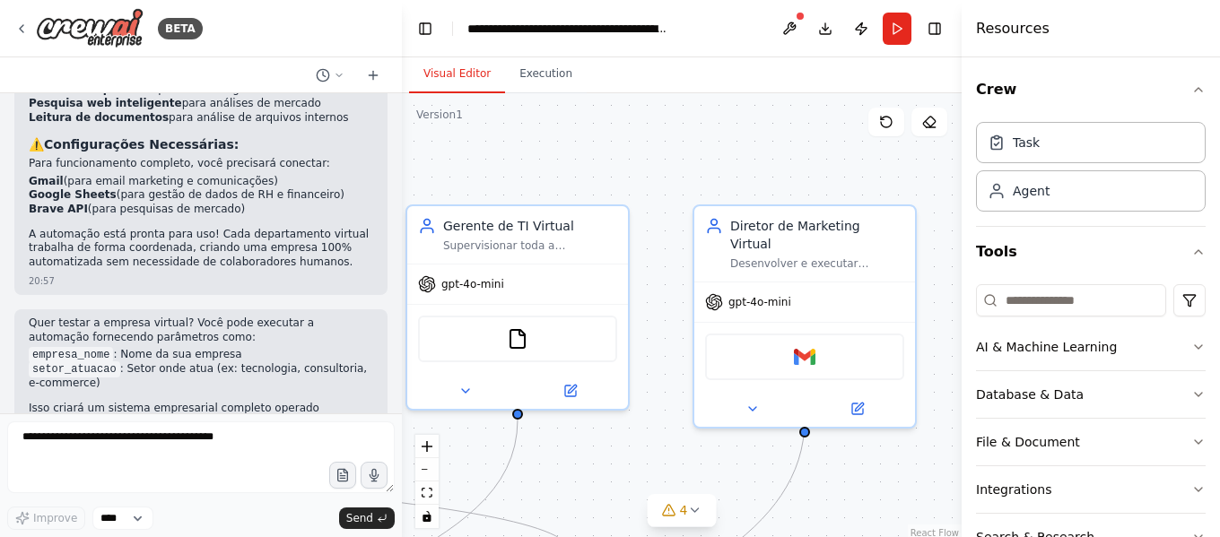
drag, startPoint x: 692, startPoint y: 301, endPoint x: 380, endPoint y: 313, distance: 312.4
click at [380, 313] on div "BETA gostaria de criar uma empresa integralmente por agentes virtuais que reali…" at bounding box center [610, 268] width 1220 height 537
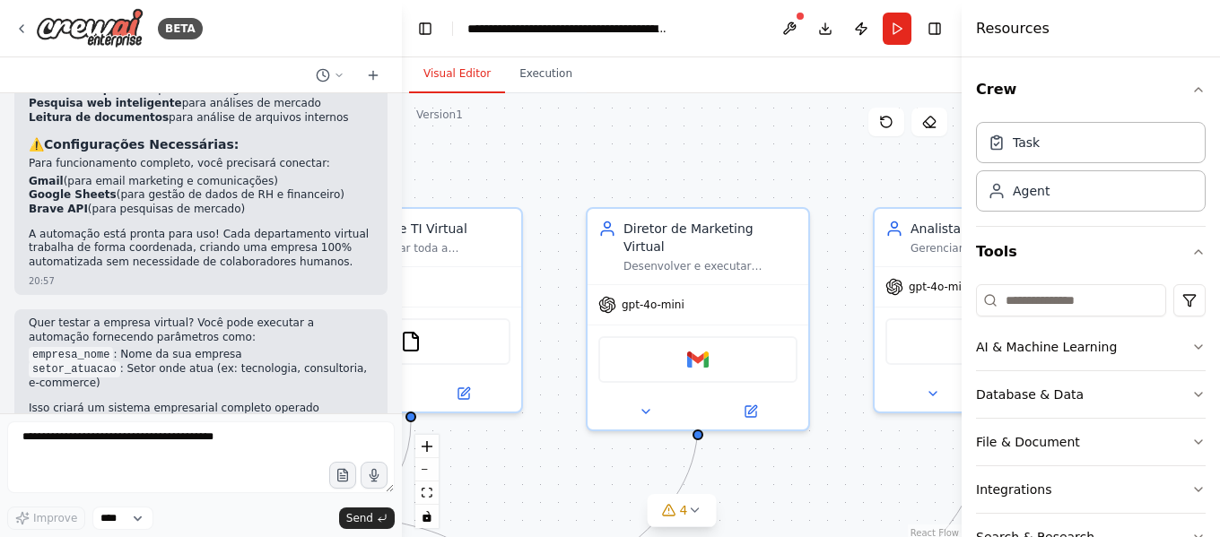
drag, startPoint x: 640, startPoint y: 333, endPoint x: 533, endPoint y: 336, distance: 106.8
click at [533, 336] on div ".deletable-edge-delete-btn { width: 20px; height: 20px; border: 0px solid #ffff…" at bounding box center [682, 317] width 560 height 449
click at [661, 343] on div "Gmail" at bounding box center [697, 356] width 199 height 47
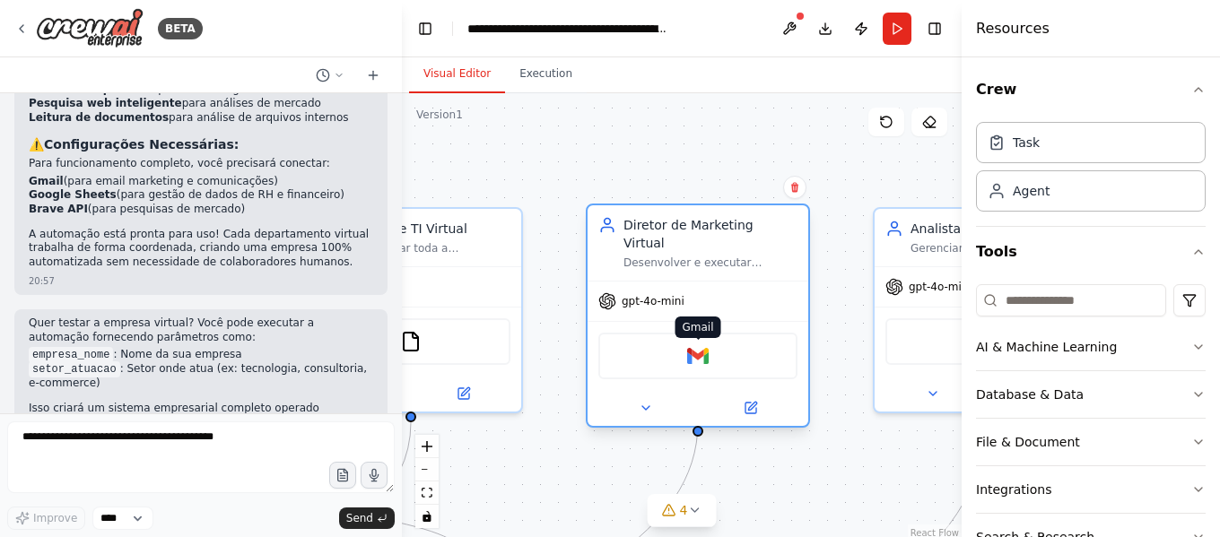
click at [701, 345] on img at bounding box center [698, 356] width 22 height 22
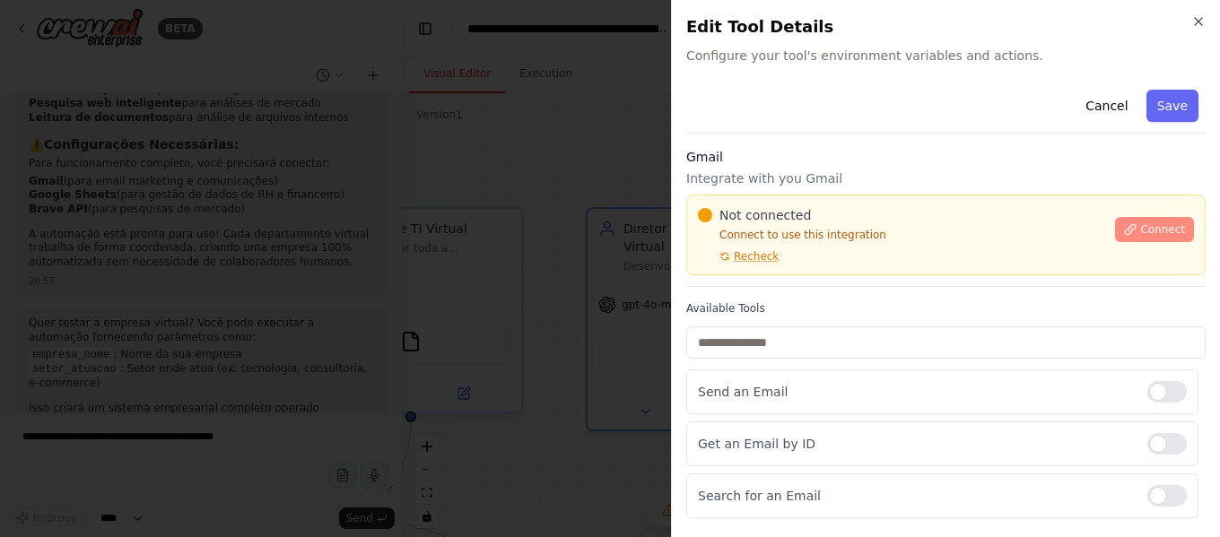
click at [1173, 240] on button "Connect" at bounding box center [1154, 229] width 79 height 25
click at [765, 256] on span "Recheck" at bounding box center [756, 256] width 45 height 14
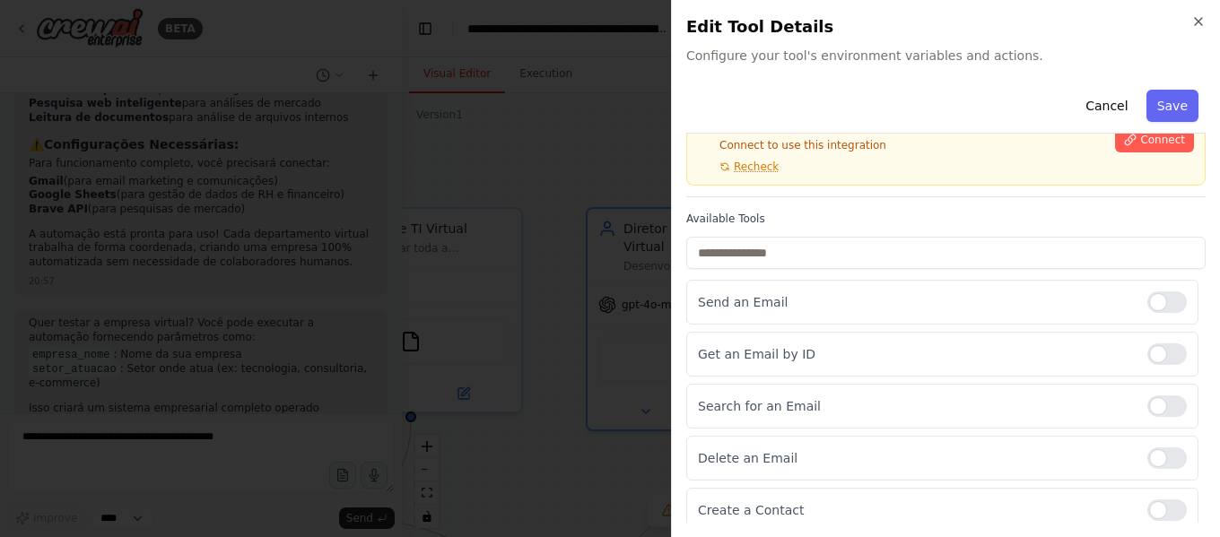
scroll to position [0, 0]
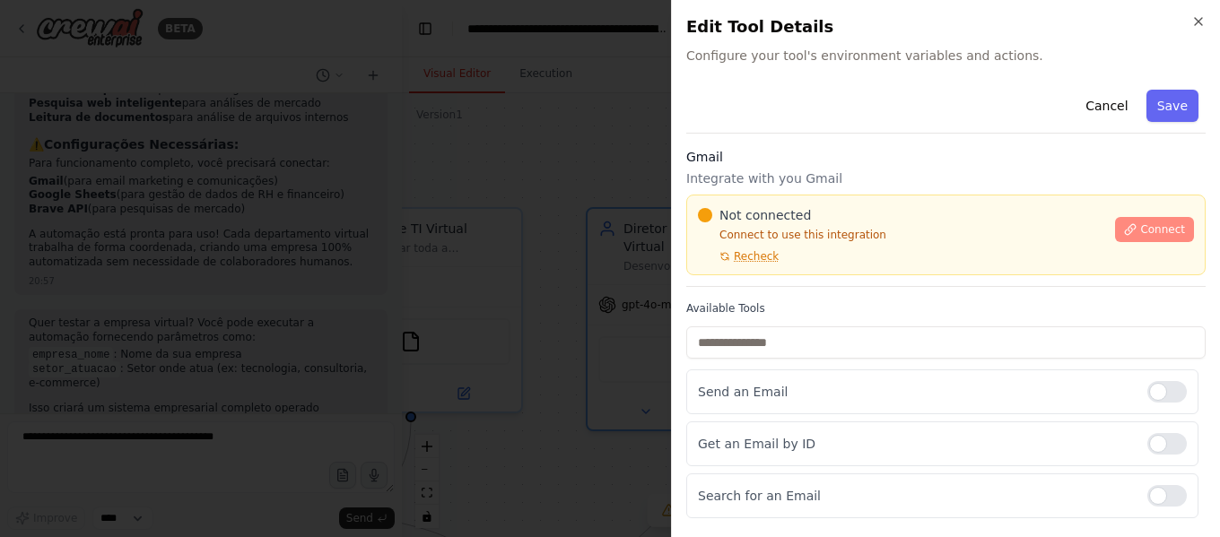
click at [1158, 228] on span "Connect" at bounding box center [1162, 230] width 45 height 14
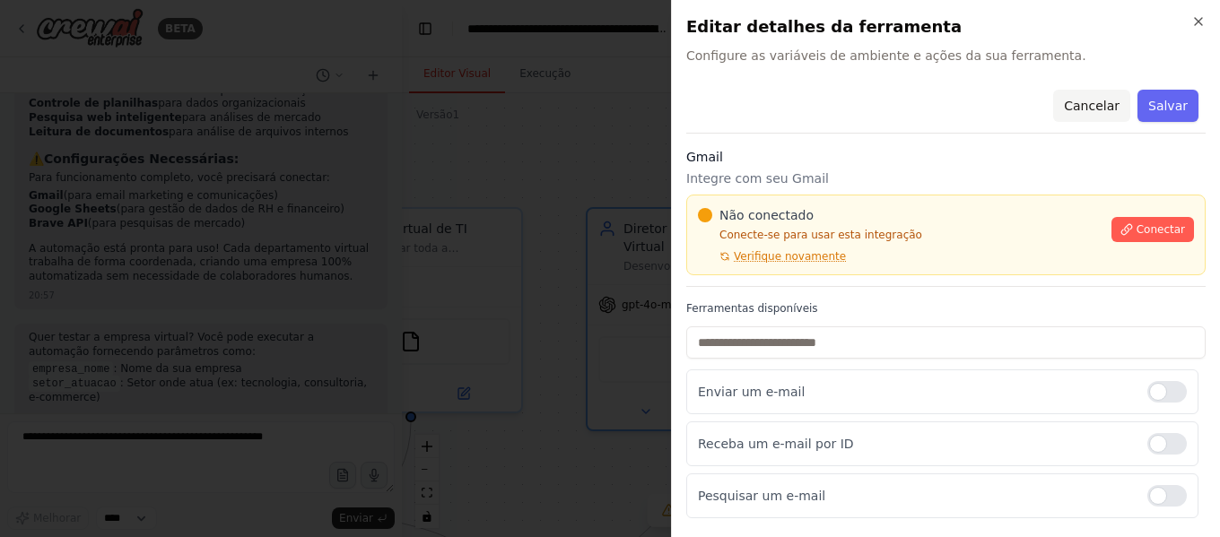
click at [1116, 98] on button "Cancelar" at bounding box center [1091, 106] width 77 height 32
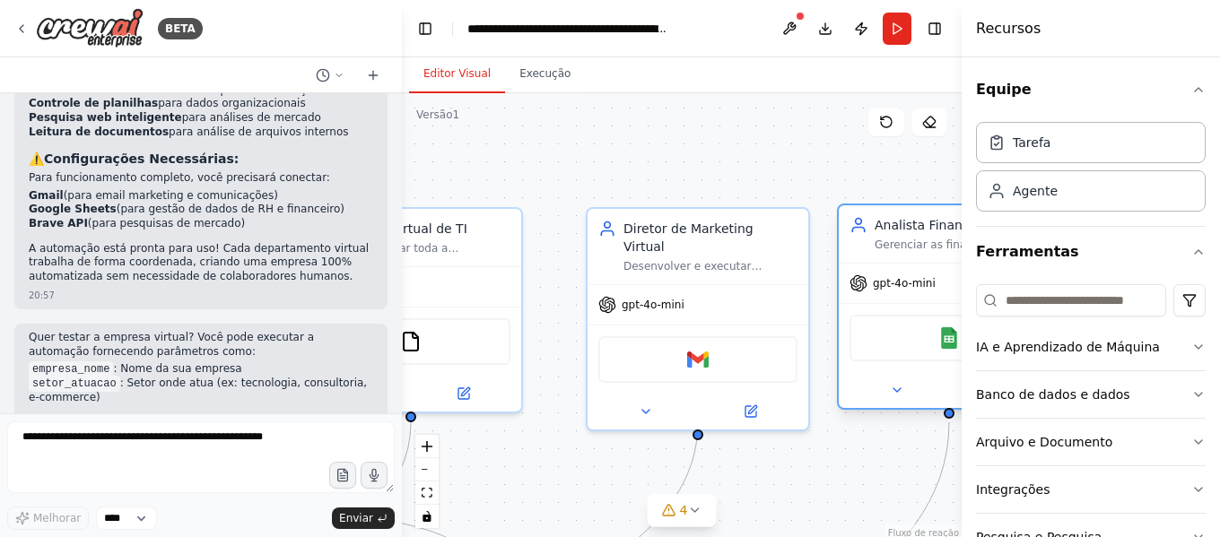
drag, startPoint x: 922, startPoint y: 235, endPoint x: 883, endPoint y: 235, distance: 39.5
click at [883, 235] on div "Analista Financeiro Virtual Gerenciar as finanças da {empresa_nome}, incluindo …" at bounding box center [962, 234] width 174 height 36
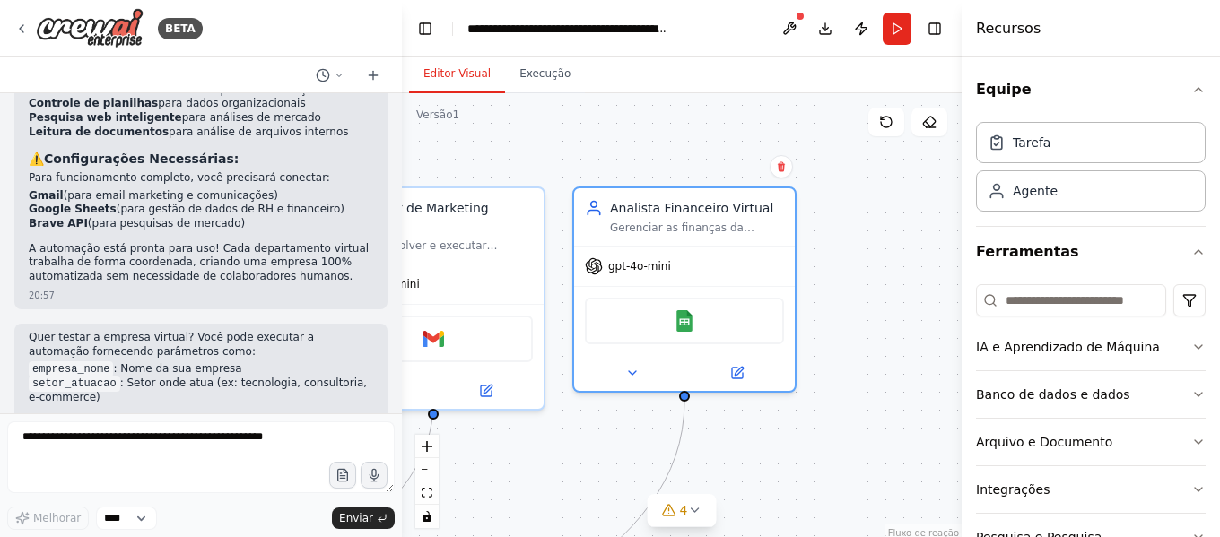
drag, startPoint x: 857, startPoint y: 193, endPoint x: 592, endPoint y: 172, distance: 265.5
click at [592, 172] on div ".deletable-edge-delete-btn { width: 20px; height: 20px; border: 0px solid #ffff…" at bounding box center [682, 317] width 560 height 449
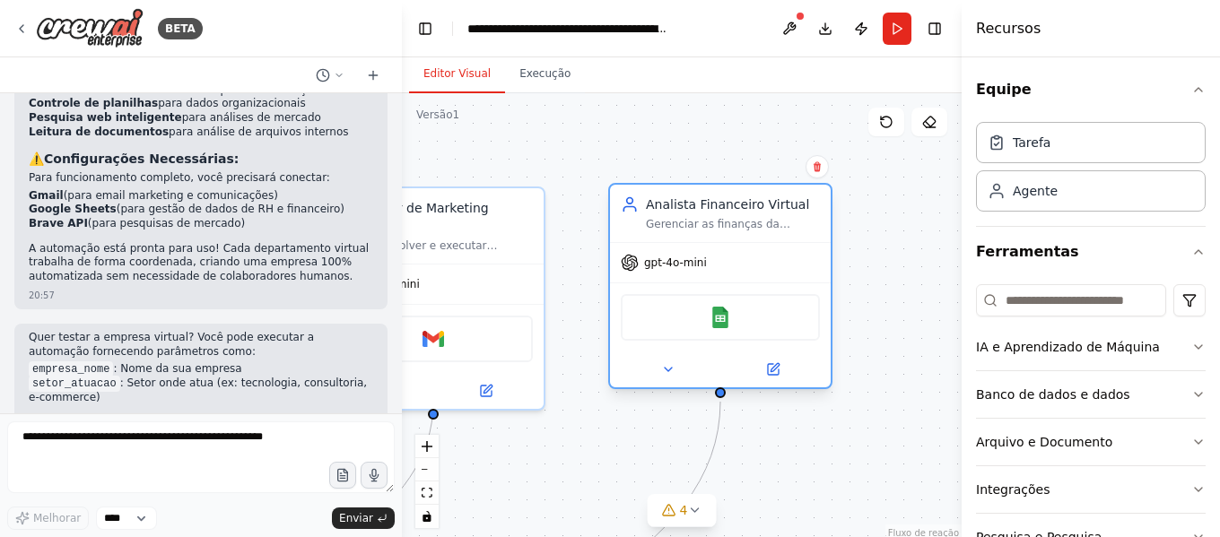
drag, startPoint x: 628, startPoint y: 225, endPoint x: 669, endPoint y: 227, distance: 41.3
click at [669, 227] on div "Gerenciar as finanças da {empresa_nome}, incluindo controle de fluxo de caixa, …" at bounding box center [733, 224] width 174 height 14
click at [579, 146] on div ".deletable-edge-delete-btn { width: 20px; height: 20px; border: 0px solid #ffff…" at bounding box center [682, 317] width 560 height 449
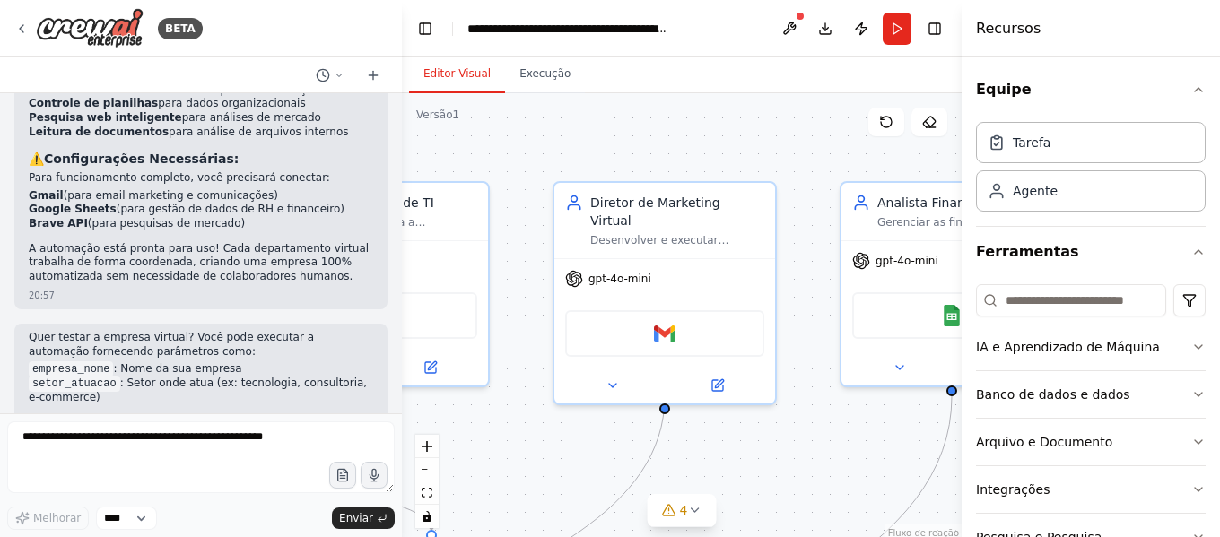
drag, startPoint x: 528, startPoint y: 143, endPoint x: 760, endPoint y: 137, distance: 231.5
click at [760, 137] on div ".deletable-edge-delete-btn { width: 20px; height: 20px; border: 0px solid #ffff…" at bounding box center [682, 317] width 560 height 449
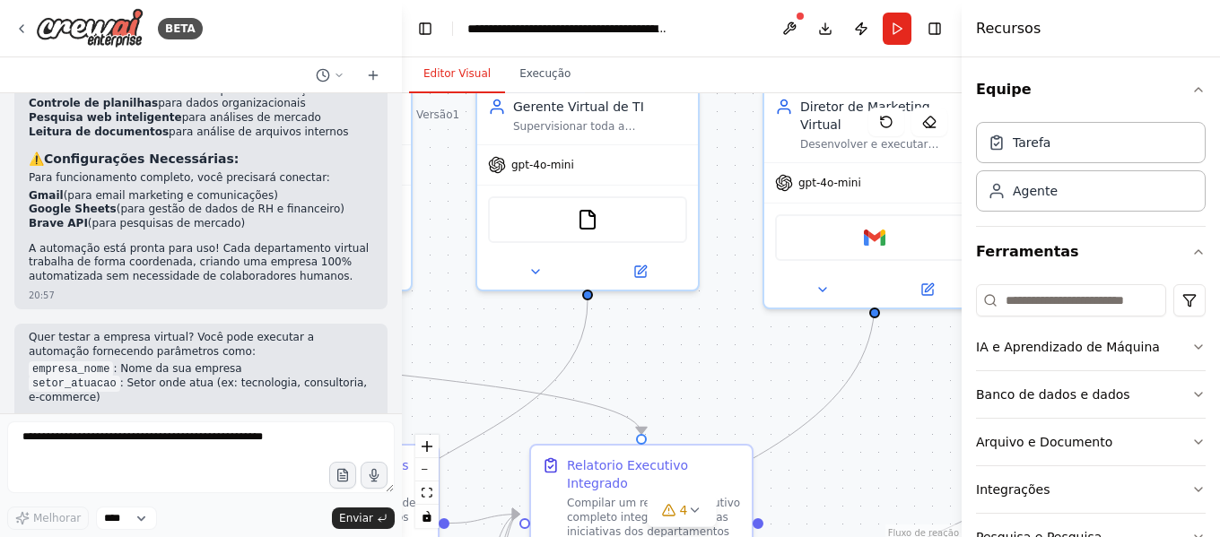
drag, startPoint x: 520, startPoint y: 441, endPoint x: 730, endPoint y: 345, distance: 230.9
click at [730, 345] on div ".deletable-edge-delete-btn { width: 20px; height: 20px; border: 0px solid #ffff…" at bounding box center [682, 317] width 560 height 449
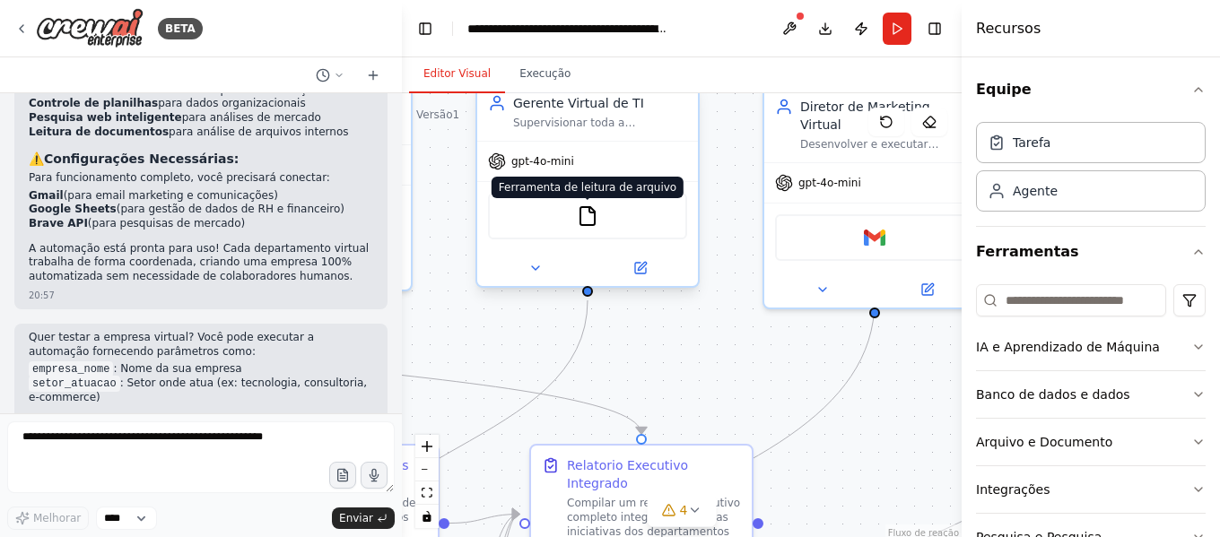
click at [591, 224] on img at bounding box center [588, 216] width 22 height 22
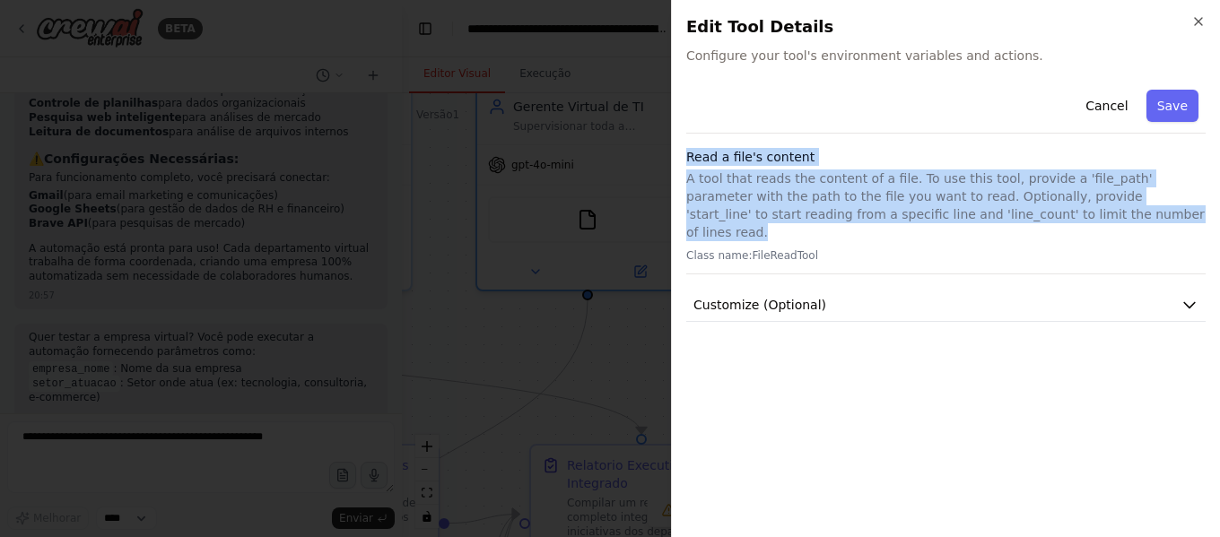
drag, startPoint x: 1032, startPoint y: 217, endPoint x: 678, endPoint y: 156, distance: 358.7
click at [678, 156] on div "Close Edit Tool Details Configure your tool's environment variables and actions…" at bounding box center [945, 268] width 549 height 537
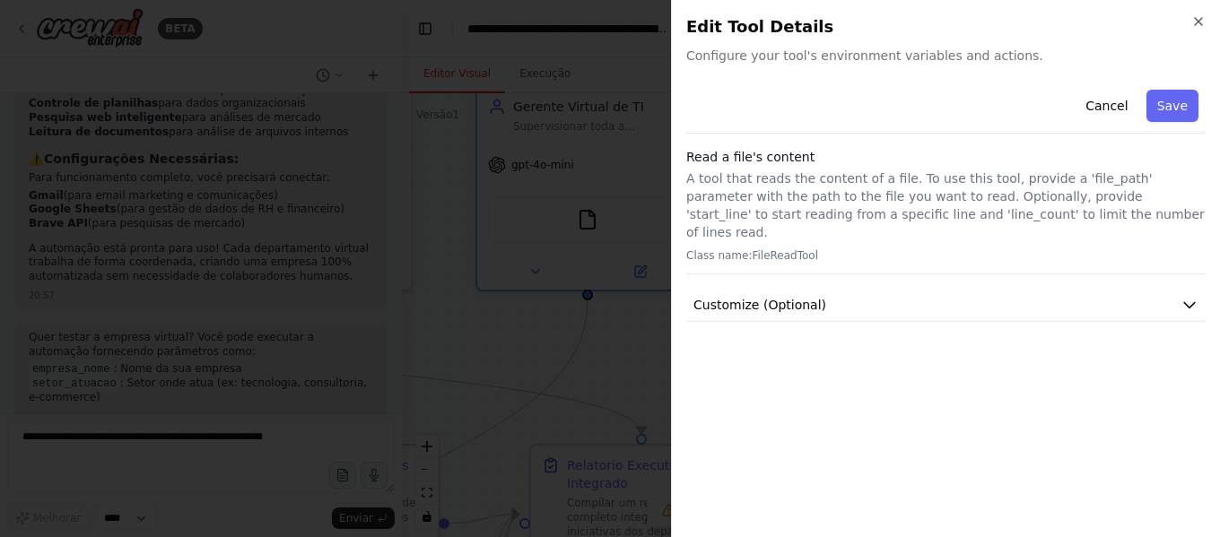
click at [834, 369] on div "Cancel Save Read a file's content A tool that reads the content of a file. To u…" at bounding box center [945, 303] width 519 height 441
click at [1186, 296] on icon "button" at bounding box center [1190, 305] width 18 height 18
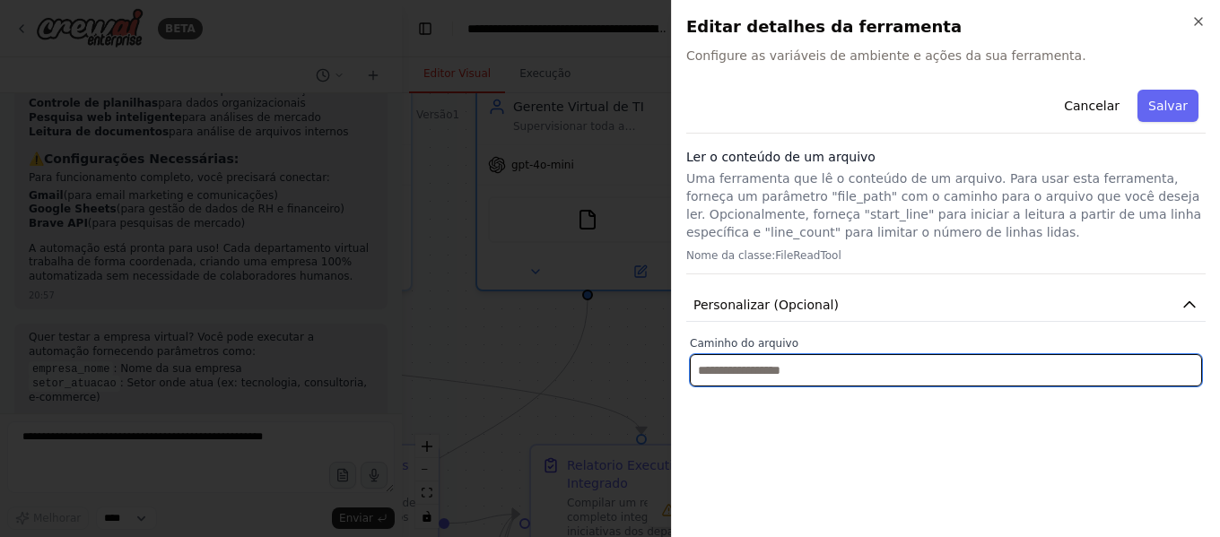
click at [1046, 368] on input "text" at bounding box center [946, 370] width 512 height 32
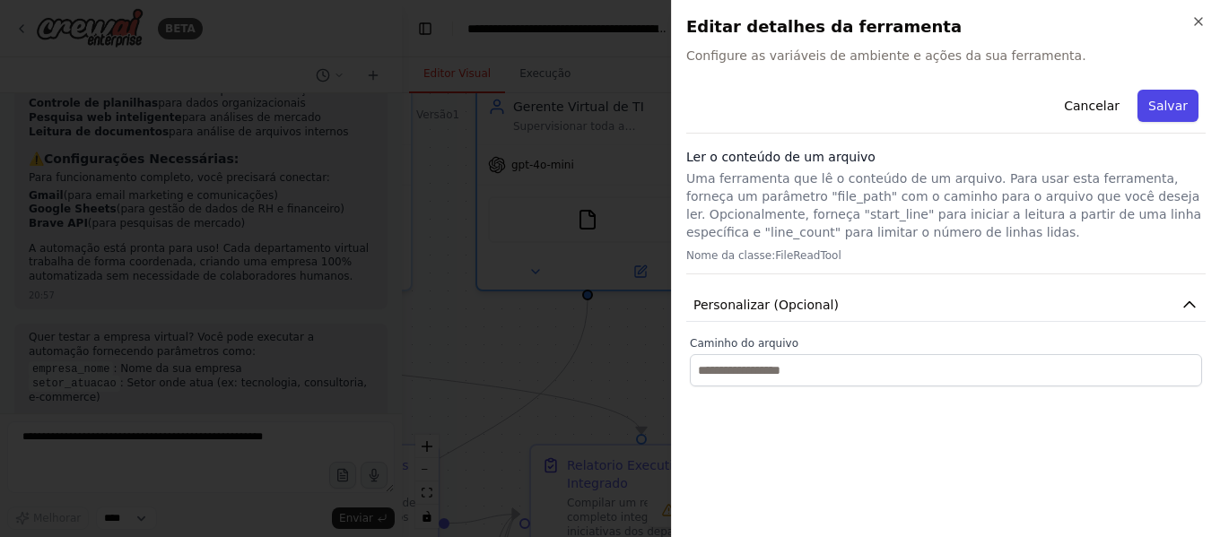
click at [1193, 96] on button "Salvar" at bounding box center [1168, 106] width 61 height 32
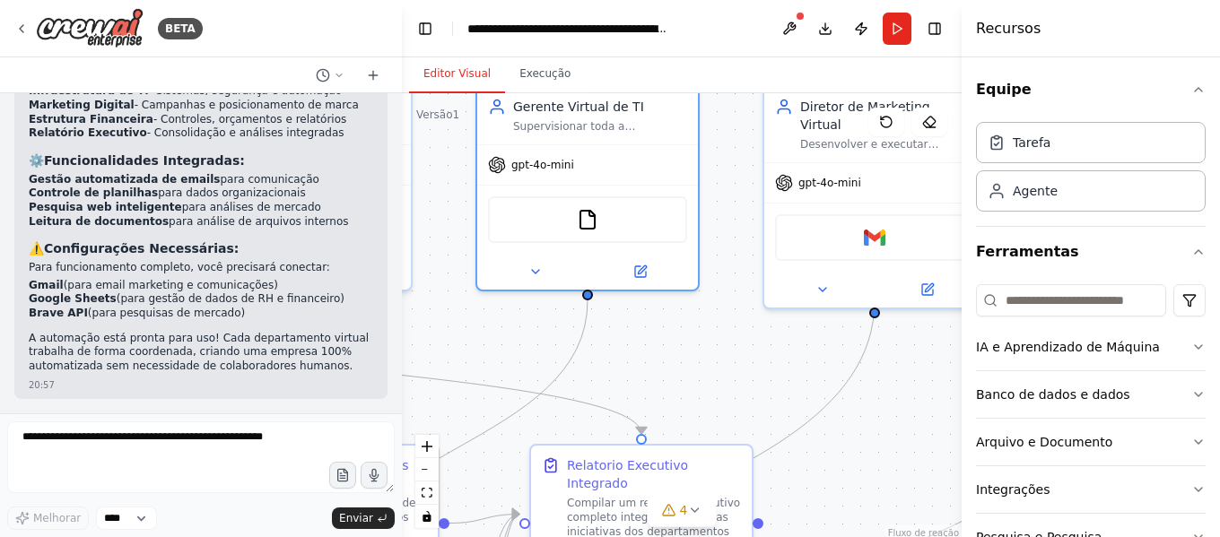
scroll to position [2082, 0]
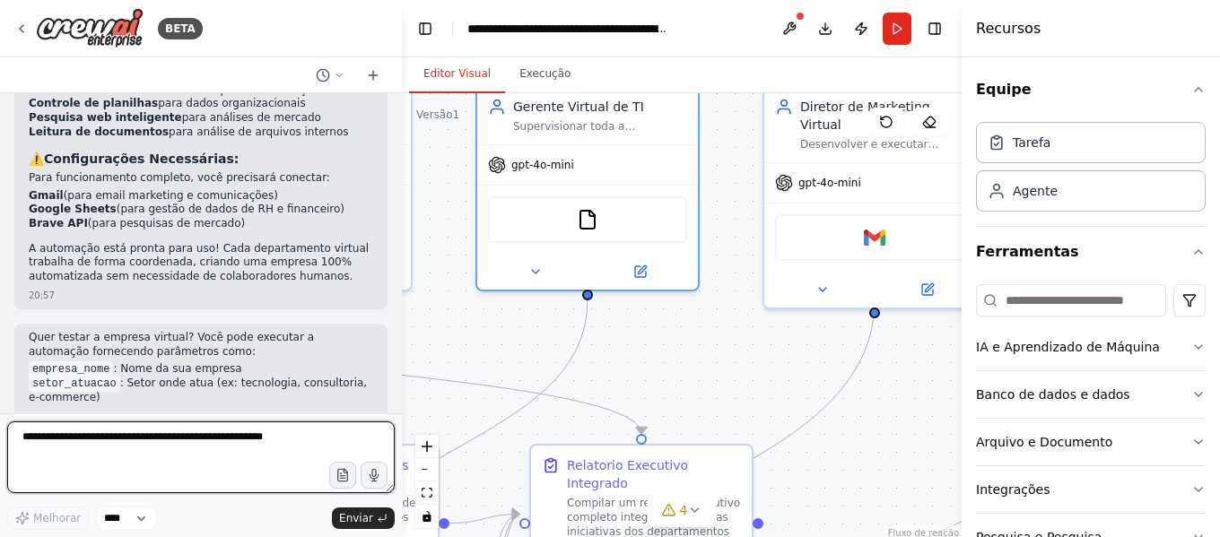
click at [223, 436] on textarea at bounding box center [201, 458] width 388 height 72
type textarea "**********"
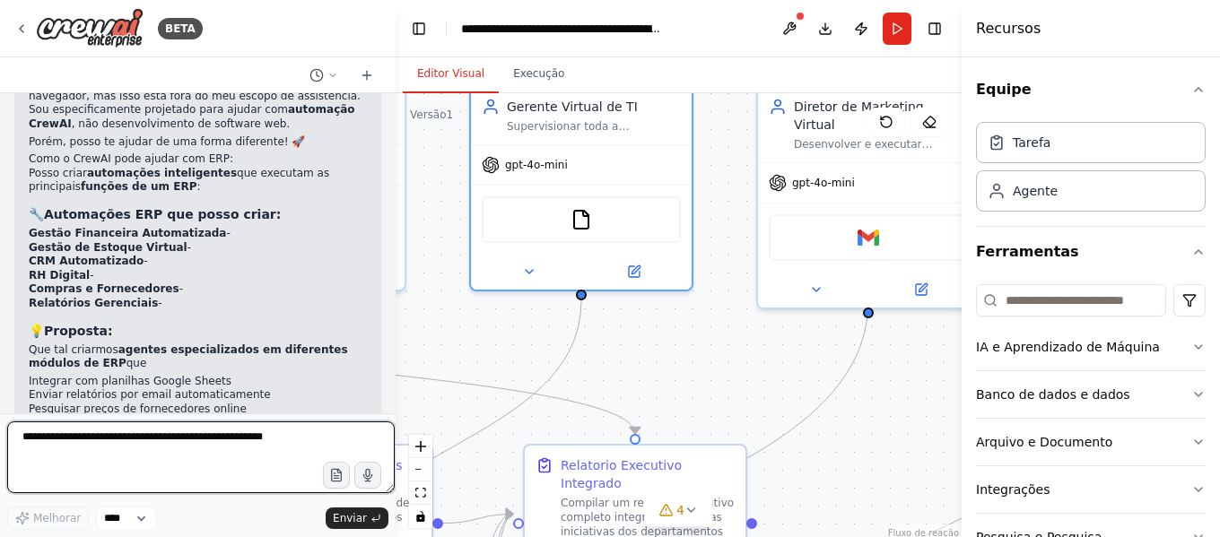
scroll to position [2675, 0]
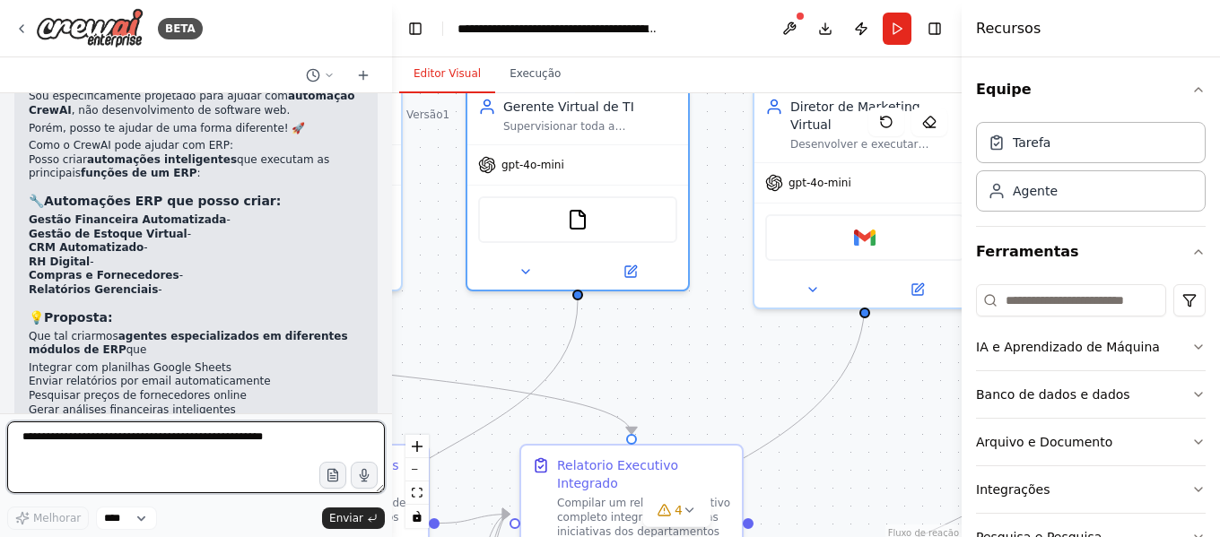
drag, startPoint x: 396, startPoint y: 388, endPoint x: 392, endPoint y: 364, distance: 23.6
click at [392, 364] on div "BETA gostaria de criar uma empresa integralmente por agentes virtuais que reali…" at bounding box center [610, 268] width 1220 height 537
click at [202, 428] on textarea at bounding box center [196, 458] width 378 height 72
type textarea "*"
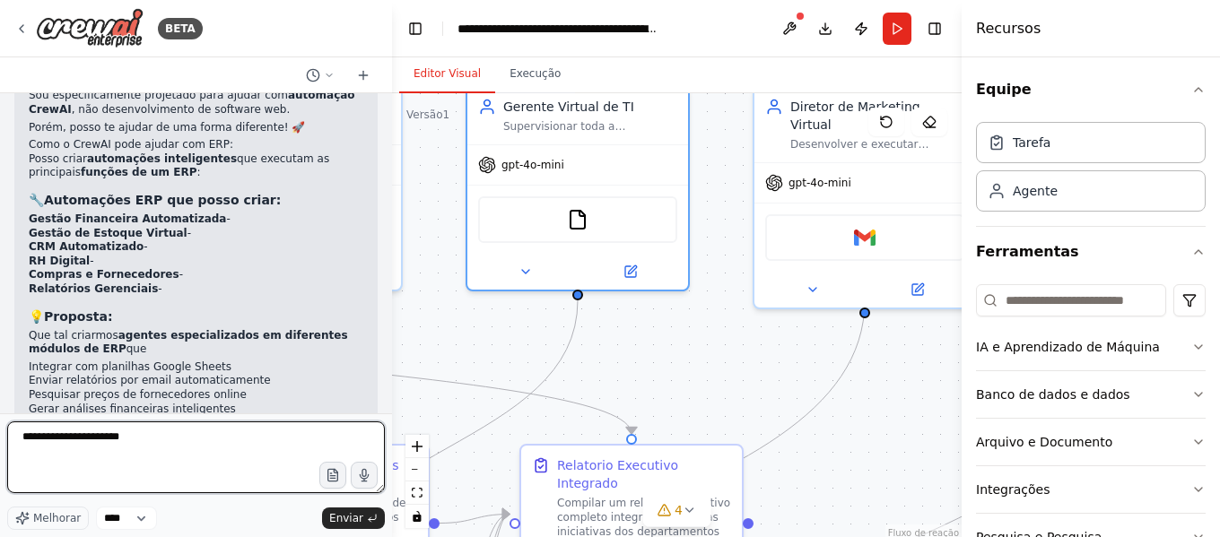
type textarea "**********"
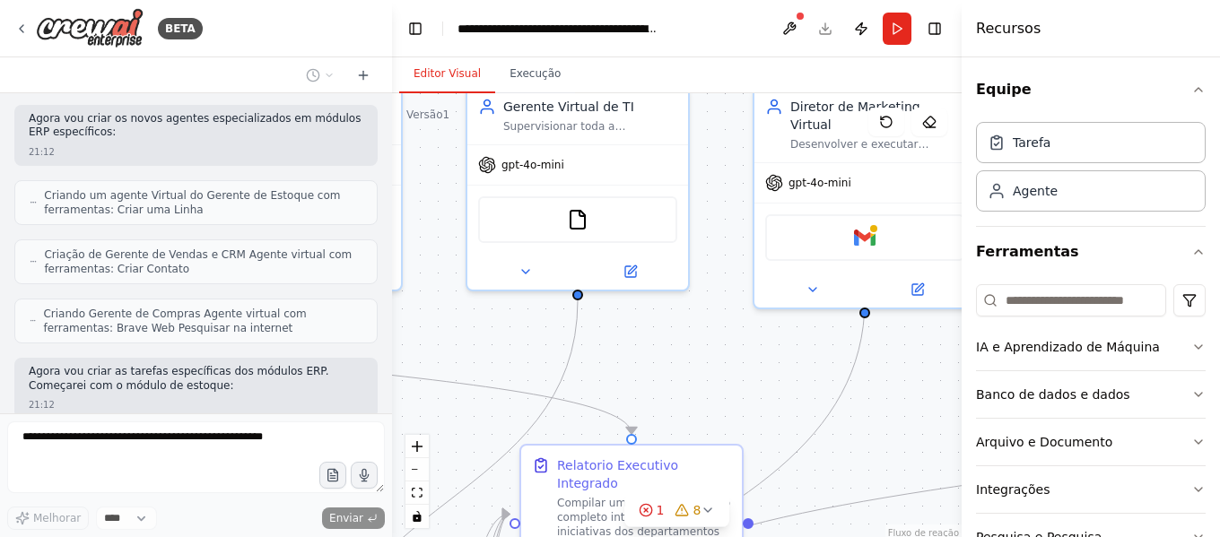
scroll to position [3653, 0]
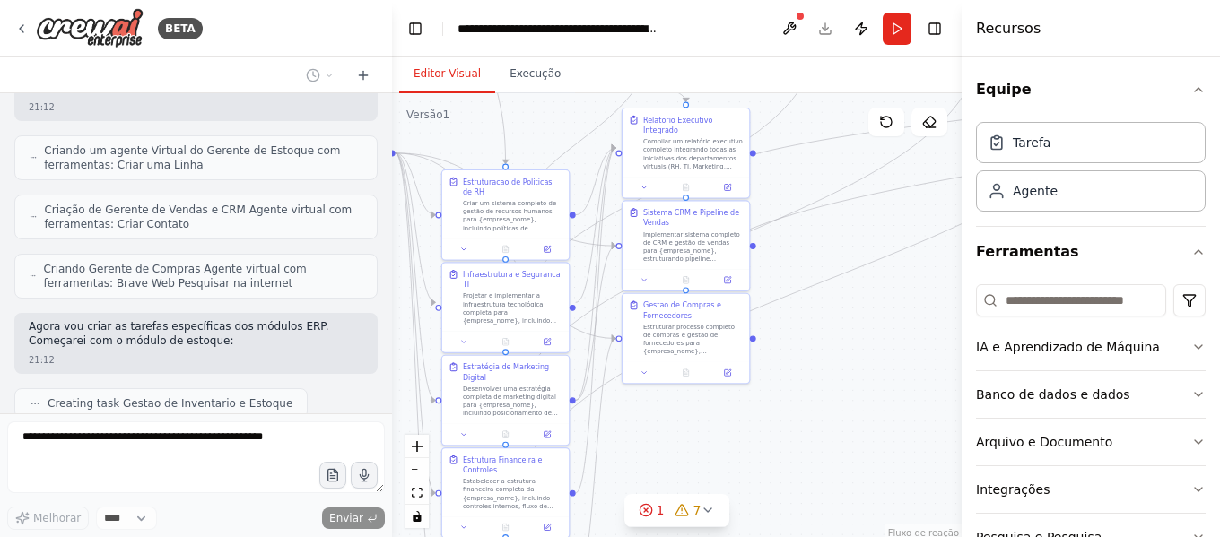
drag, startPoint x: 611, startPoint y: 345, endPoint x: 694, endPoint y: 68, distance: 289.3
click at [694, 68] on div "Editor Visual Execução Versão 1 Mostrar ferramentas Ocultar agentes Diretor Ger…" at bounding box center [677, 297] width 570 height 480
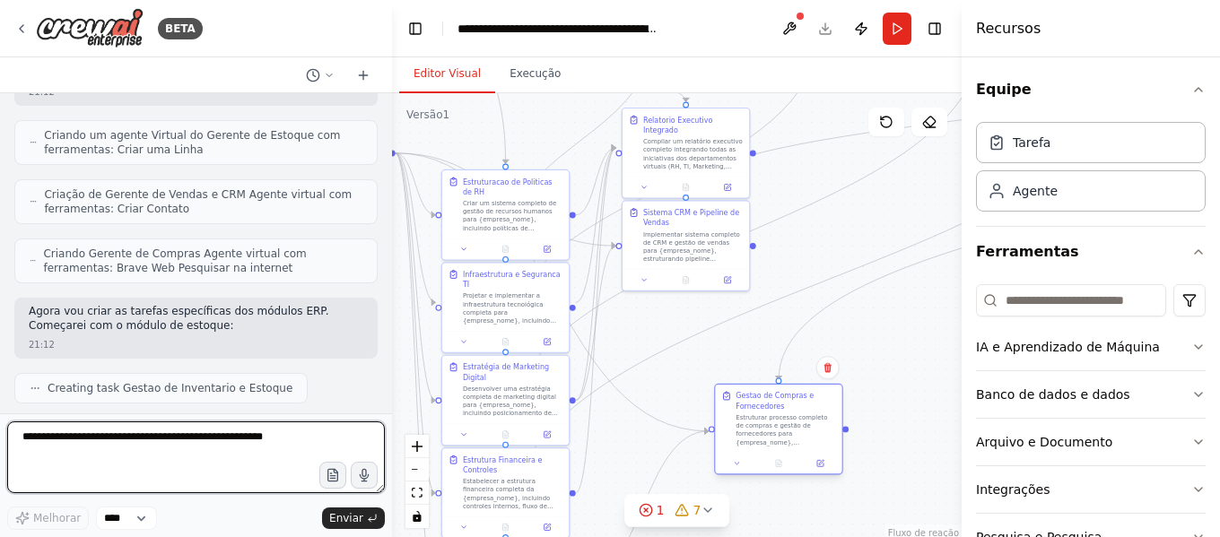
drag, startPoint x: 682, startPoint y: 347, endPoint x: 780, endPoint y: 442, distance: 136.4
click at [780, 442] on div "Estruturar processo completo de compras e gestão de fornecedores para {empresa_…" at bounding box center [786, 430] width 100 height 33
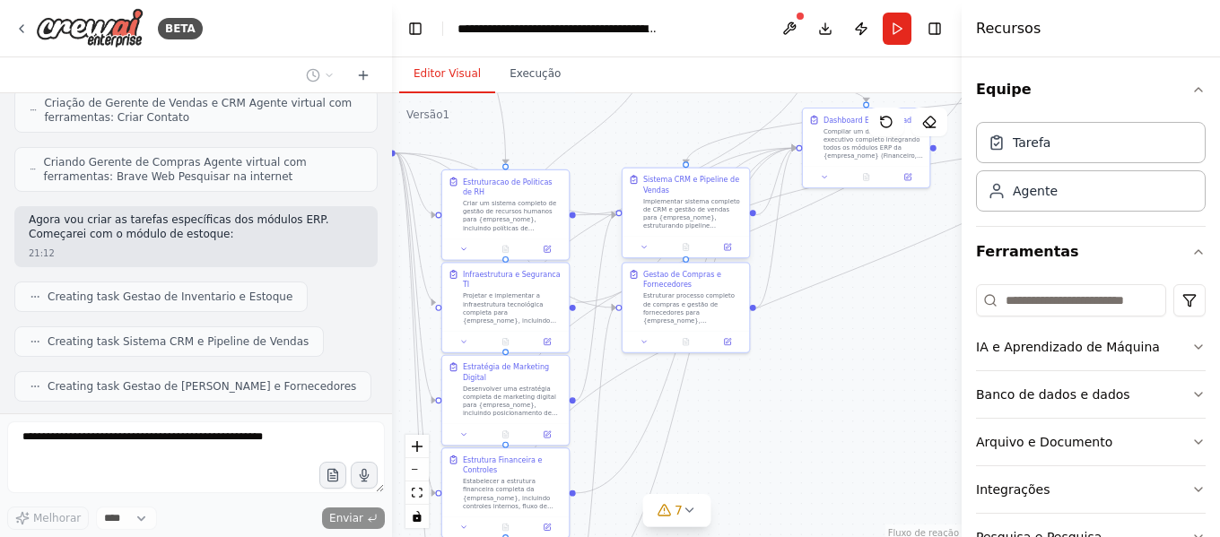
scroll to position [3774, 0]
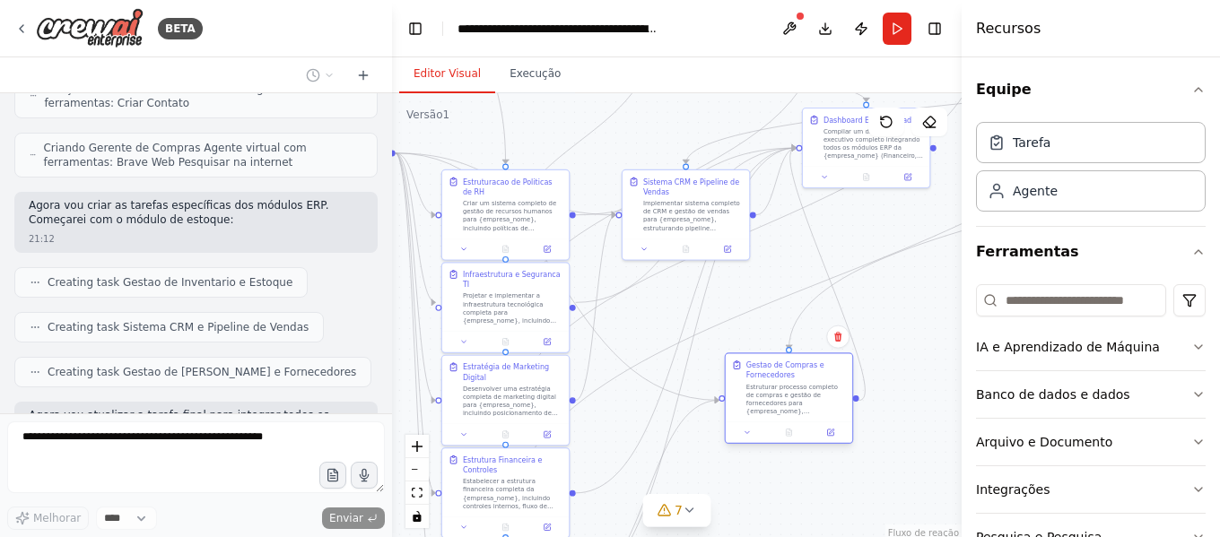
drag, startPoint x: 678, startPoint y: 319, endPoint x: 779, endPoint y: 411, distance: 136.5
click at [779, 411] on div "Estruturar processo completo de compras e gestão de fornecedores para {empresa_…" at bounding box center [796, 399] width 100 height 33
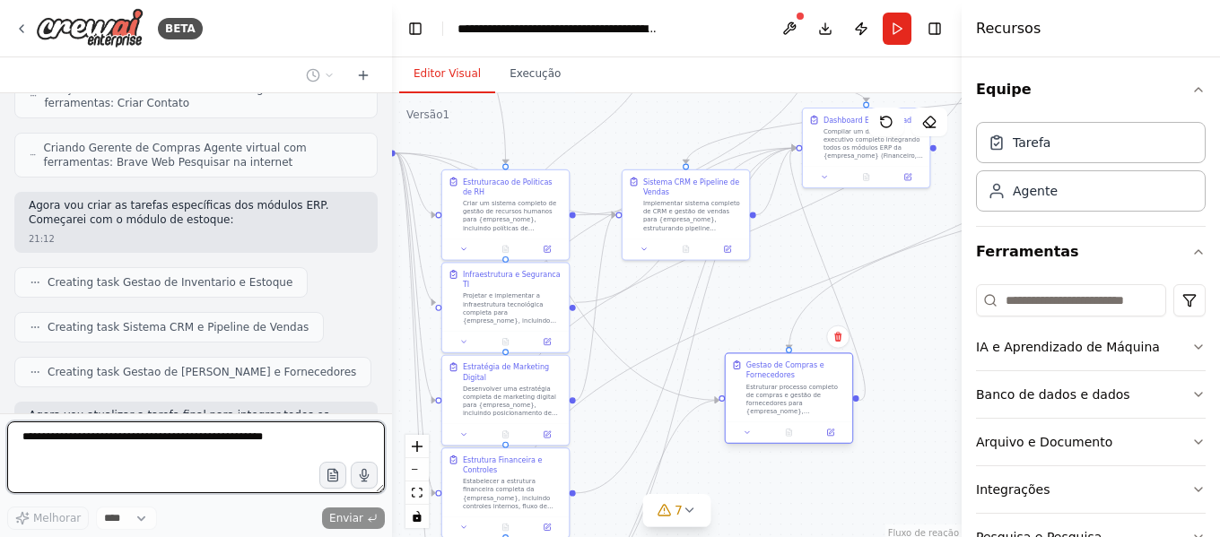
scroll to position [3795, 0]
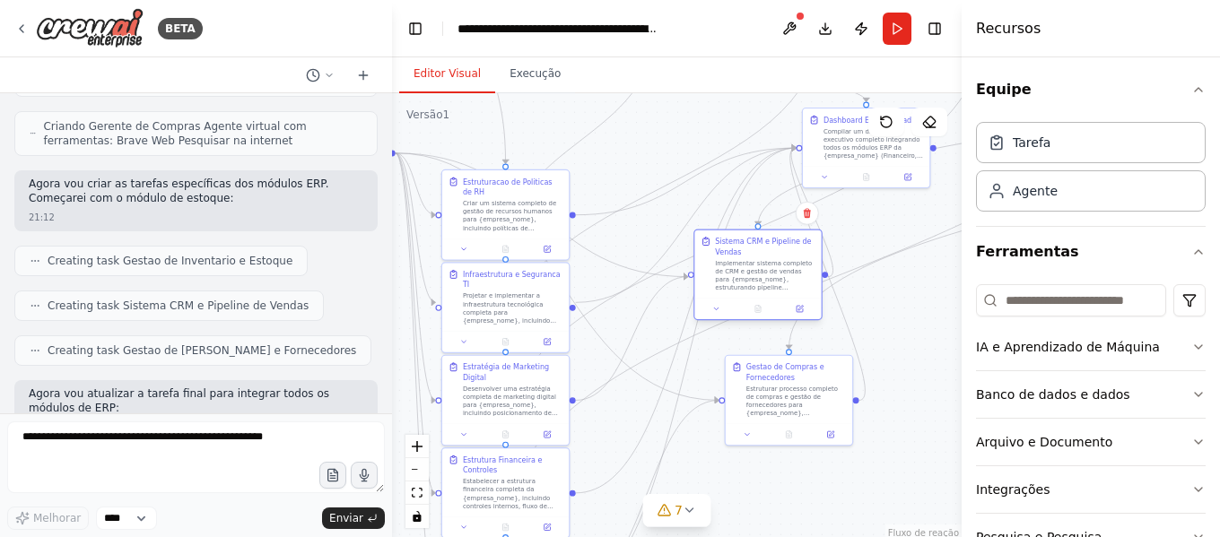
drag, startPoint x: 670, startPoint y: 214, endPoint x: 738, endPoint y: 273, distance: 89.7
click at [738, 273] on div "Implementar sistema completo de CRM e gestão de vendas para {empresa_nome}, est…" at bounding box center [765, 275] width 100 height 33
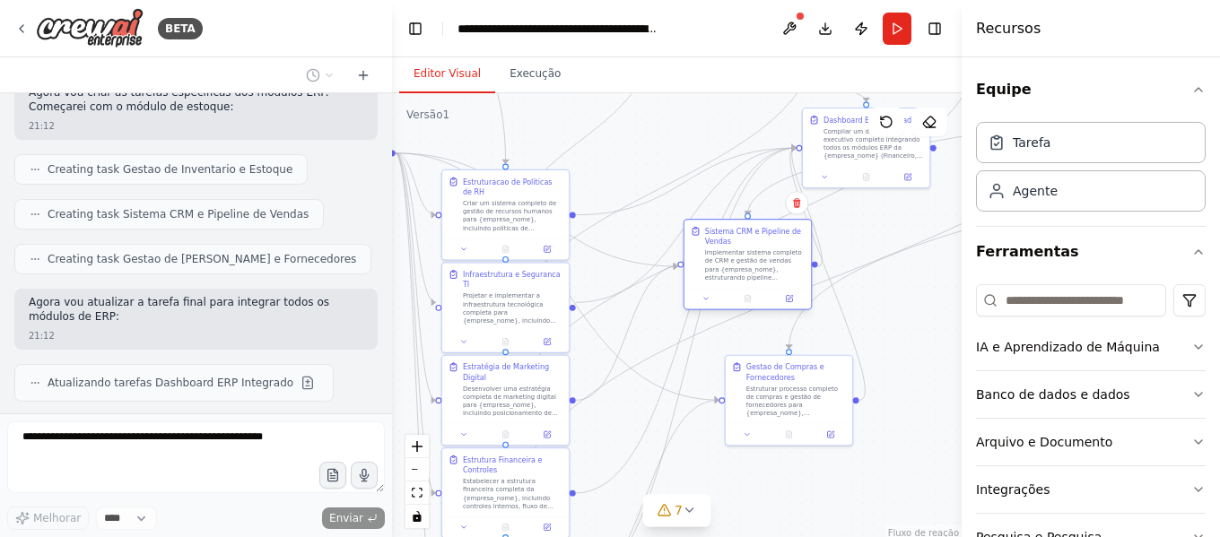
drag, startPoint x: 723, startPoint y: 266, endPoint x: 741, endPoint y: 279, distance: 22.4
click at [741, 279] on div "Implementar sistema completo de CRM e gestão de vendas para {empresa_nome}, est…" at bounding box center [755, 265] width 100 height 33
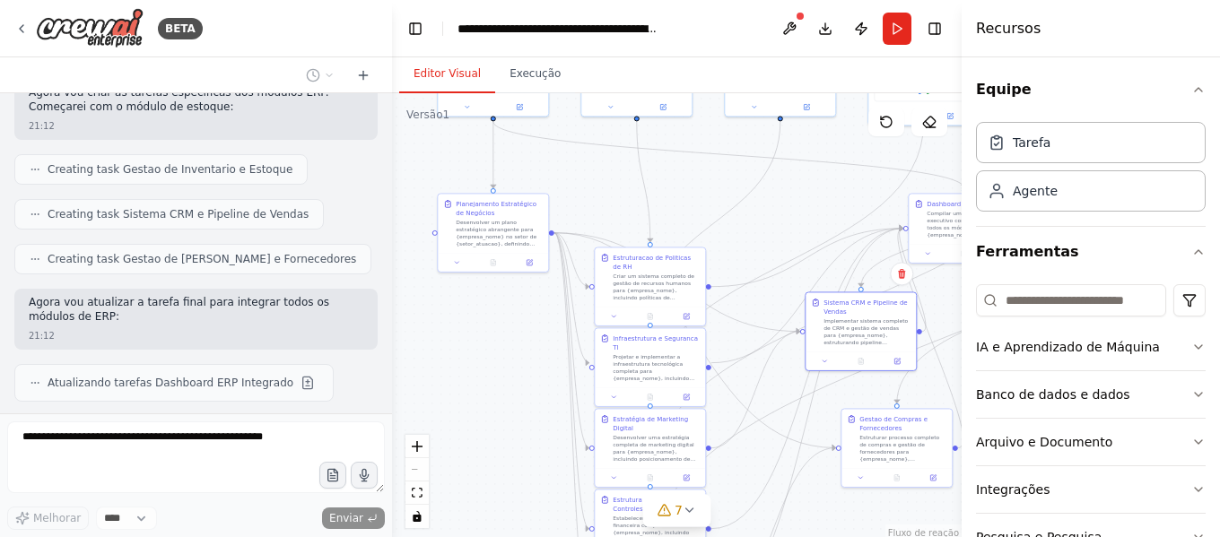
drag, startPoint x: 621, startPoint y: 410, endPoint x: 743, endPoint y: 467, distance: 134.5
click at [743, 467] on div ".deletable-edge-delete-btn { width: 20px; height: 20px; border: 0px solid #ffff…" at bounding box center [677, 317] width 570 height 449
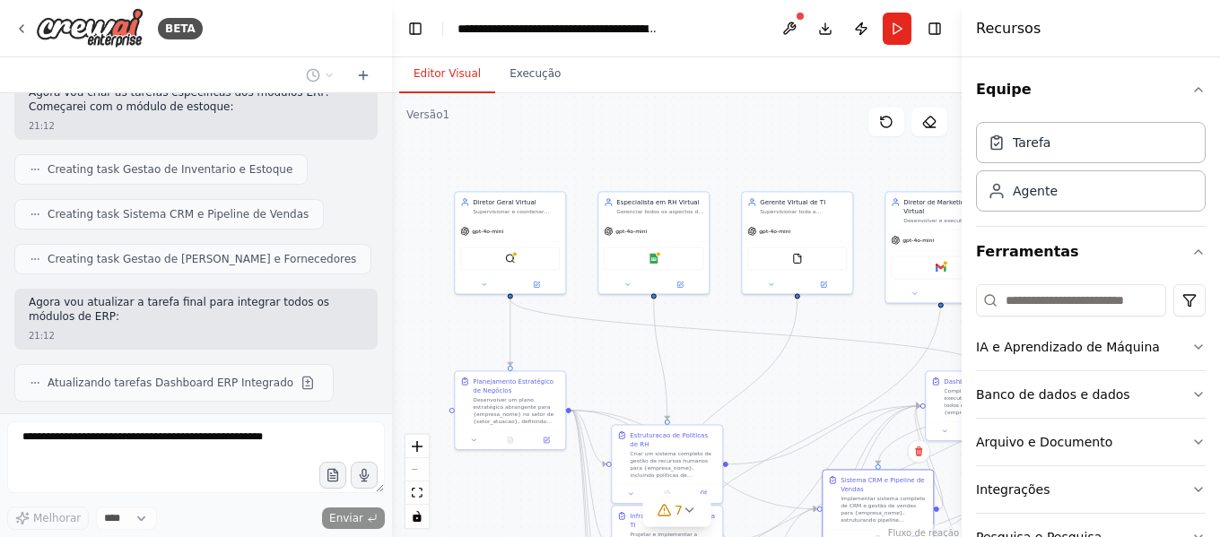
drag, startPoint x: 605, startPoint y: 231, endPoint x: 623, endPoint y: 369, distance: 139.3
click at [623, 369] on div ".deletable-edge-delete-btn { width: 20px; height: 20px; border: 0px solid #ffff…" at bounding box center [677, 317] width 570 height 449
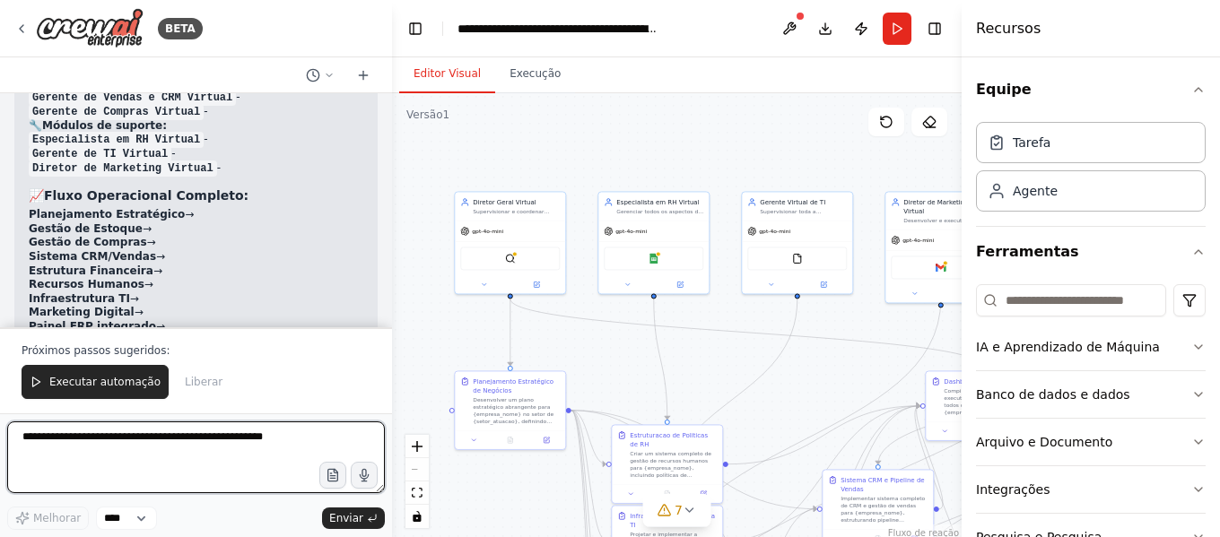
scroll to position [6312, 0]
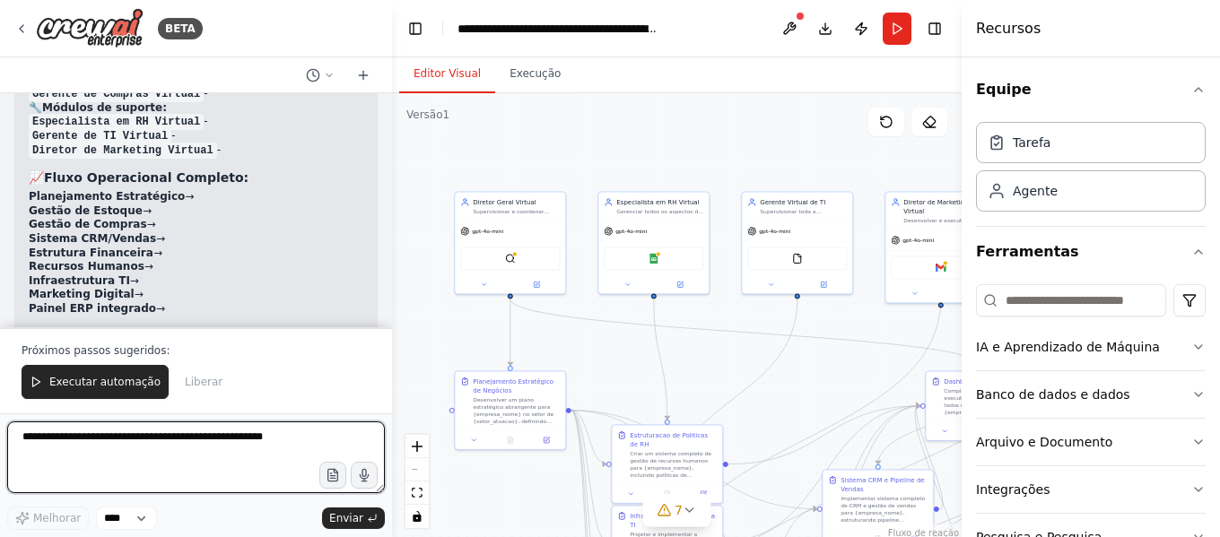
click at [136, 447] on textarea at bounding box center [196, 458] width 378 height 72
type textarea "******"
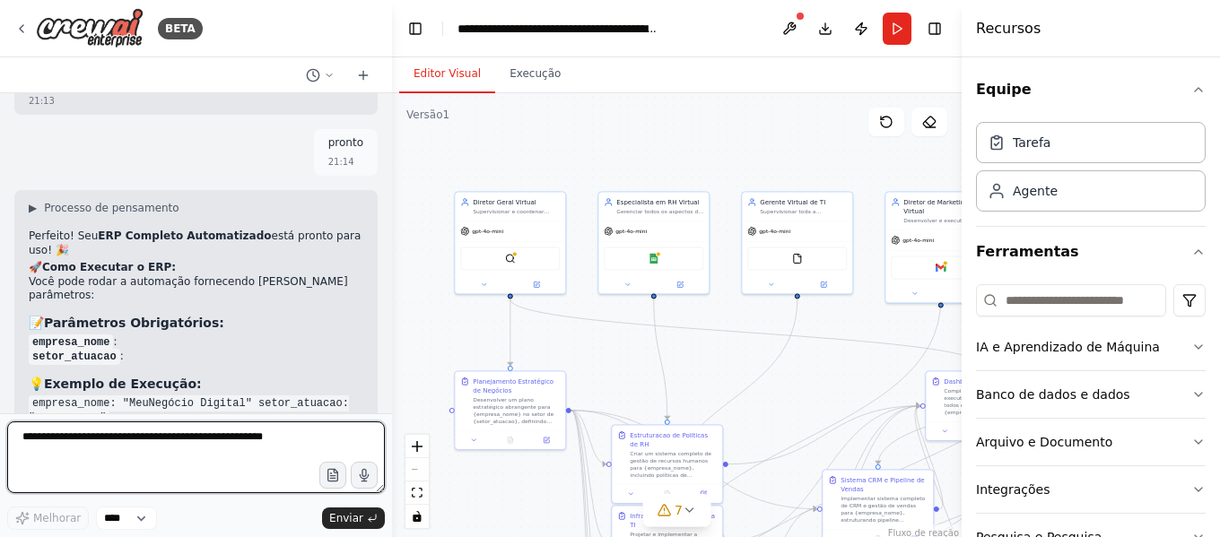
scroll to position [6911, 0]
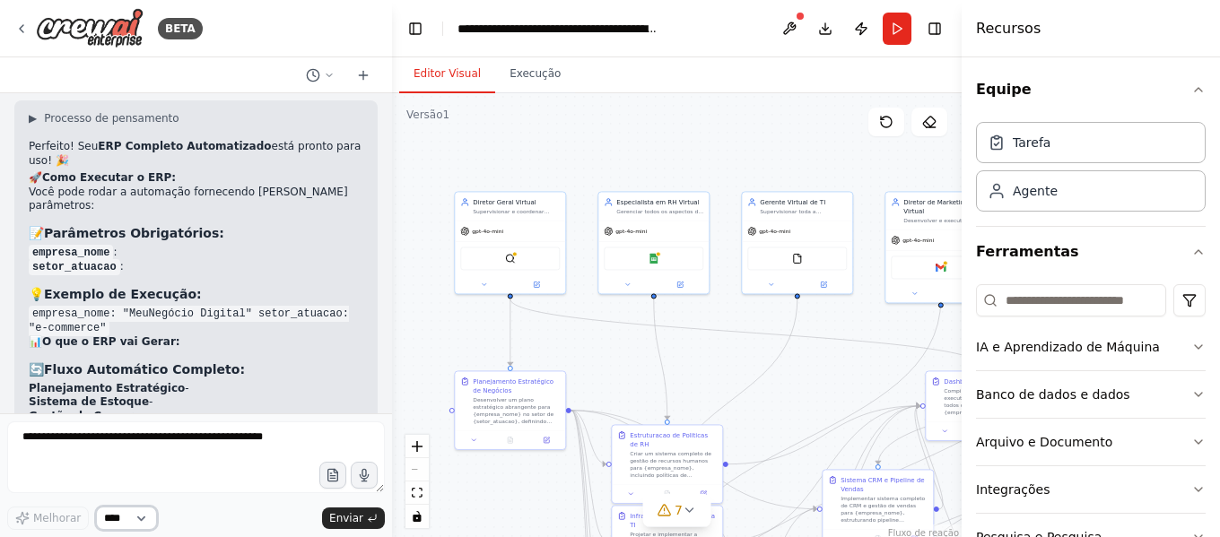
click at [135, 515] on select "****" at bounding box center [126, 518] width 61 height 23
click at [135, 516] on select "****" at bounding box center [126, 518] width 61 height 23
click at [900, 34] on button "Correr" at bounding box center [897, 29] width 29 height 32
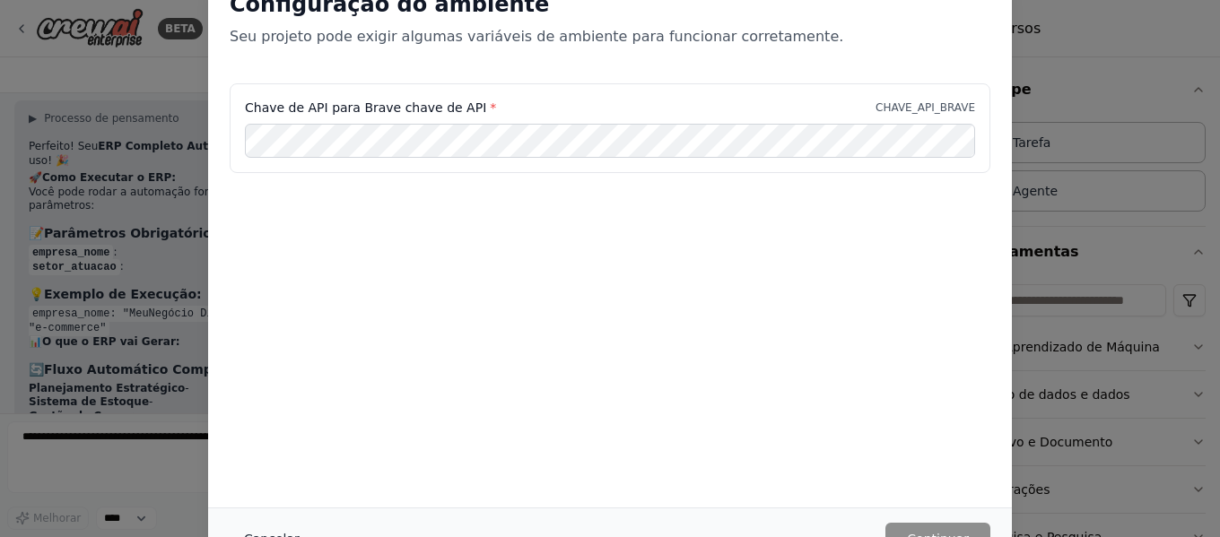
click at [271, 532] on font "Cancelar" at bounding box center [272, 539] width 56 height 14
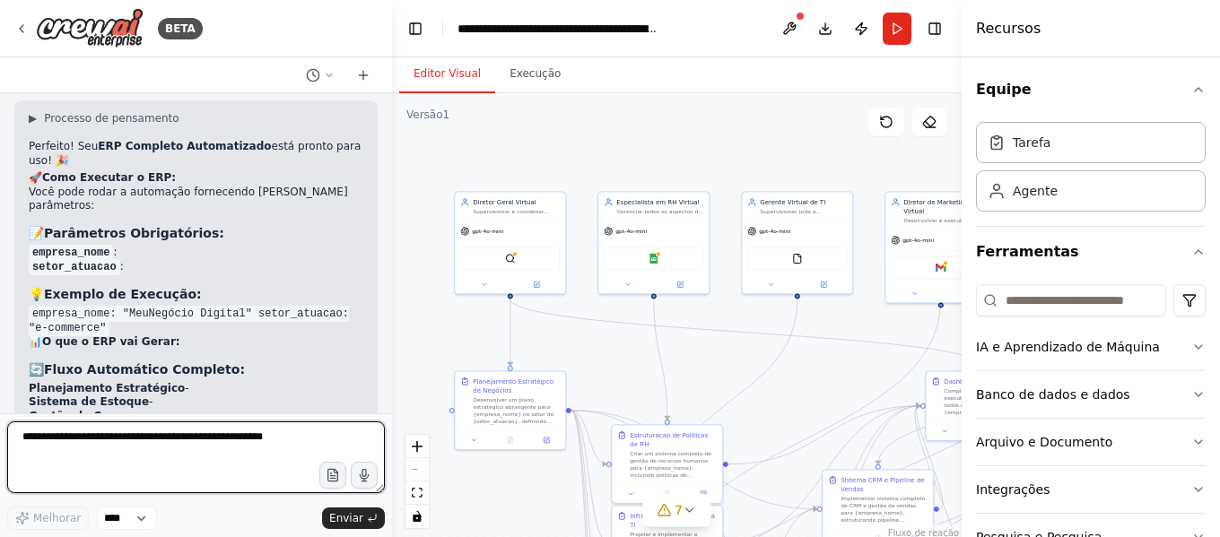
click at [291, 432] on textarea at bounding box center [196, 458] width 378 height 72
type textarea "***"
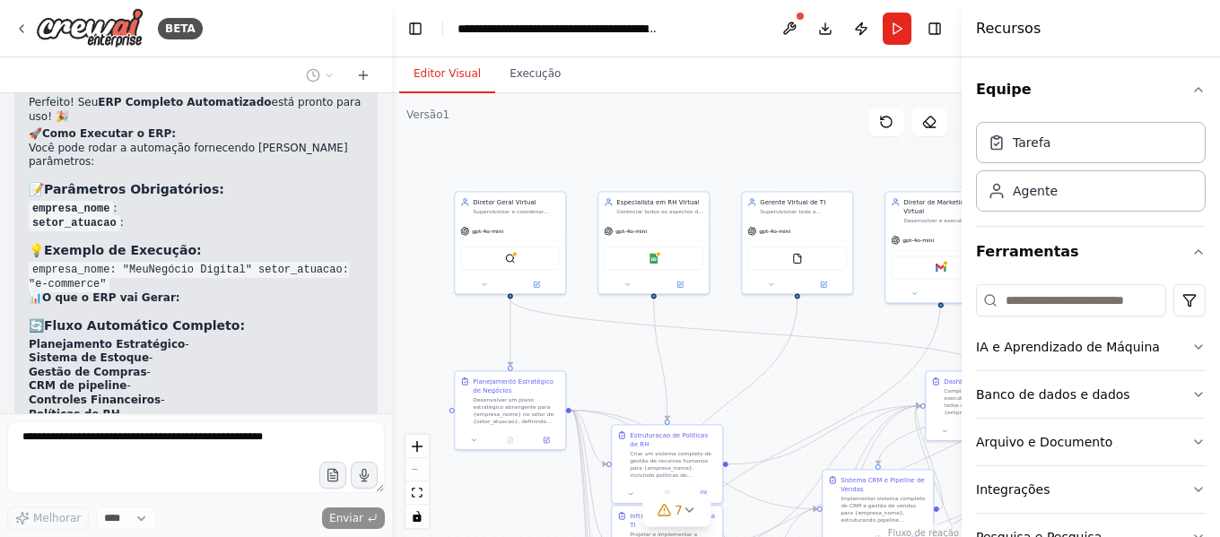
scroll to position [7019, 0]
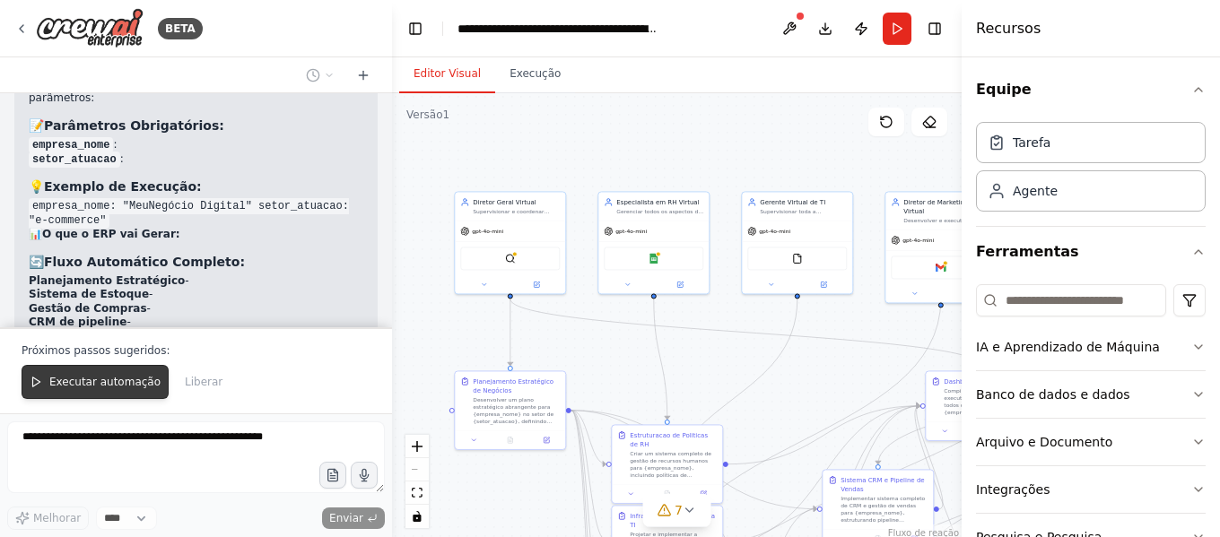
click at [129, 375] on button "Executar automação" at bounding box center [95, 382] width 147 height 34
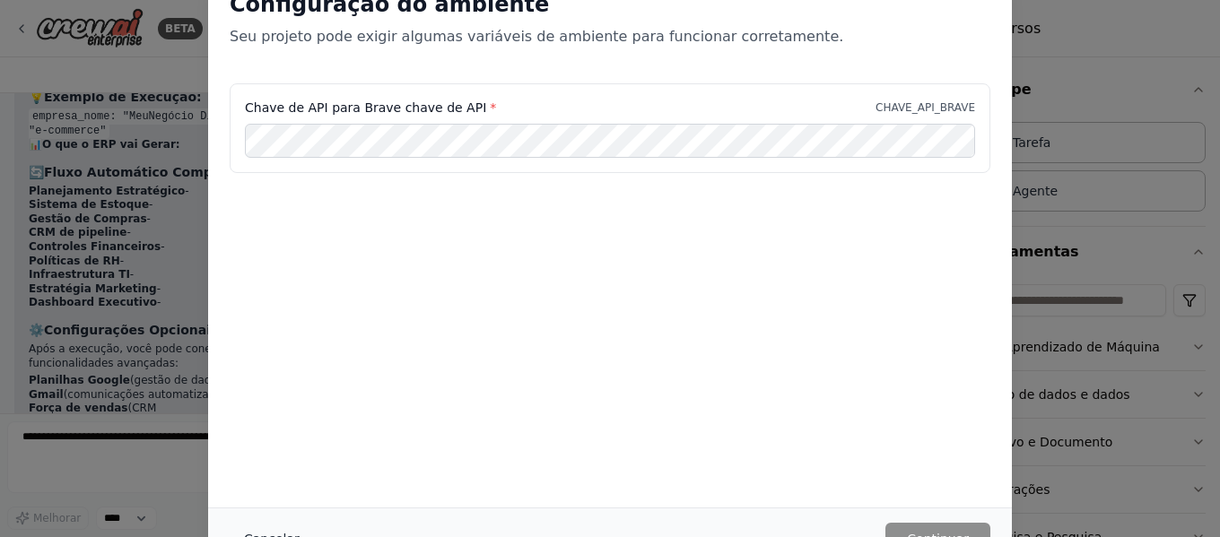
click at [266, 532] on font "Cancelar" at bounding box center [272, 539] width 56 height 14
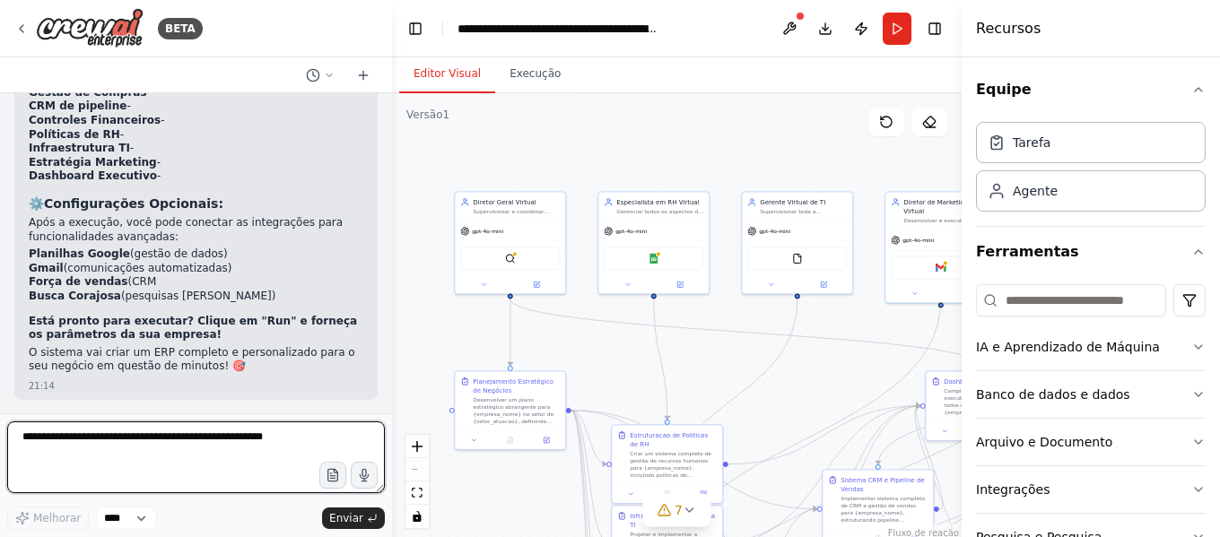
click at [214, 435] on textarea at bounding box center [196, 458] width 378 height 72
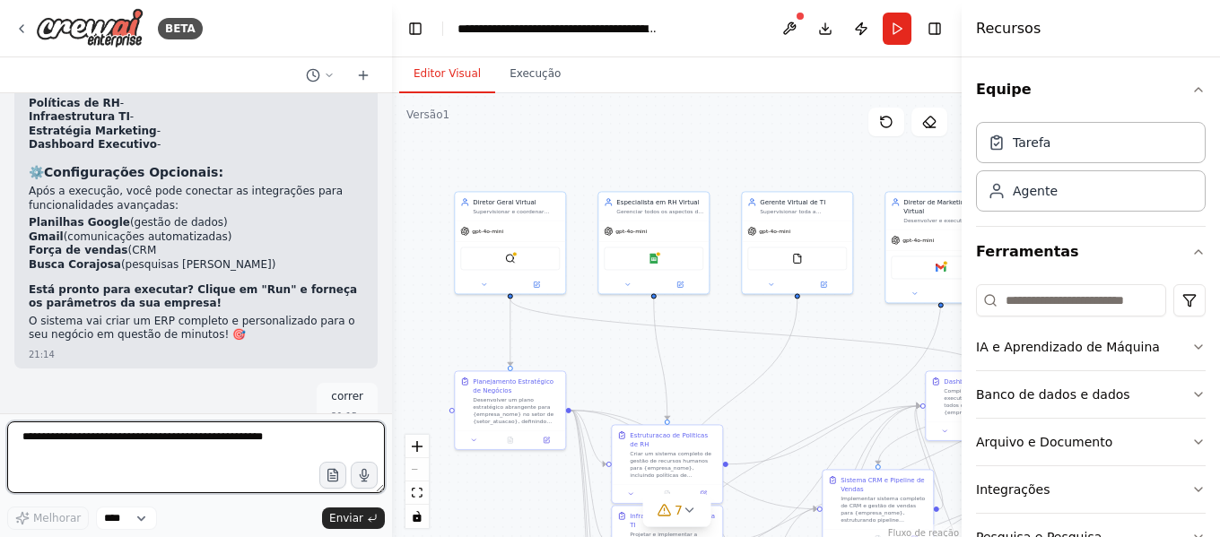
scroll to position [7266, 0]
paste textarea "**********"
type textarea "**********"
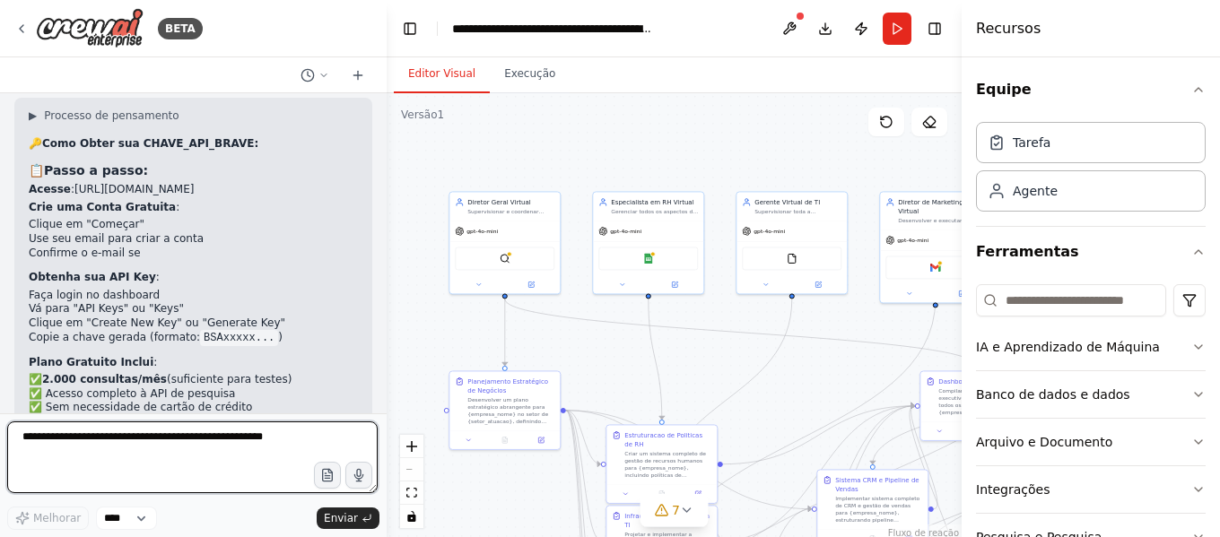
scroll to position [7970, 0]
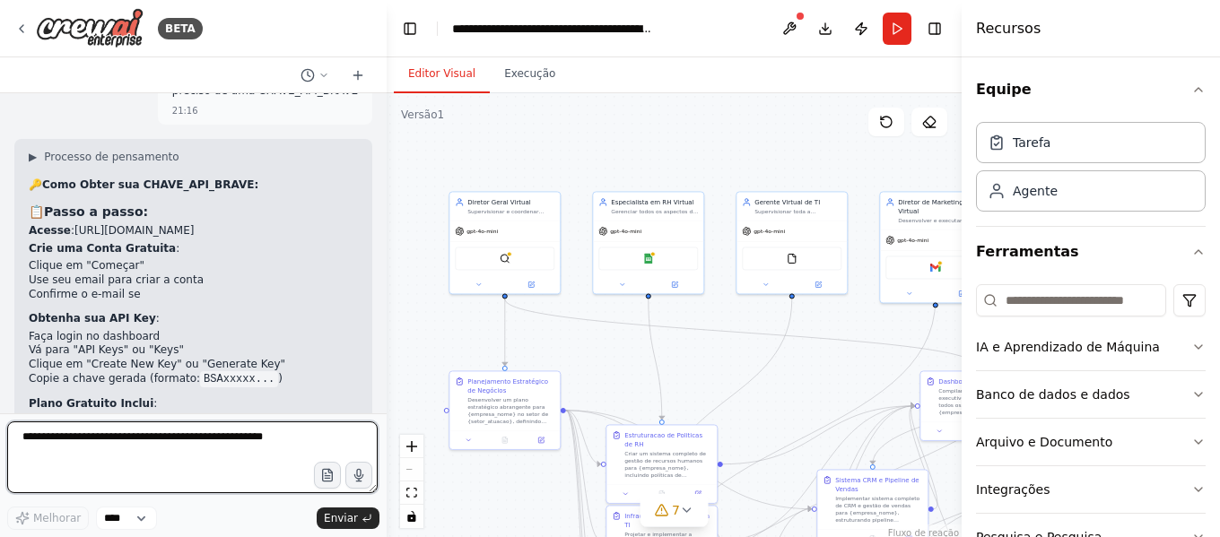
click at [387, 388] on div "BETA gostaria de criar uma empresa integralmente por agentes virtuais que reali…" at bounding box center [610, 268] width 1220 height 537
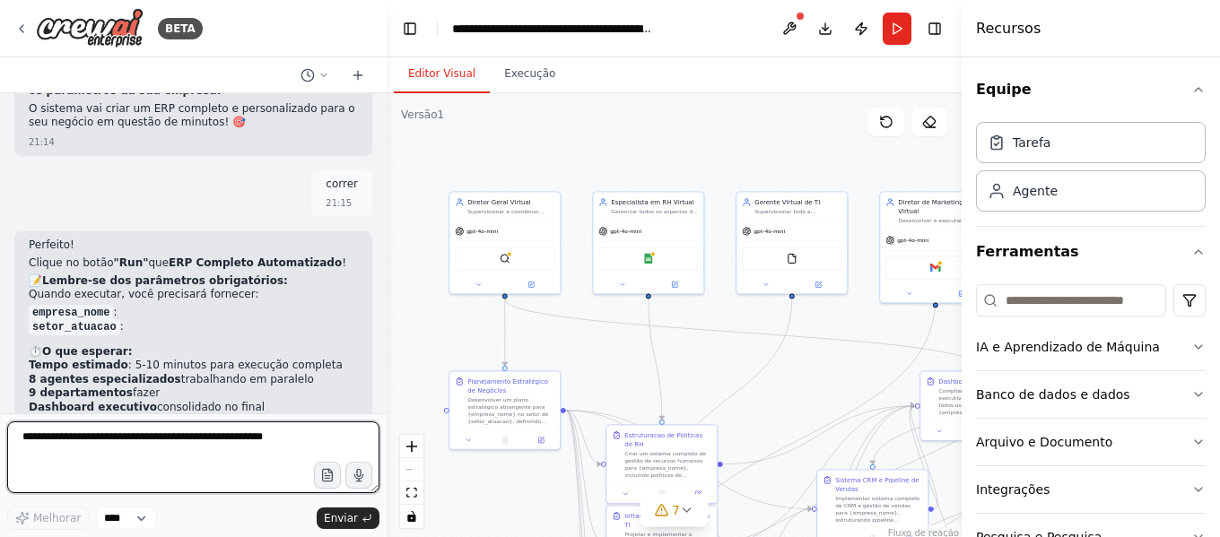
scroll to position [7611, 0]
